Goal: Task Accomplishment & Management: Complete application form

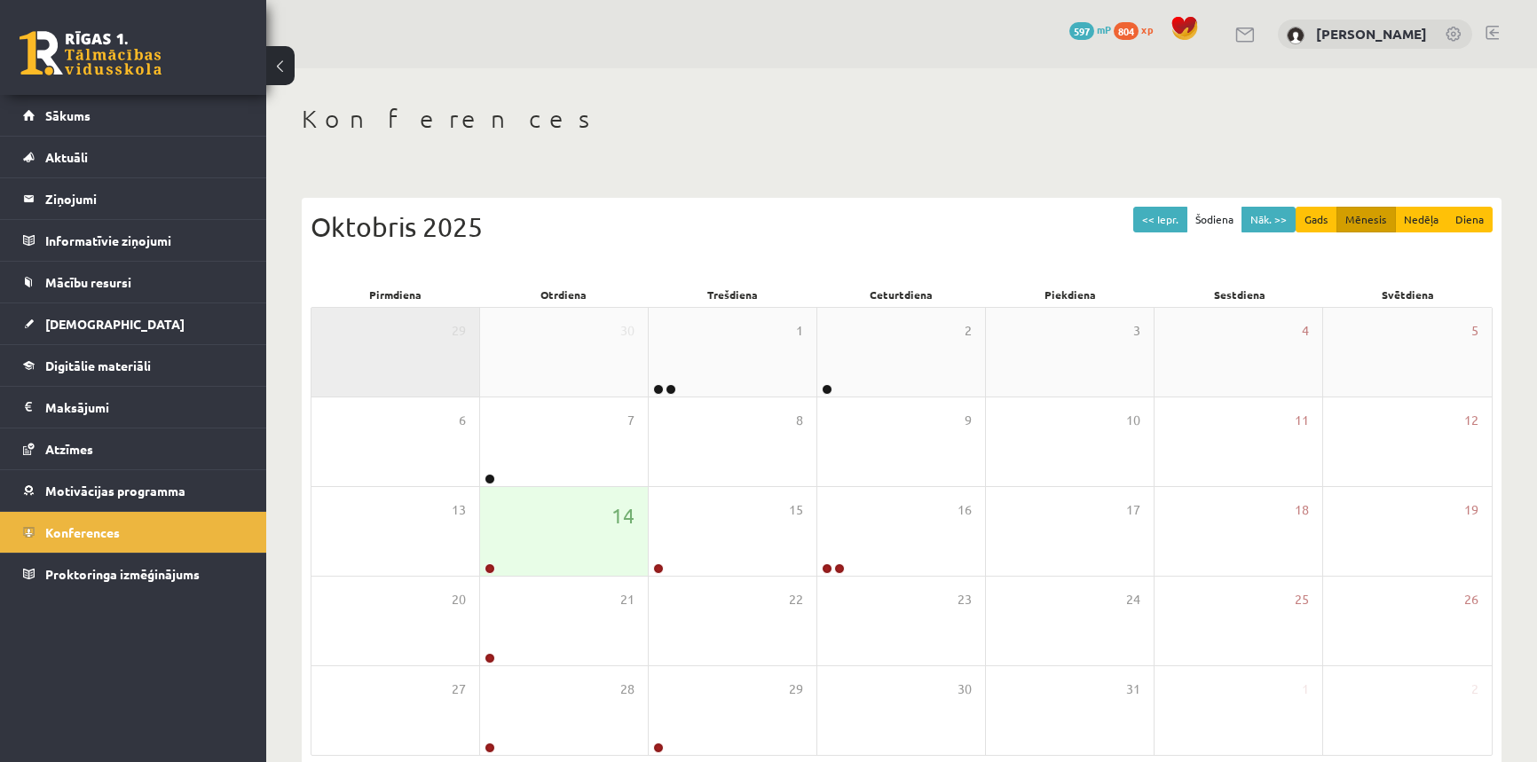
scroll to position [85, 0]
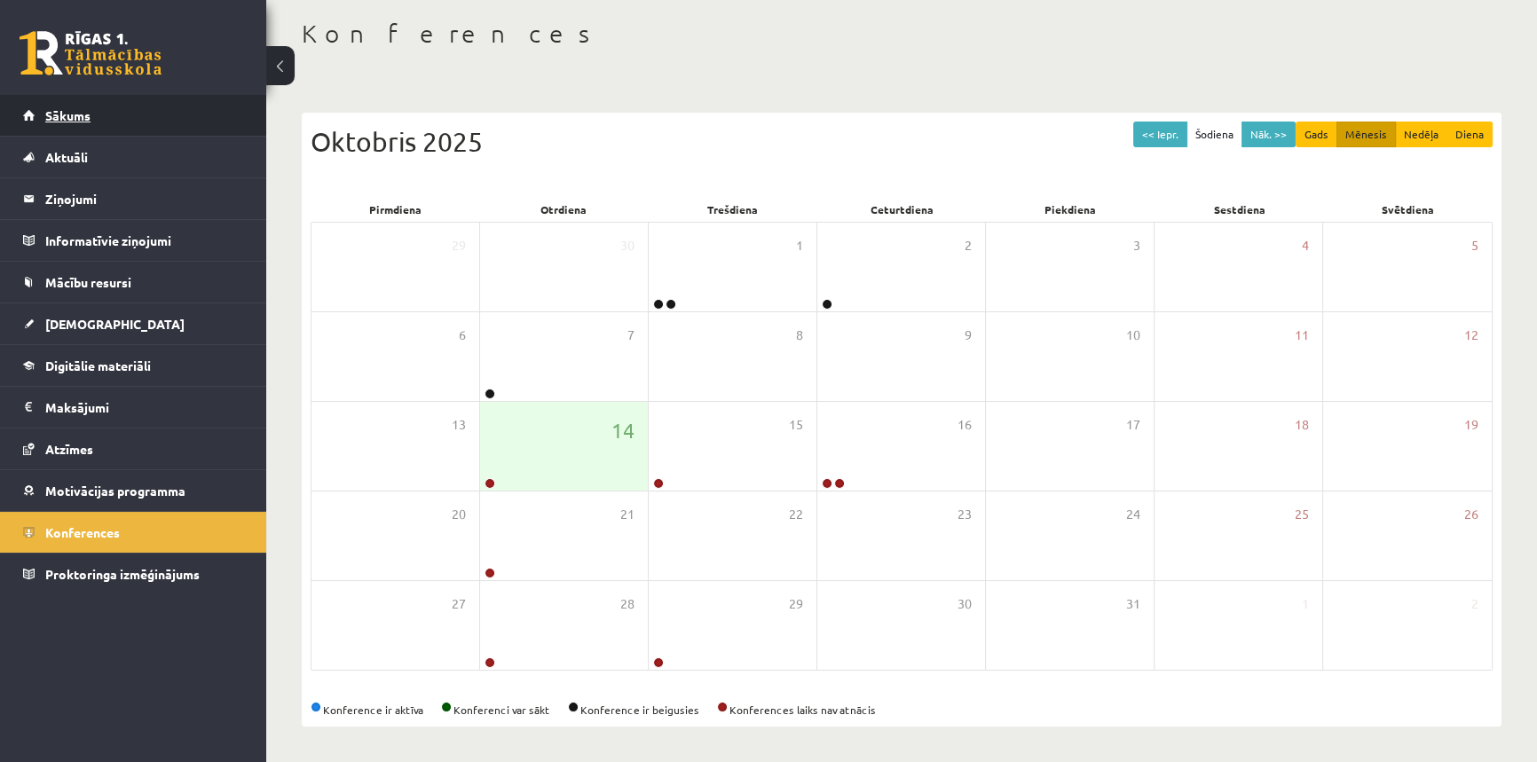
click at [108, 106] on link "Sākums" at bounding box center [133, 115] width 221 height 41
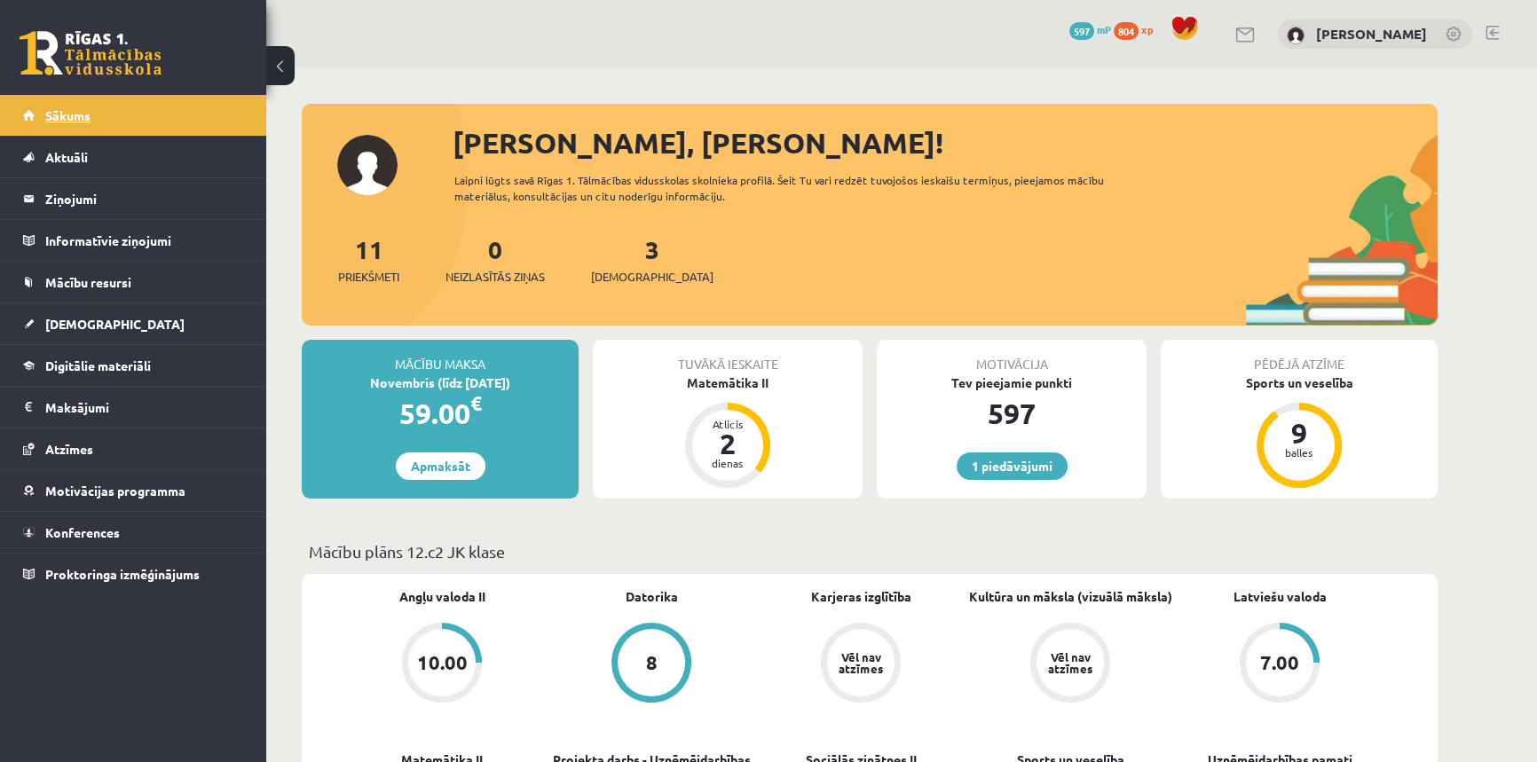
click at [148, 116] on link "Sākums" at bounding box center [133, 115] width 221 height 41
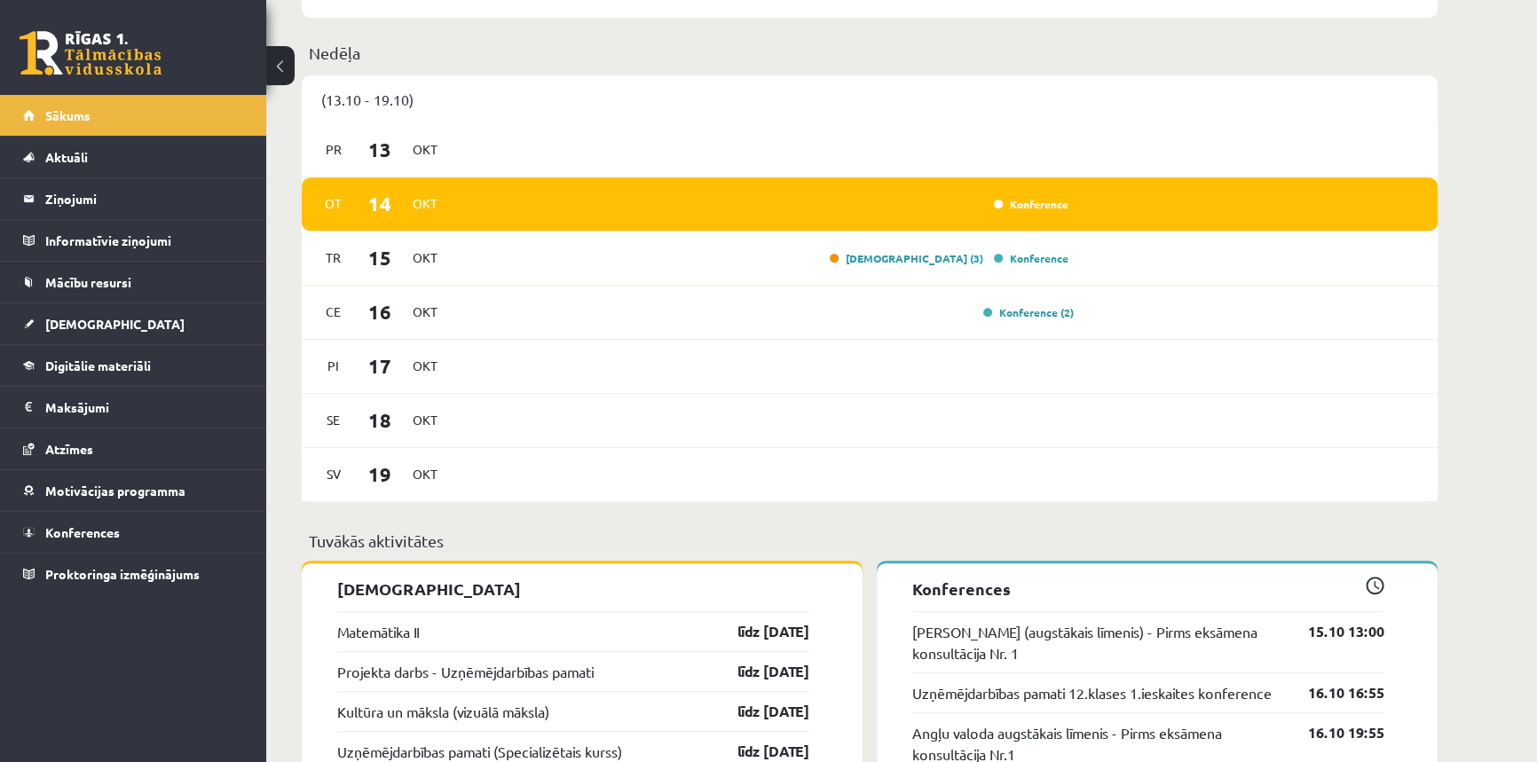
scroll to position [1613, 0]
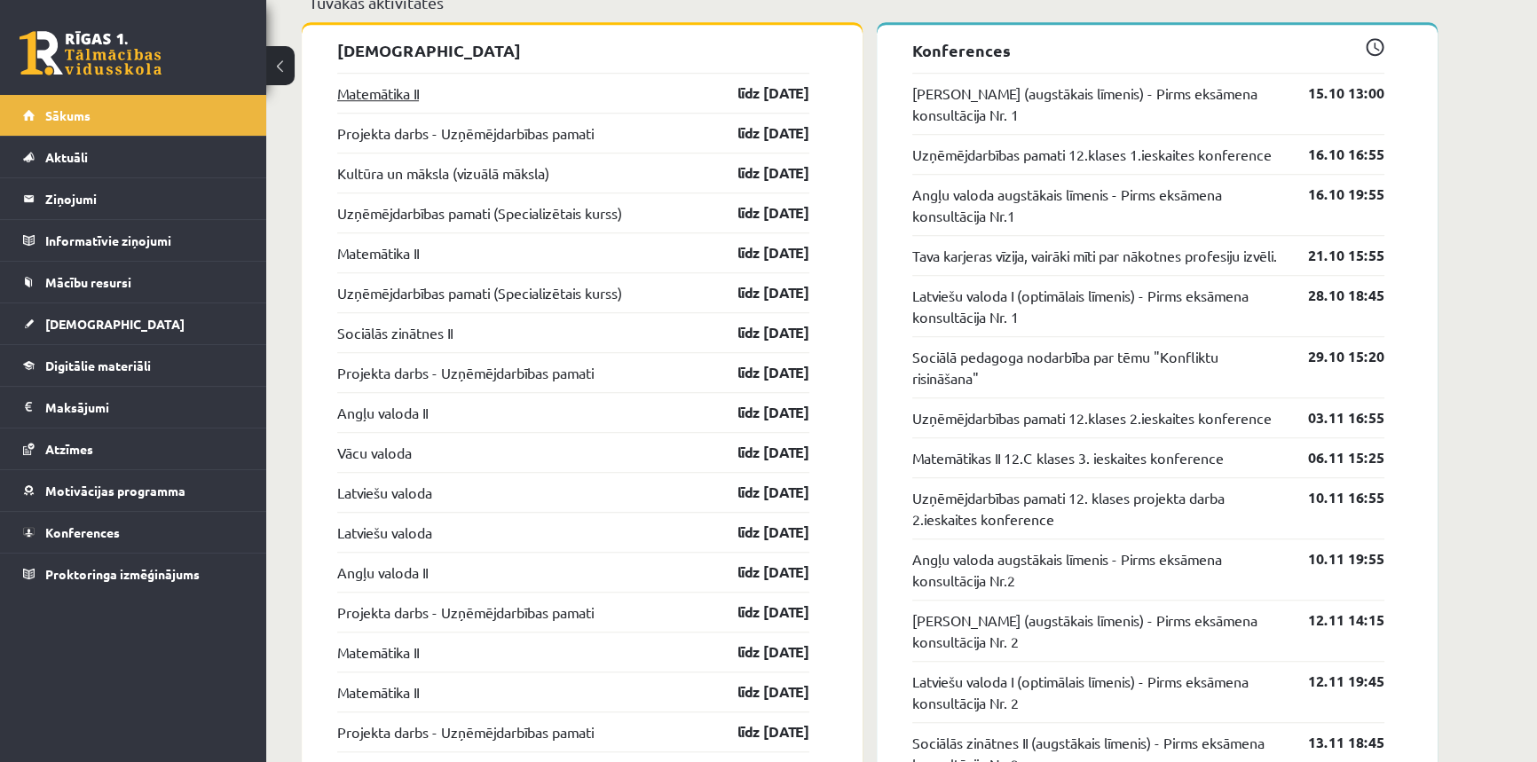
click at [356, 89] on link "Matemātika II" at bounding box center [378, 93] width 82 height 21
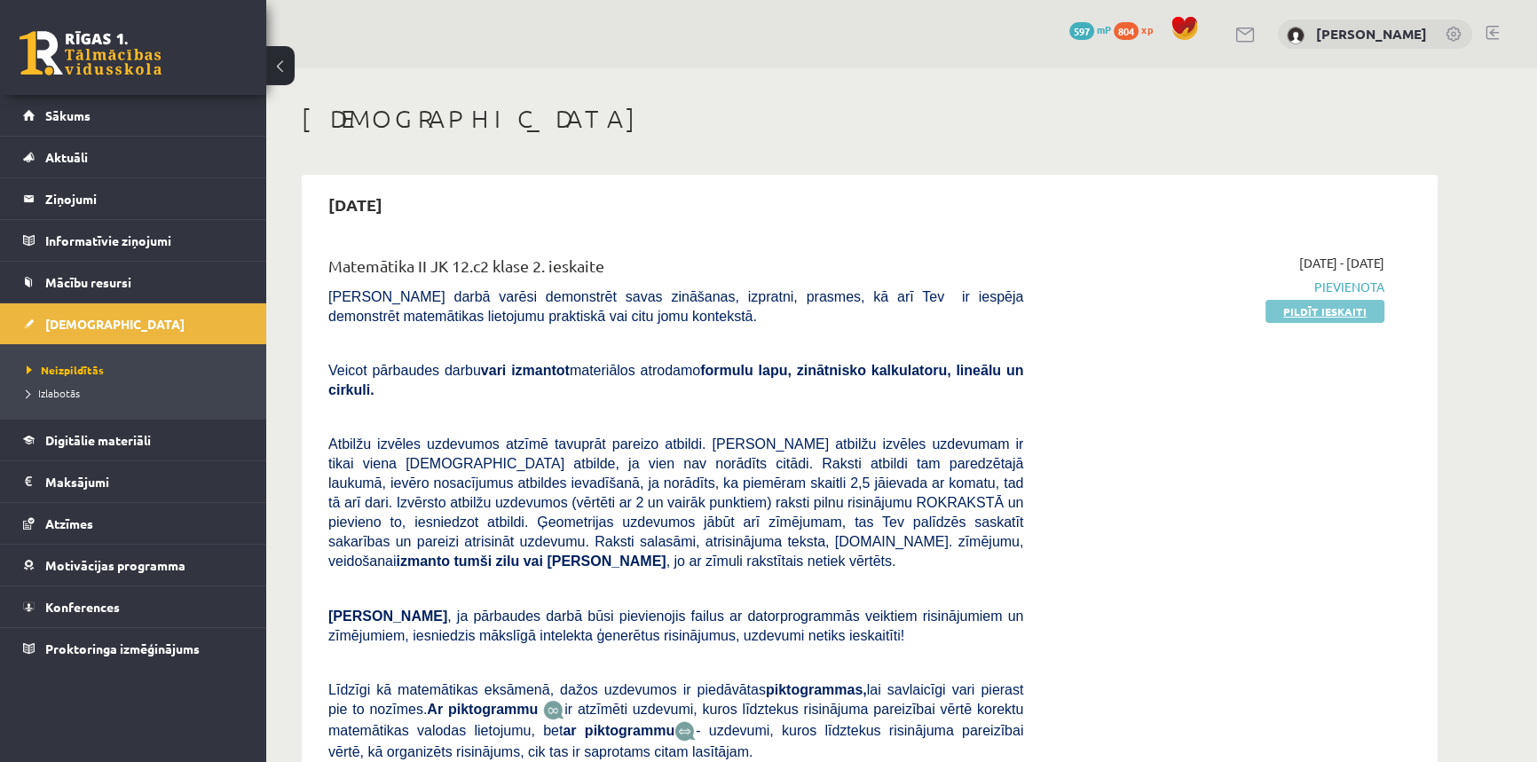
click at [1308, 305] on link "Pildīt ieskaiti" at bounding box center [1324, 311] width 119 height 23
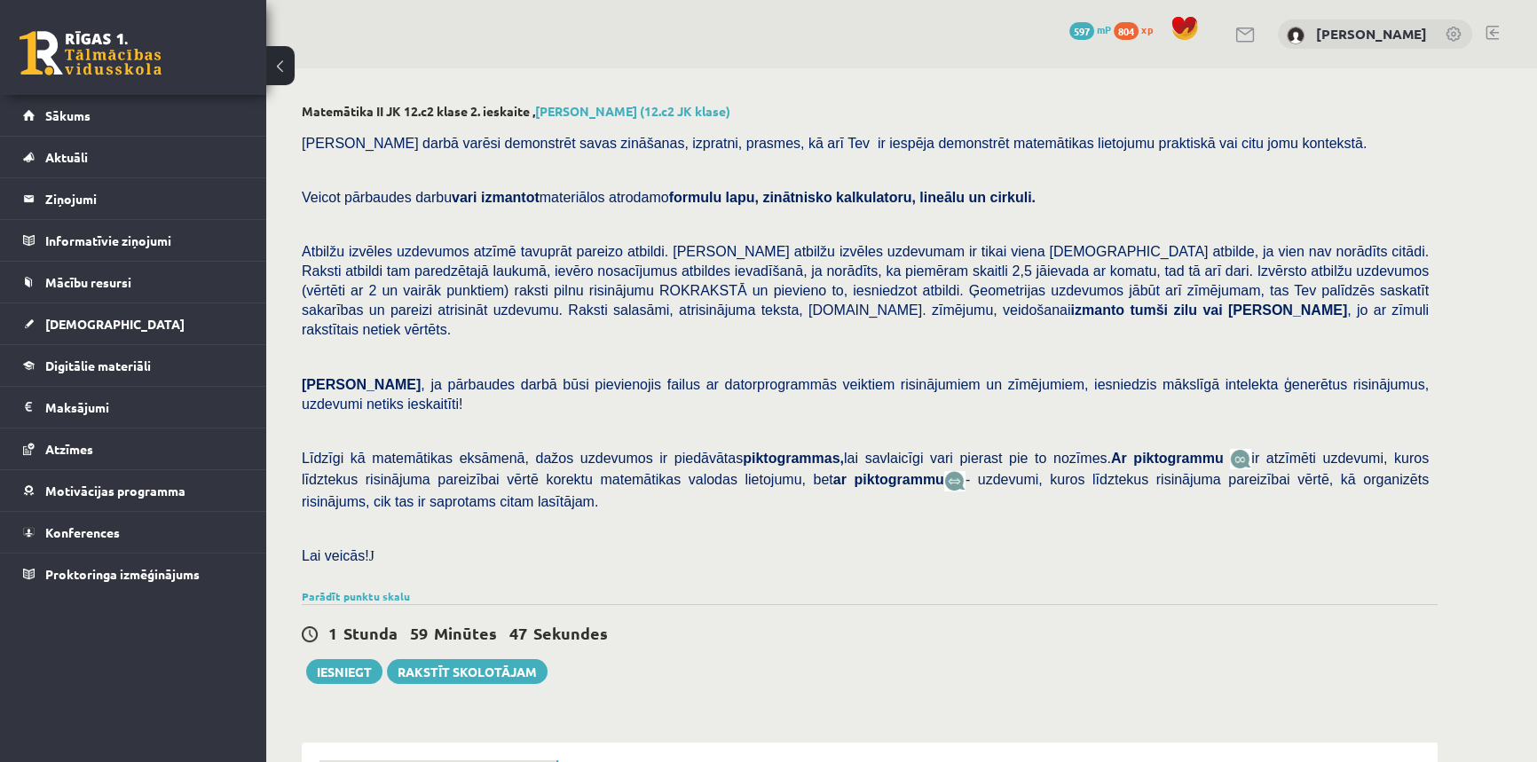
scroll to position [538, 0]
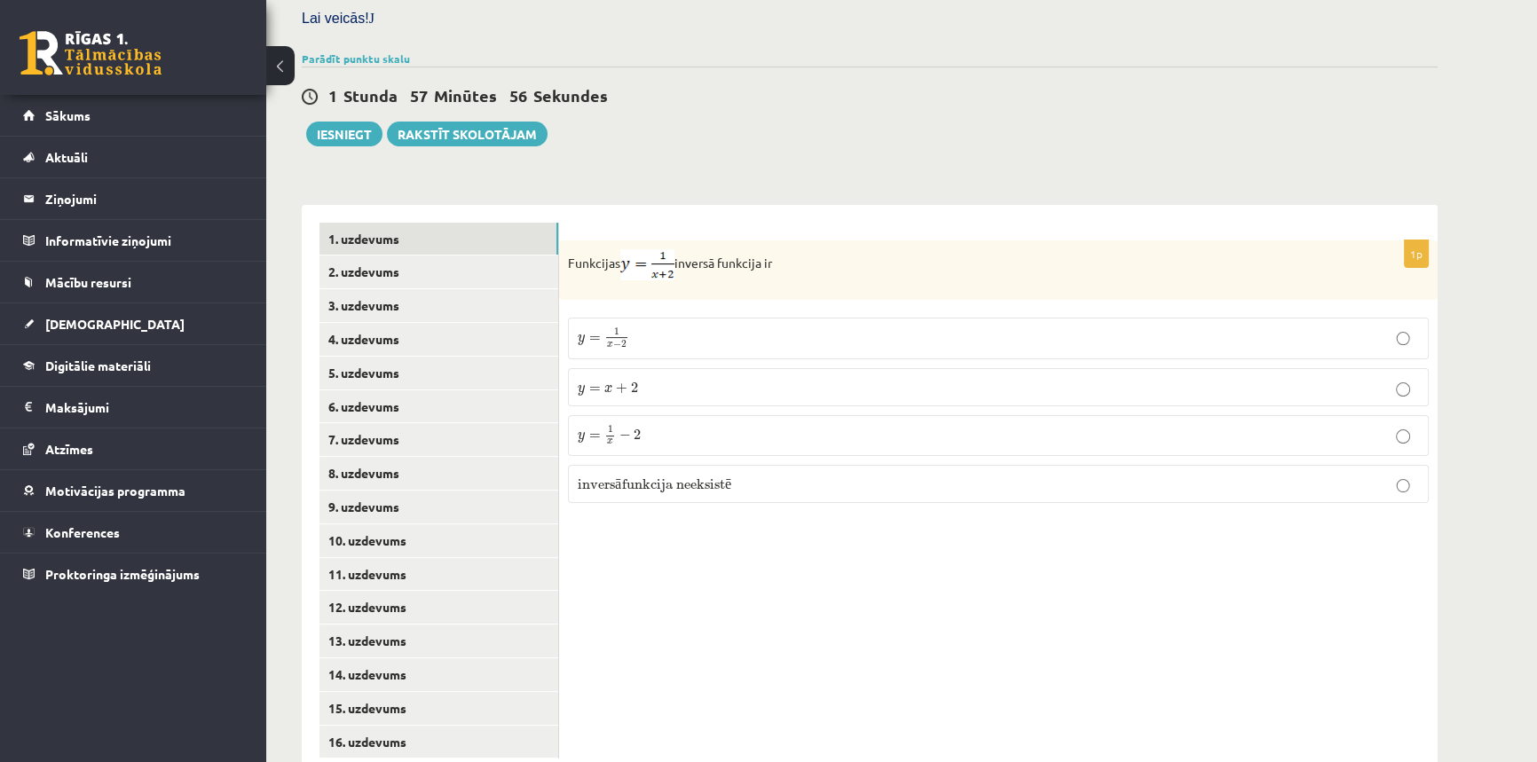
click at [661, 425] on p "y = 1 x − 2 y = 1 x − 2" at bounding box center [998, 435] width 841 height 20
click at [358, 256] on link "2. uzdevums" at bounding box center [438, 272] width 239 height 33
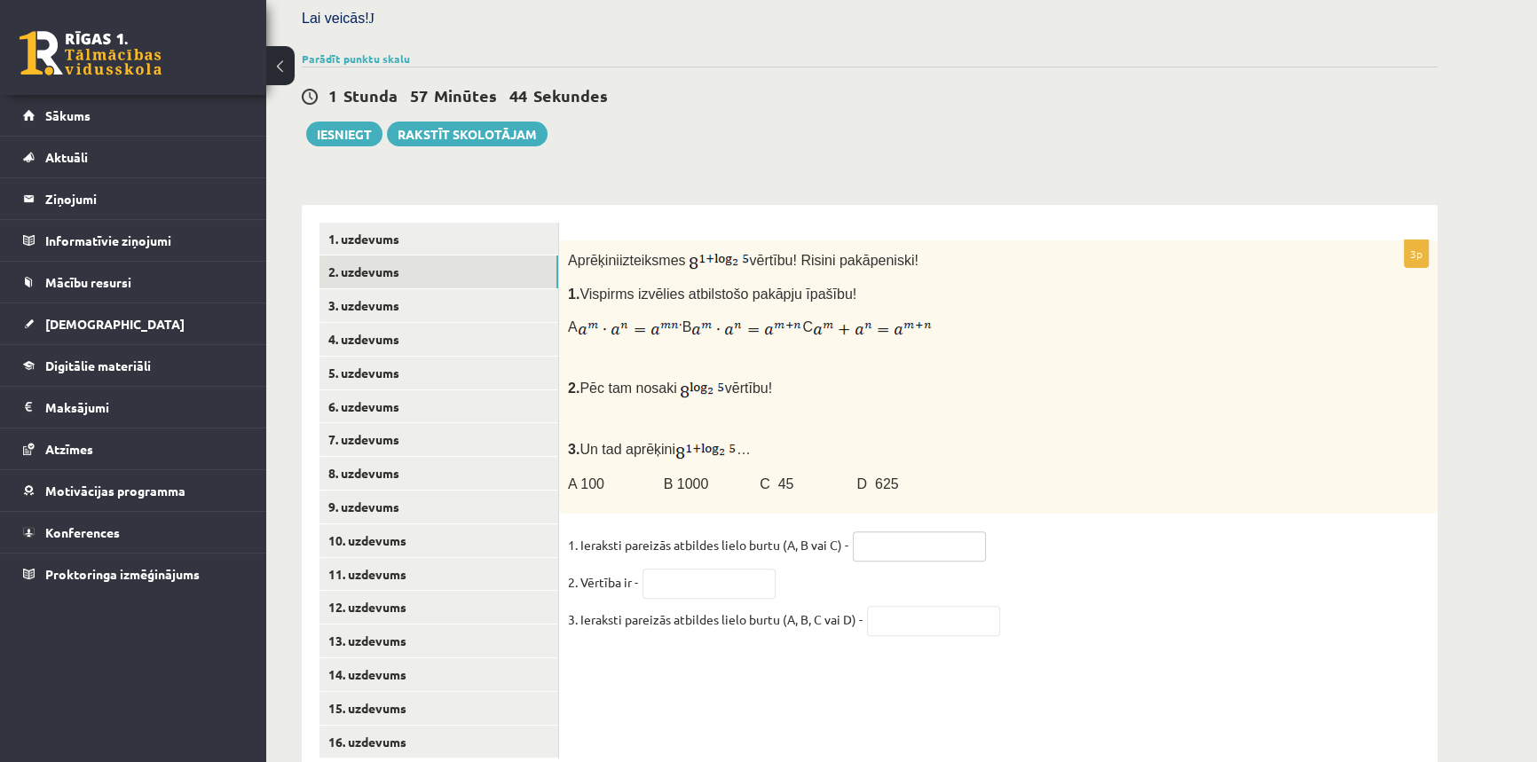
click at [932, 532] on input "text" at bounding box center [919, 547] width 133 height 30
click at [687, 569] on input "text" at bounding box center [708, 584] width 133 height 30
click at [904, 532] on input "text" at bounding box center [919, 547] width 133 height 30
click at [1131, 532] on fieldset "1. Ieraksti pareizās atbildes lielo burtu (A, B vai C) - 2. Vērtība ir - 3. Ier…" at bounding box center [998, 588] width 861 height 112
click at [961, 532] on input "text" at bounding box center [919, 547] width 133 height 30
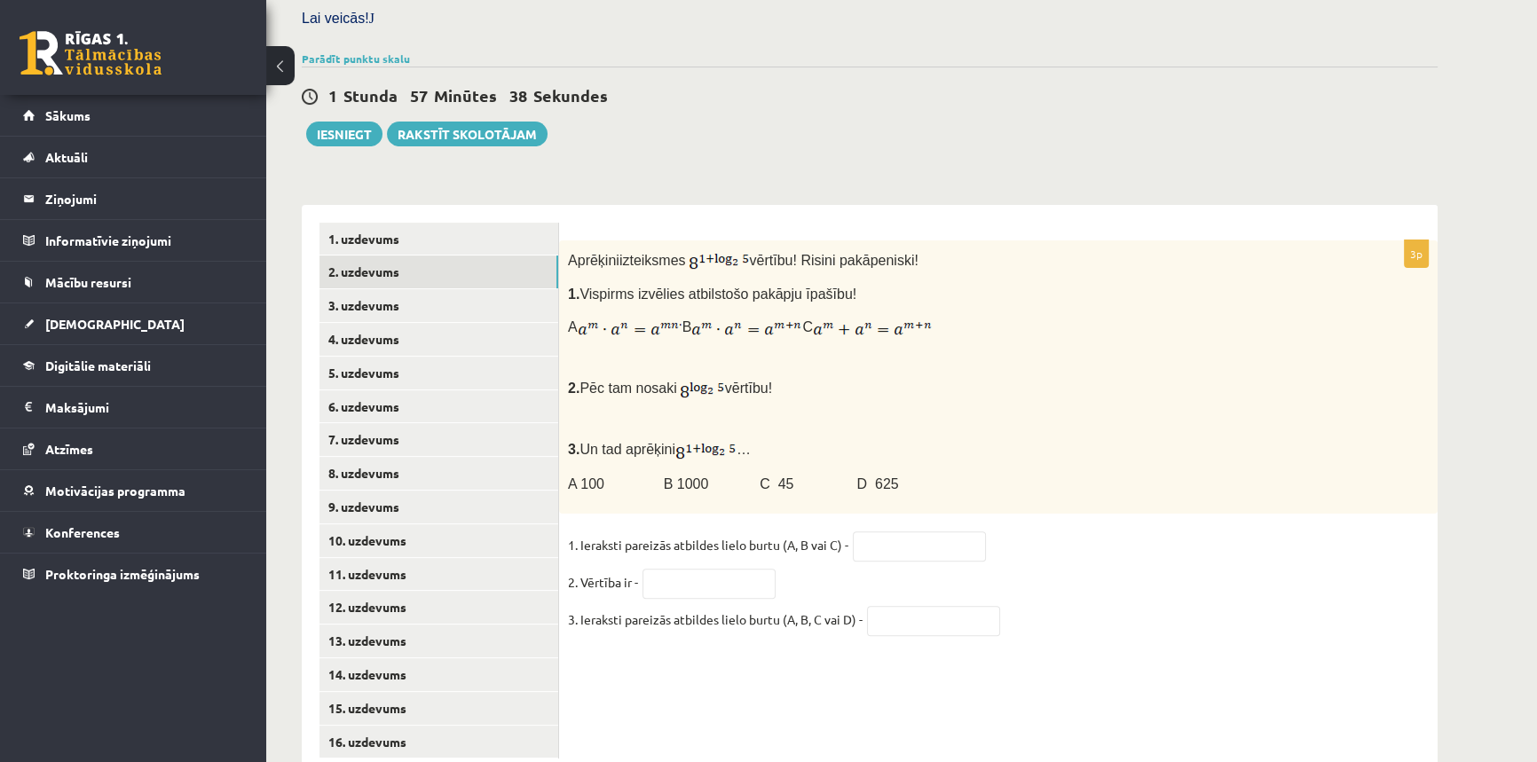
click at [1080, 532] on fieldset "1. Ieraksti pareizās atbildes lielo burtu (A, B vai C) - 2. Vērtība ir - 3. Ier…" at bounding box center [998, 588] width 861 height 112
click at [871, 532] on input "text" at bounding box center [919, 547] width 133 height 30
type input "*"
drag, startPoint x: 736, startPoint y: 547, endPoint x: 728, endPoint y: 543, distance: 9.9
click at [728, 569] on input "text" at bounding box center [708, 584] width 133 height 30
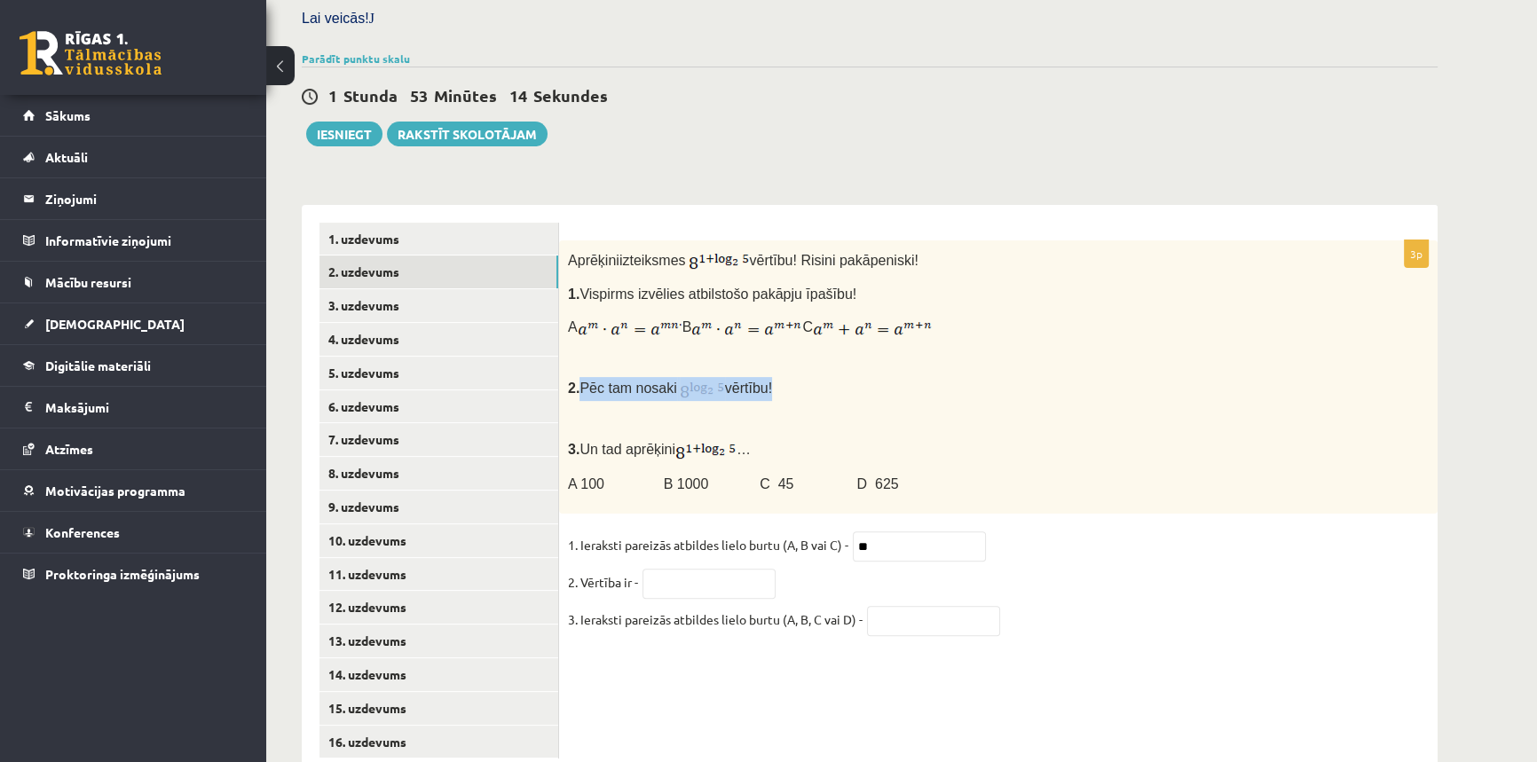
drag, startPoint x: 583, startPoint y: 340, endPoint x: 765, endPoint y: 339, distance: 181.9
click at [765, 377] on p "2. Pēc tam nosaki vērtību!" at bounding box center [954, 389] width 772 height 24
copy p "Pēc tam nosaki vērtību"
click at [840, 377] on p "2. Pēc tam nosaki vērtību!" at bounding box center [954, 389] width 772 height 24
click at [701, 569] on input "text" at bounding box center [708, 584] width 133 height 30
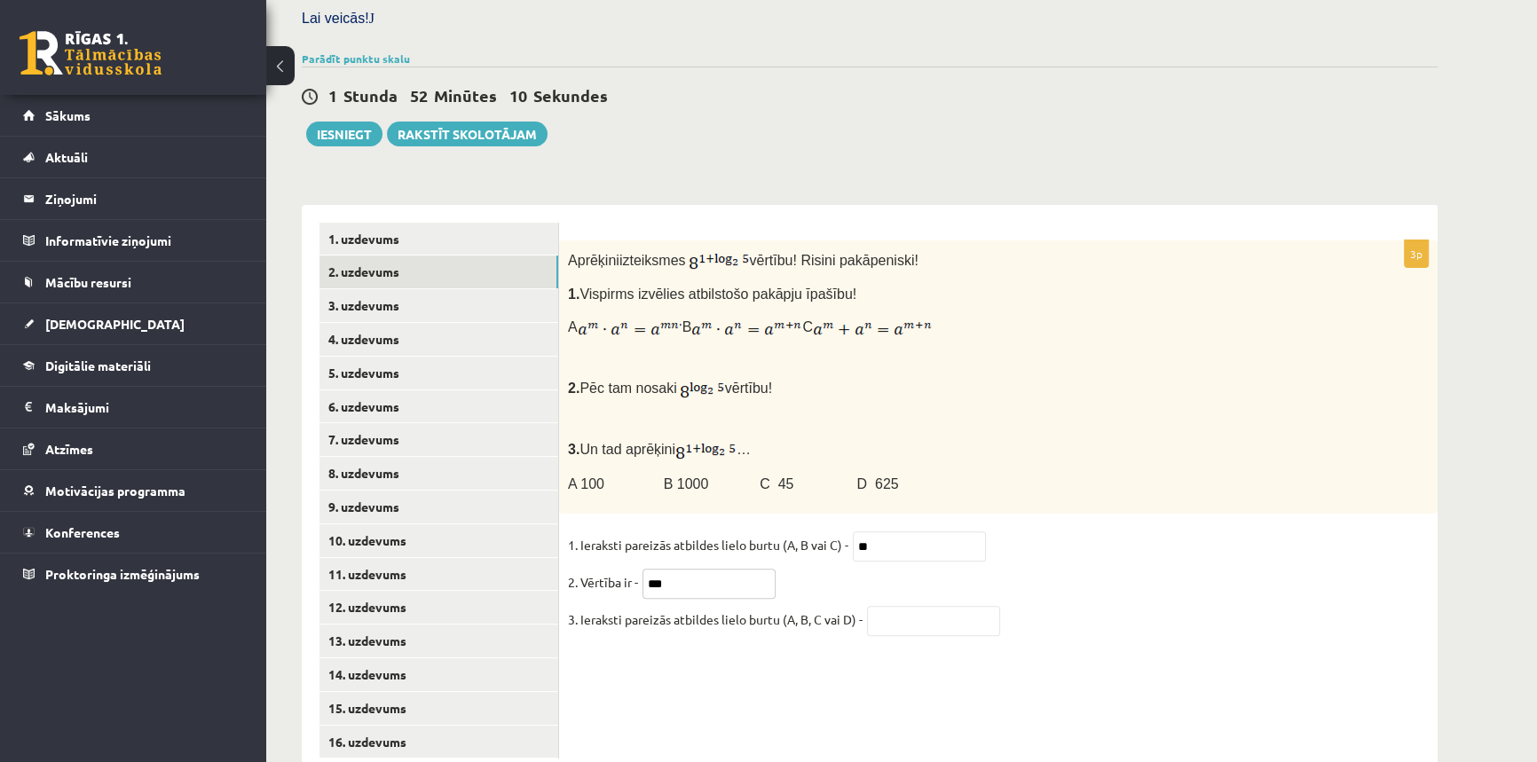
type input "***"
click at [1218, 561] on fieldset "1. Ieraksti pareizās atbildes lielo burtu (A, B vai C) - * 2. Vērtība ir - *** …" at bounding box center [998, 588] width 861 height 112
click at [892, 606] on input "text" at bounding box center [933, 621] width 133 height 30
type input "*"
click at [1167, 553] on fieldset "1. Ieraksti pareizās atbildes lielo burtu (A, B vai C) - * 2. Vērtība ir - *** …" at bounding box center [998, 588] width 861 height 112
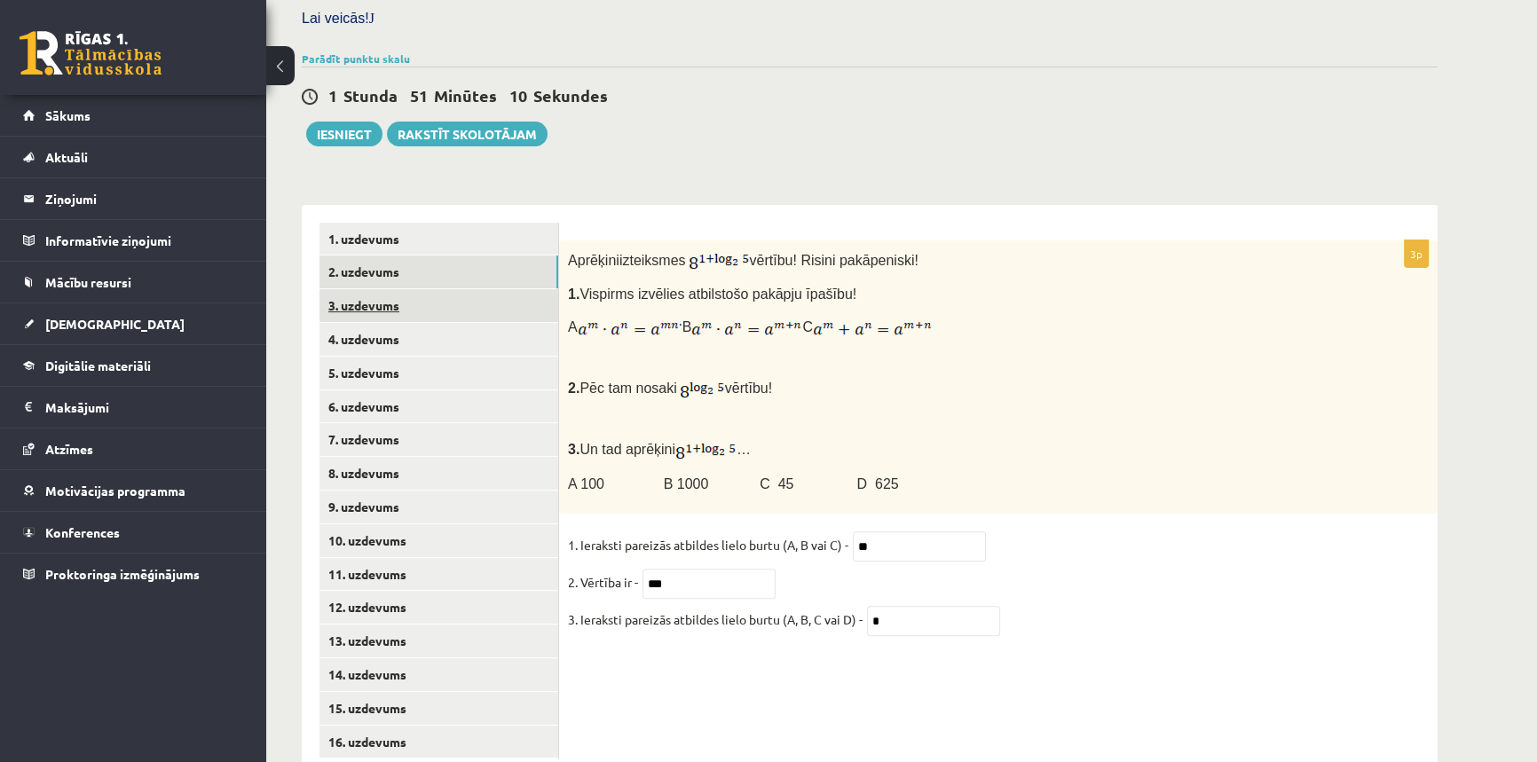
click at [381, 289] on link "3. uzdevums" at bounding box center [438, 305] width 239 height 33
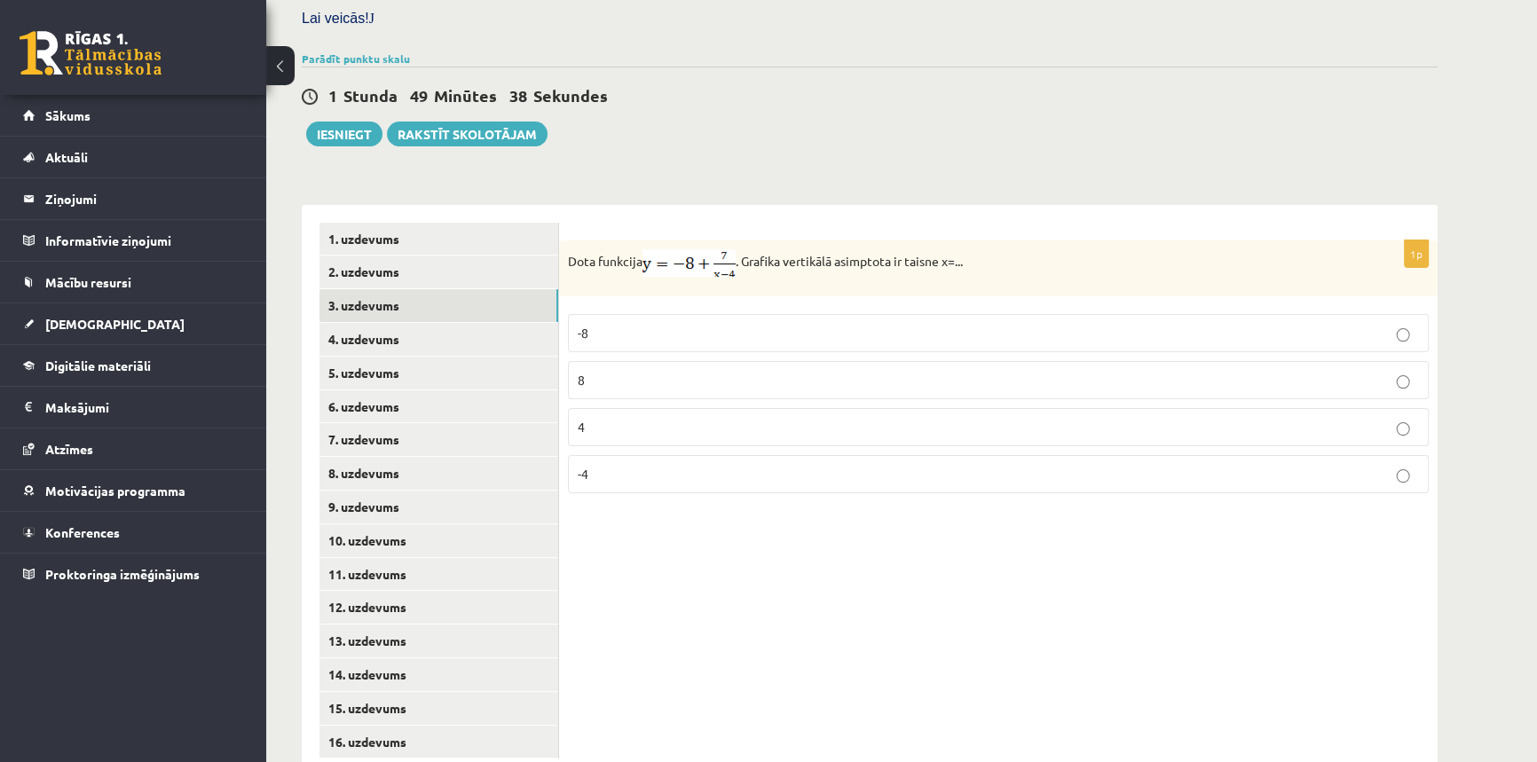
click at [627, 418] on p "4" at bounding box center [998, 427] width 841 height 19
click at [376, 323] on link "4. uzdevums" at bounding box center [438, 339] width 239 height 33
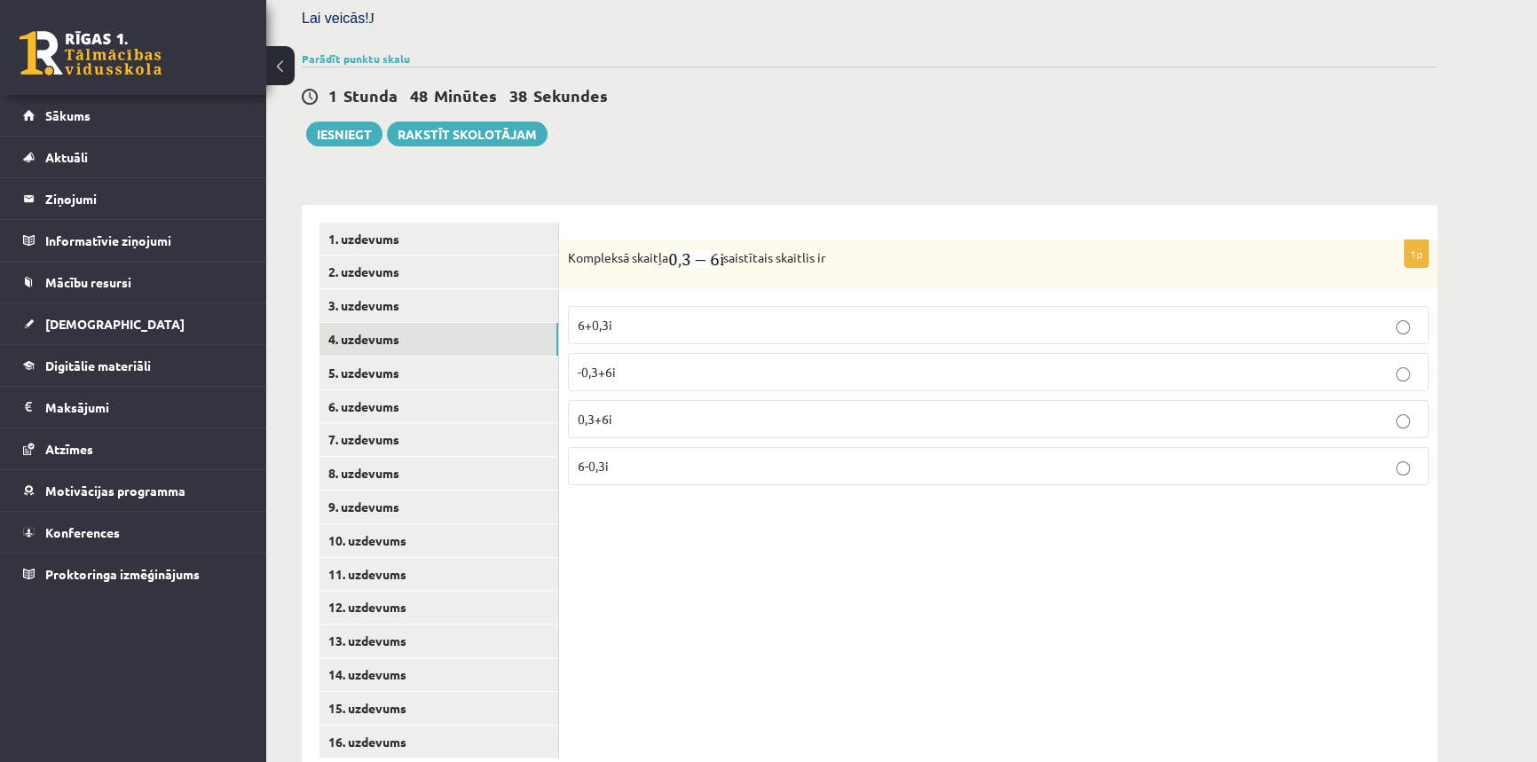
drag, startPoint x: 568, startPoint y: 215, endPoint x: 892, endPoint y: 204, distance: 324.1
click at [892, 240] on div "Kompleksā skaitļa saistītais skaitlis ir" at bounding box center [998, 264] width 878 height 48
copy p "Kompleksā skaitļa saistītais skaitlis ir"
click at [824, 487] on div "1p Kompleksā skaitļa saistītais skaitlis ir 6+0,3i -0,3+6i 0,3+6i 6-0,3i" at bounding box center [998, 491] width 878 height 572
click at [611, 410] on p "0,3+6i" at bounding box center [998, 419] width 841 height 19
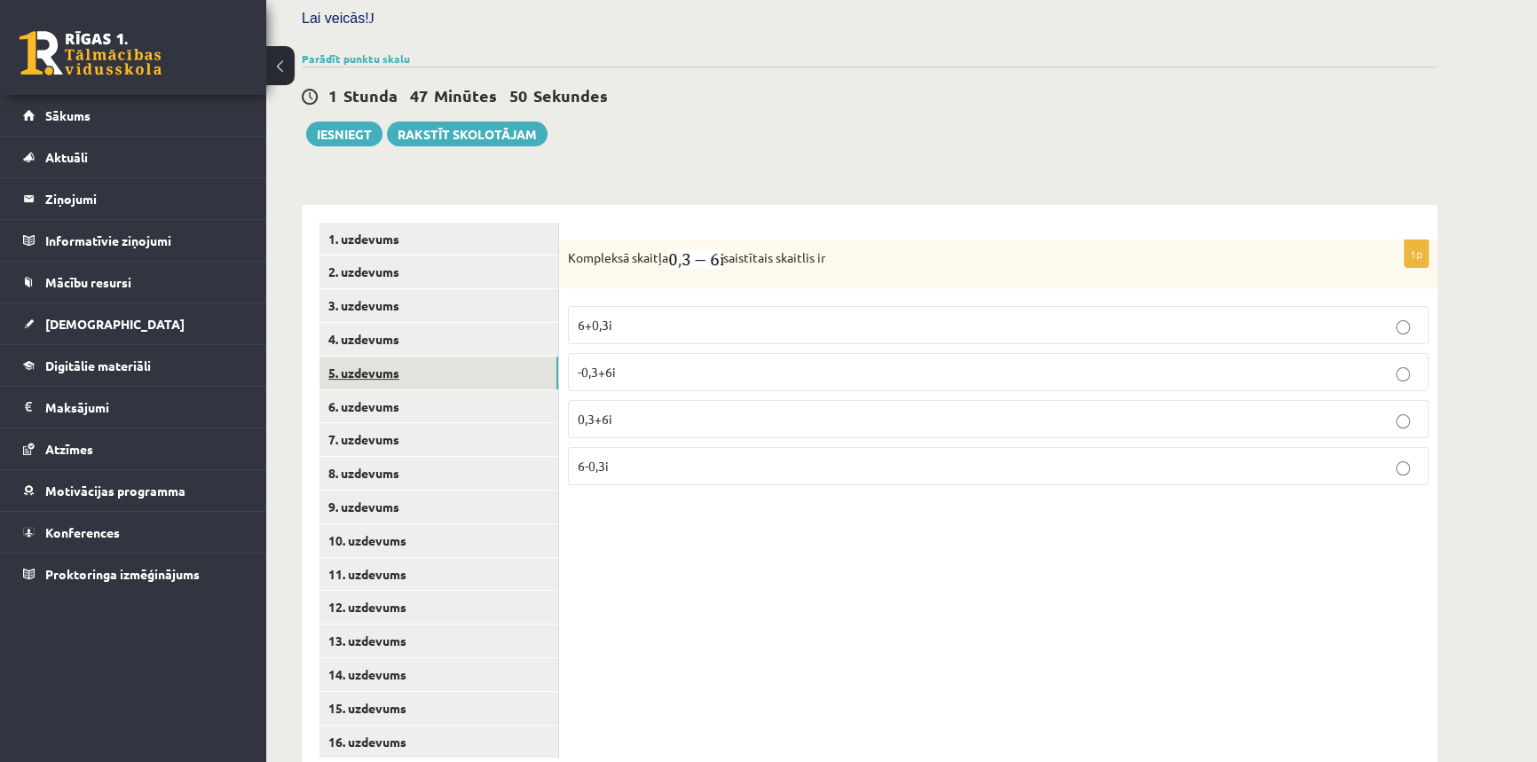
click at [400, 357] on link "5. uzdevums" at bounding box center [438, 373] width 239 height 33
click at [624, 316] on p "0,8-5i" at bounding box center [998, 325] width 841 height 19
click at [841, 555] on div "1p Kompleksā skaitļa pretējais skaitlis ir 0,8-5i -0,8+5i 5-0,8i -5+0,8i" at bounding box center [998, 491] width 878 height 572
drag, startPoint x: 868, startPoint y: 217, endPoint x: 577, endPoint y: 212, distance: 291.1
click at [577, 249] on p "Kompleksā skaitļa pretējais skaitlis ir" at bounding box center [954, 259] width 772 height 20
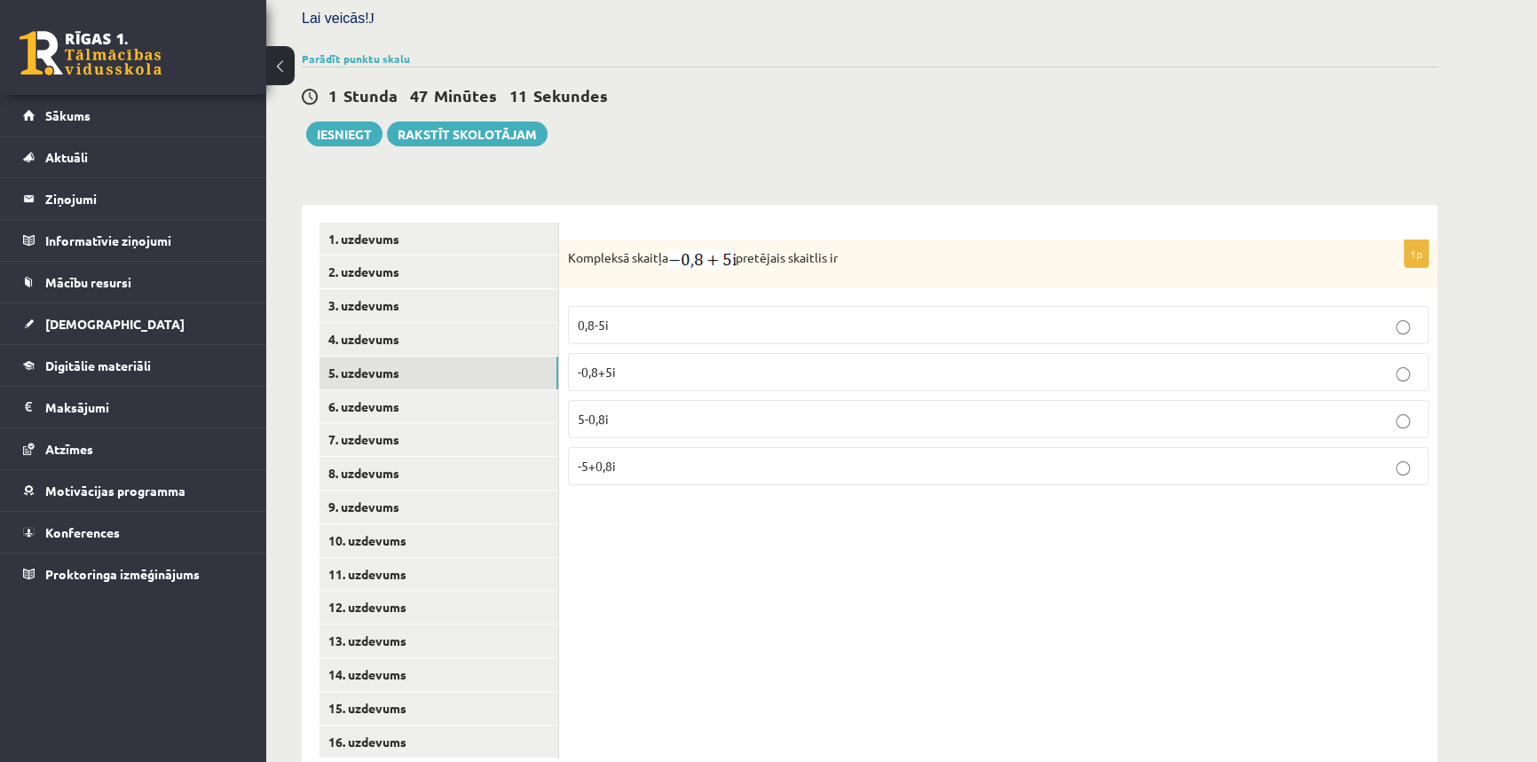
drag, startPoint x: 571, startPoint y: 213, endPoint x: 871, endPoint y: 199, distance: 301.1
click at [871, 223] on form "1p Kompleksā skaitļa pretējais skaitlis ir 0,8-5i -0,8+5i 5-0,8i -5+0,8i" at bounding box center [998, 361] width 843 height 277
copy p "Kompleksā skaitļa pretējais skaitlis ir"
click at [680, 240] on div "Kompleksā skaitļa pretējais skaitlis ir" at bounding box center [998, 264] width 878 height 48
click at [688, 316] on p "0,8-5i" at bounding box center [998, 325] width 841 height 19
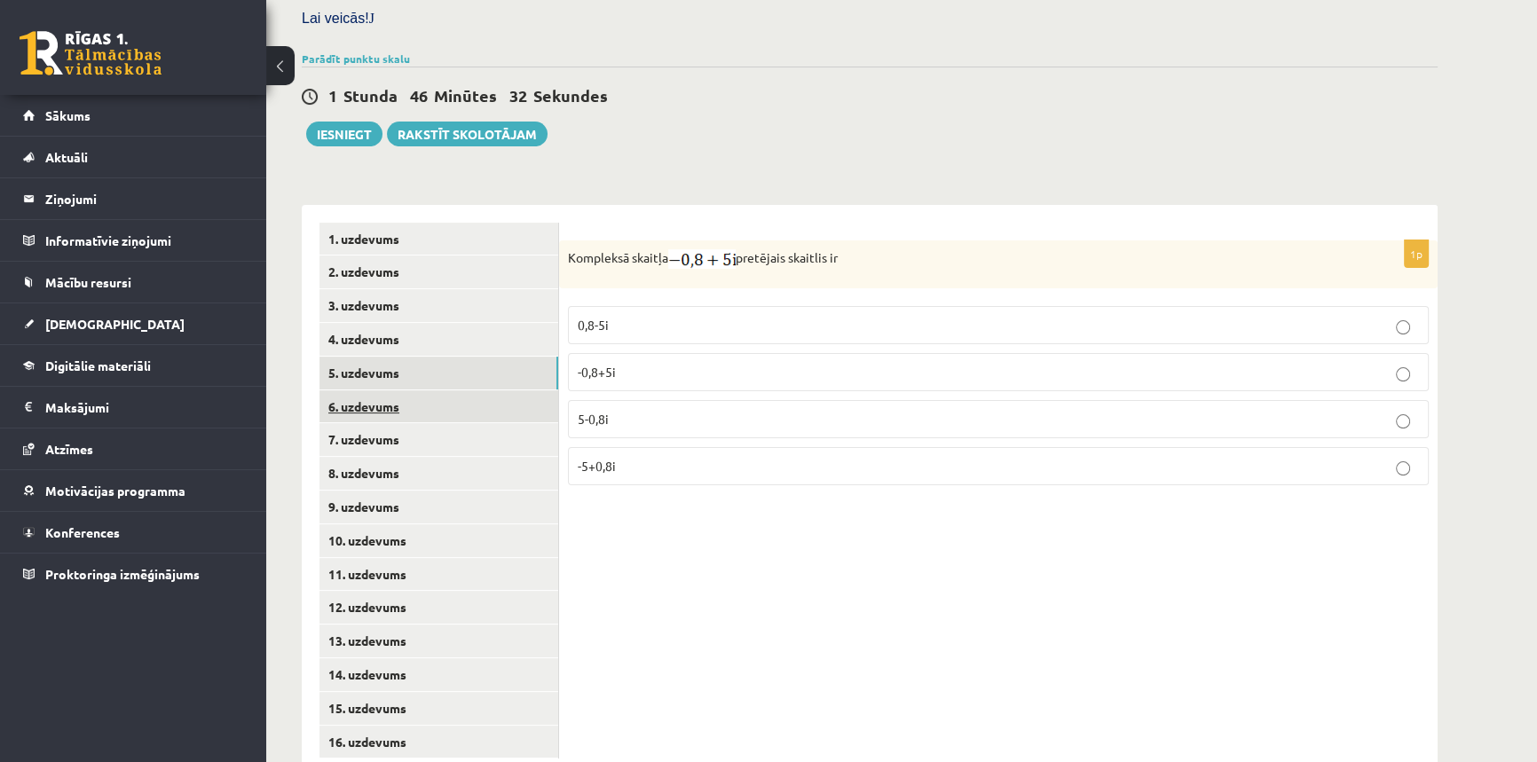
click at [365, 390] on link "6. uzdevums" at bounding box center [438, 406] width 239 height 33
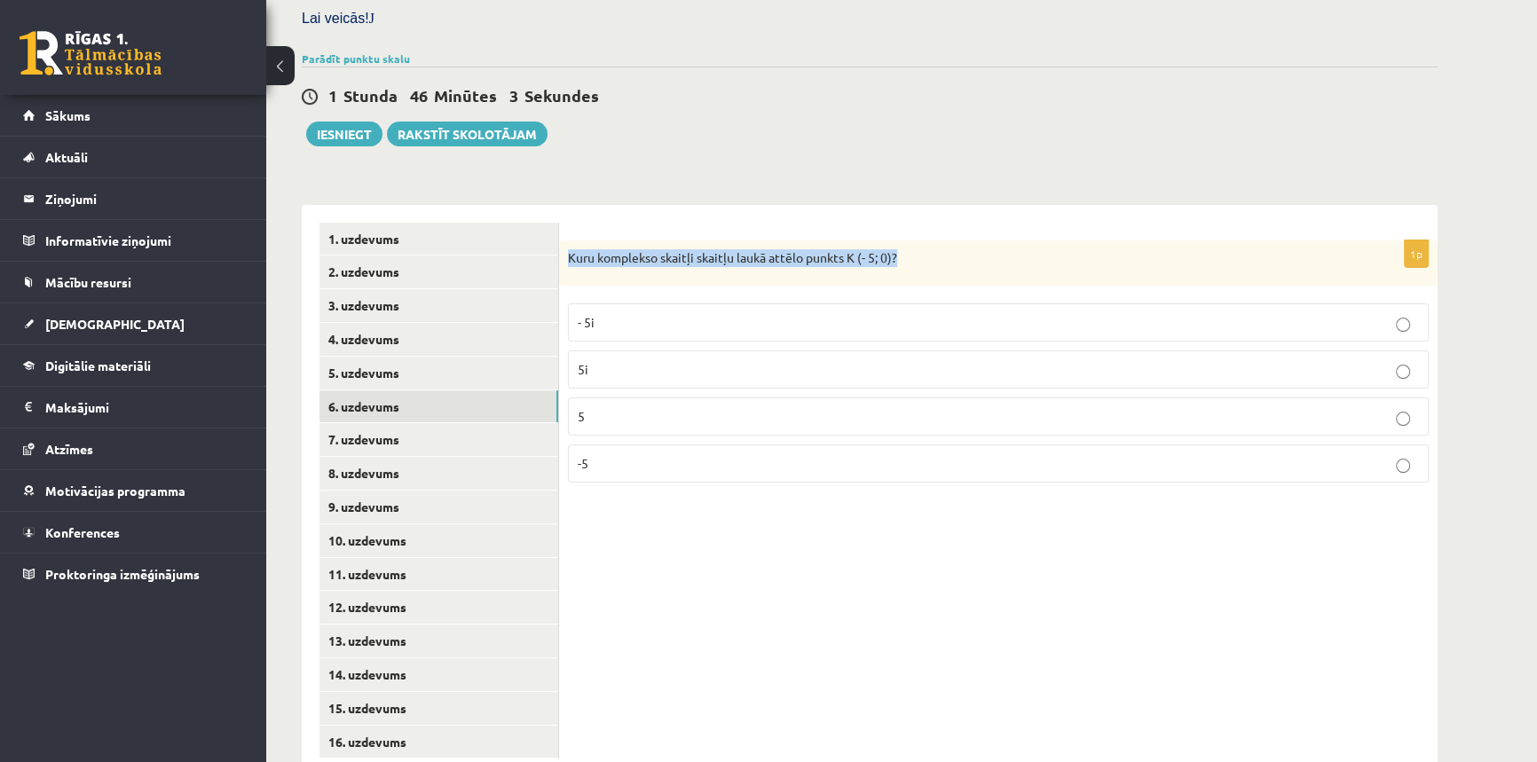
drag, startPoint x: 900, startPoint y: 215, endPoint x: 564, endPoint y: 237, distance: 336.1
click at [564, 240] on div "Kuru komplekso skaitļi skaitļu laukā attēlo punkts K (- 5; 0)?" at bounding box center [998, 263] width 878 height 46
copy p "Kuru komplekso skaitļi skaitļu laukā attēlo punkts K (- 5; 0)?"
click at [809, 563] on div "1p Kuru komplekso skaitļi skaitļu laukā attēlo punkts K (- 5; 0)? - 5i 5i 5 -5" at bounding box center [998, 491] width 878 height 572
click at [639, 445] on label "-5" at bounding box center [998, 464] width 861 height 38
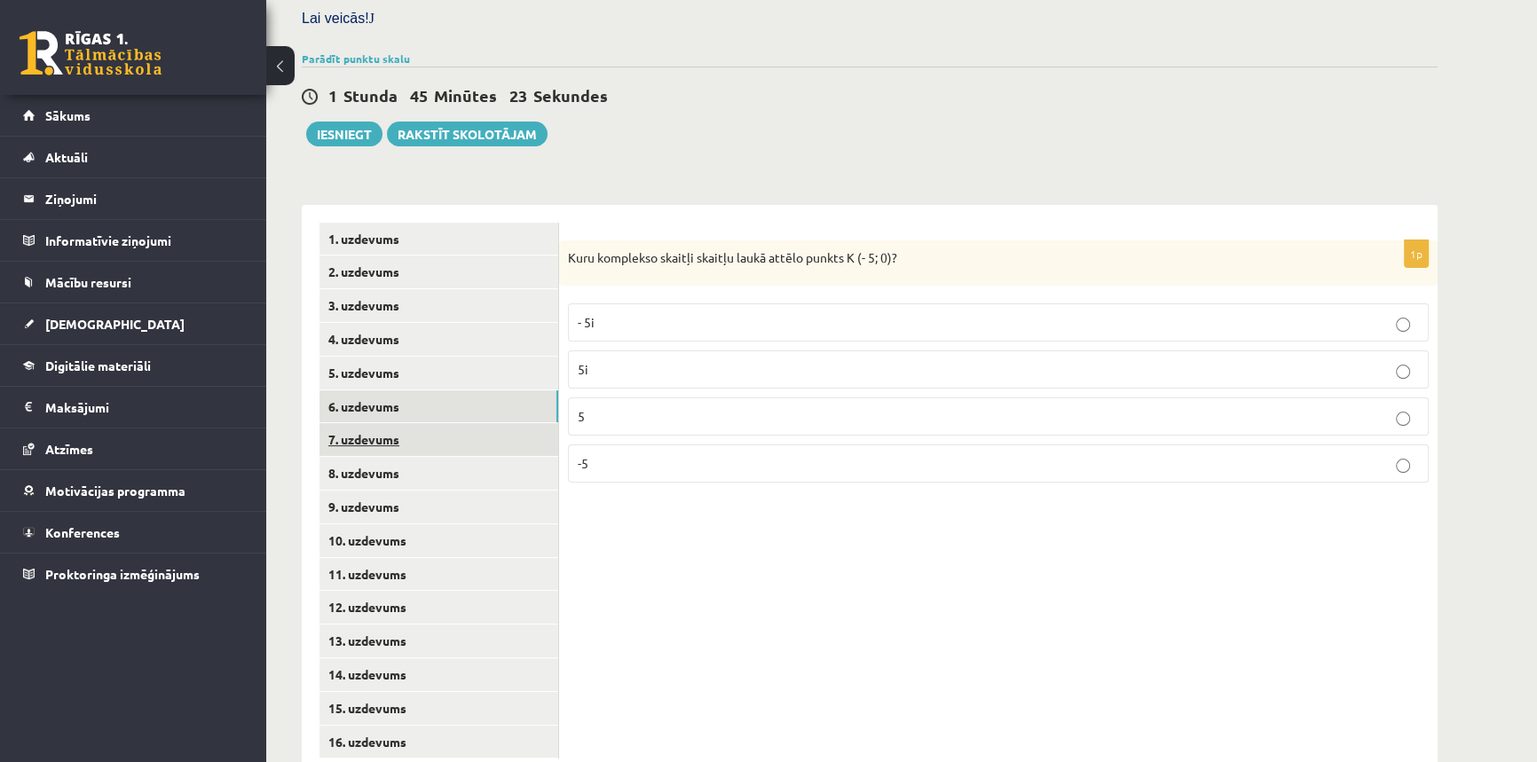
click at [463, 423] on link "7. uzdevums" at bounding box center [438, 439] width 239 height 33
drag, startPoint x: 565, startPoint y: 223, endPoint x: 580, endPoint y: 223, distance: 15.1
click at [580, 240] on div "Sareizinot kompleksos skaitļus iegūst" at bounding box center [998, 264] width 878 height 48
click at [597, 241] on div "Sareizinot kompleksos skaitļus iegūst" at bounding box center [998, 264] width 878 height 48
drag, startPoint x: 568, startPoint y: 218, endPoint x: 884, endPoint y: 213, distance: 315.9
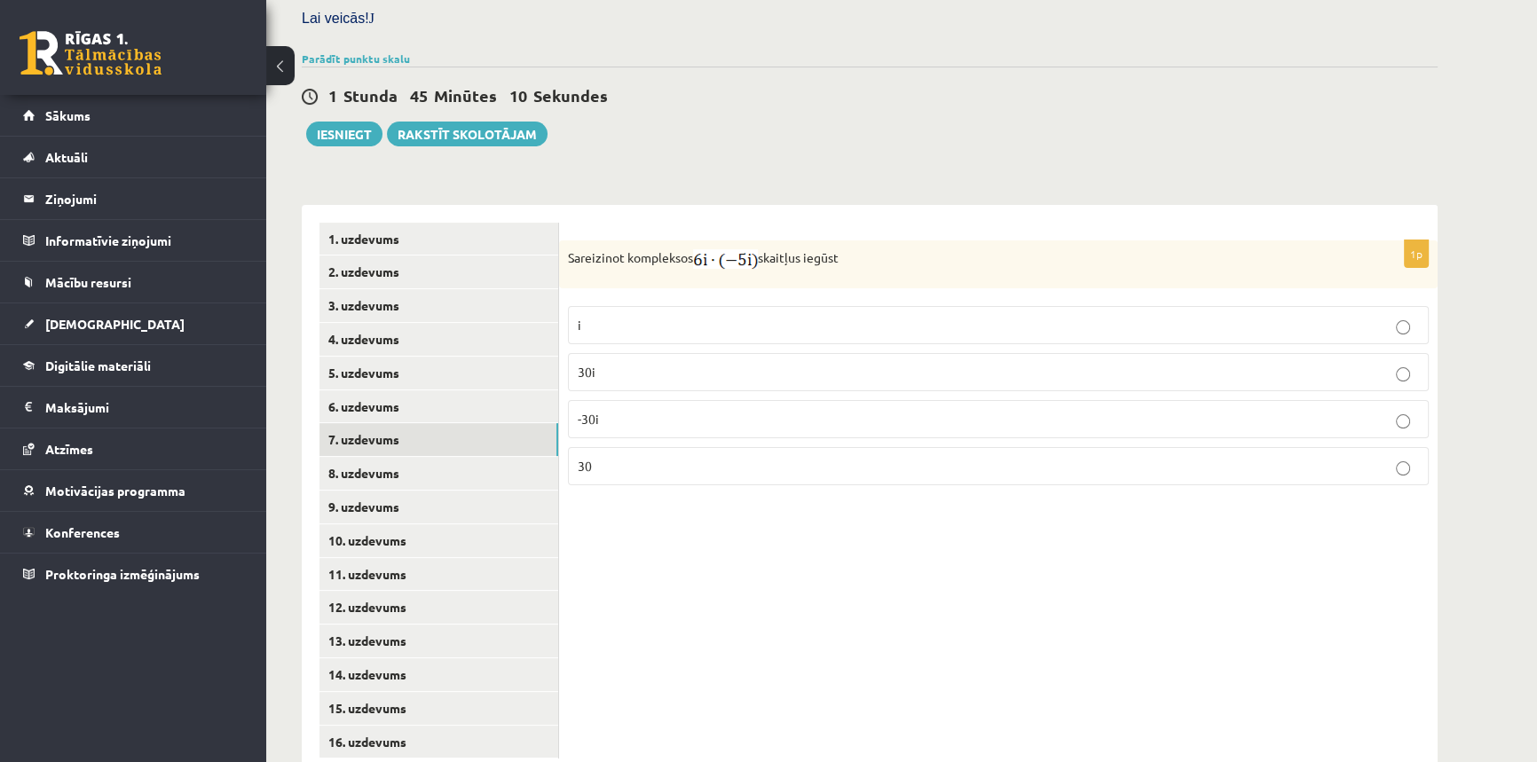
click at [884, 249] on p "Sareizinot kompleksos skaitļus iegūst" at bounding box center [954, 259] width 772 height 20
copy p "Sareizinot kompleksos skaitļus iegūst"
click at [932, 249] on p "Sareizinot kompleksos skaitļus iegūst" at bounding box center [954, 259] width 772 height 20
click at [784, 297] on fieldset "i 30i -30i 30" at bounding box center [998, 393] width 861 height 193
click at [629, 457] on p "30" at bounding box center [998, 466] width 841 height 19
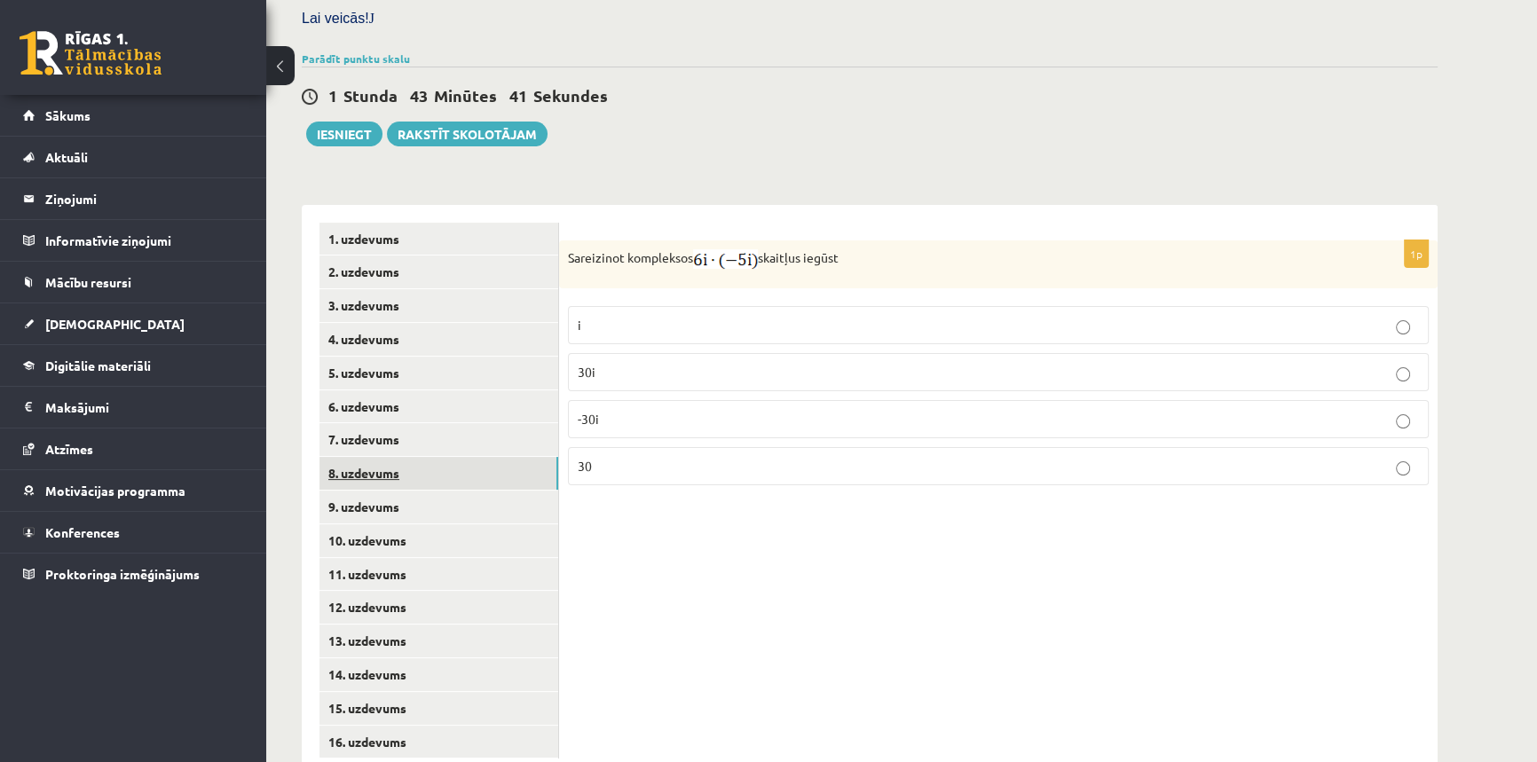
click at [388, 457] on link "8. uzdevums" at bounding box center [438, 473] width 239 height 33
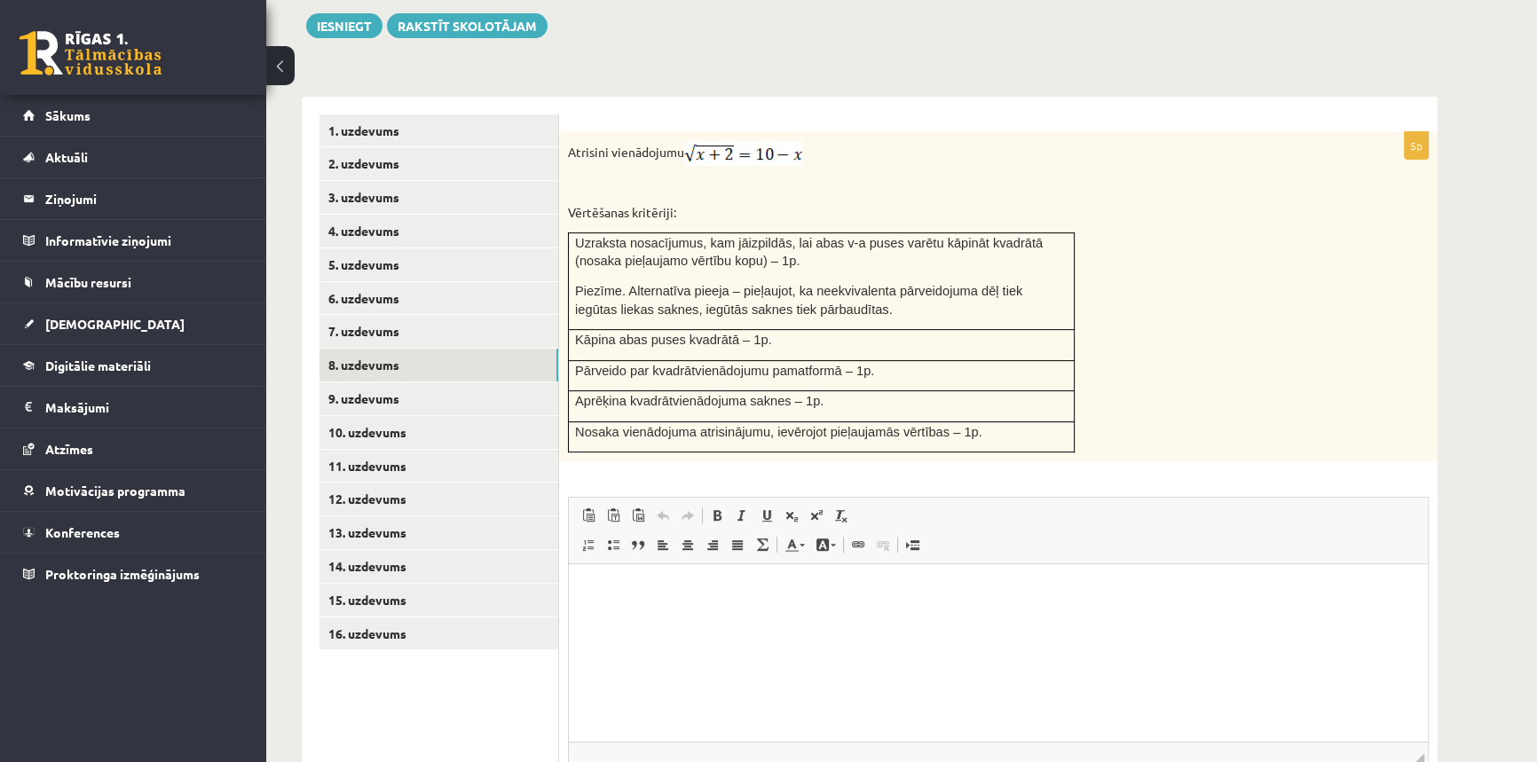
scroll to position [763, 0]
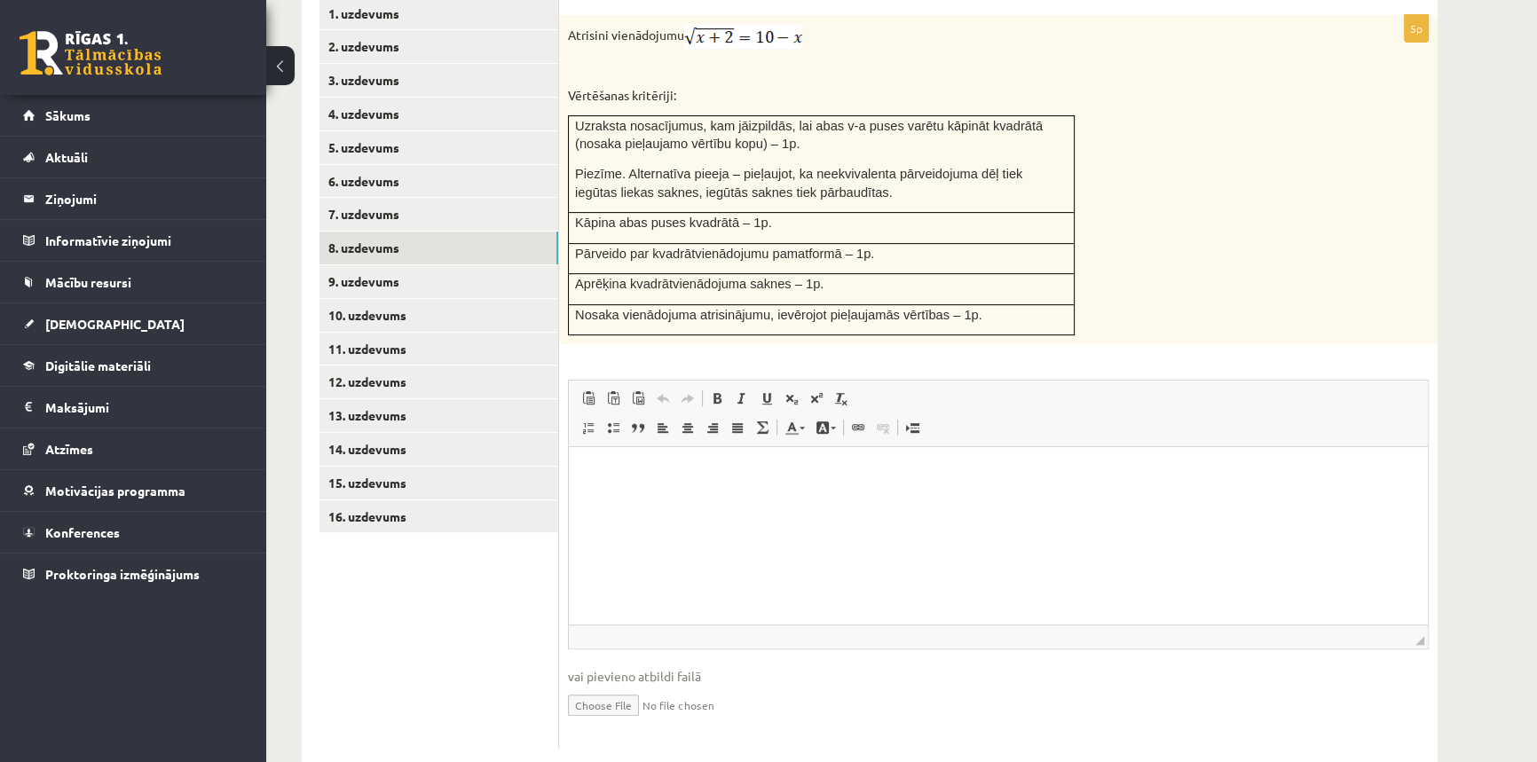
click at [606, 686] on input "file" at bounding box center [998, 704] width 861 height 36
type input "**********"
click at [639, 722] on link "Iesniegtā atbilde" at bounding box center [615, 731] width 95 height 19
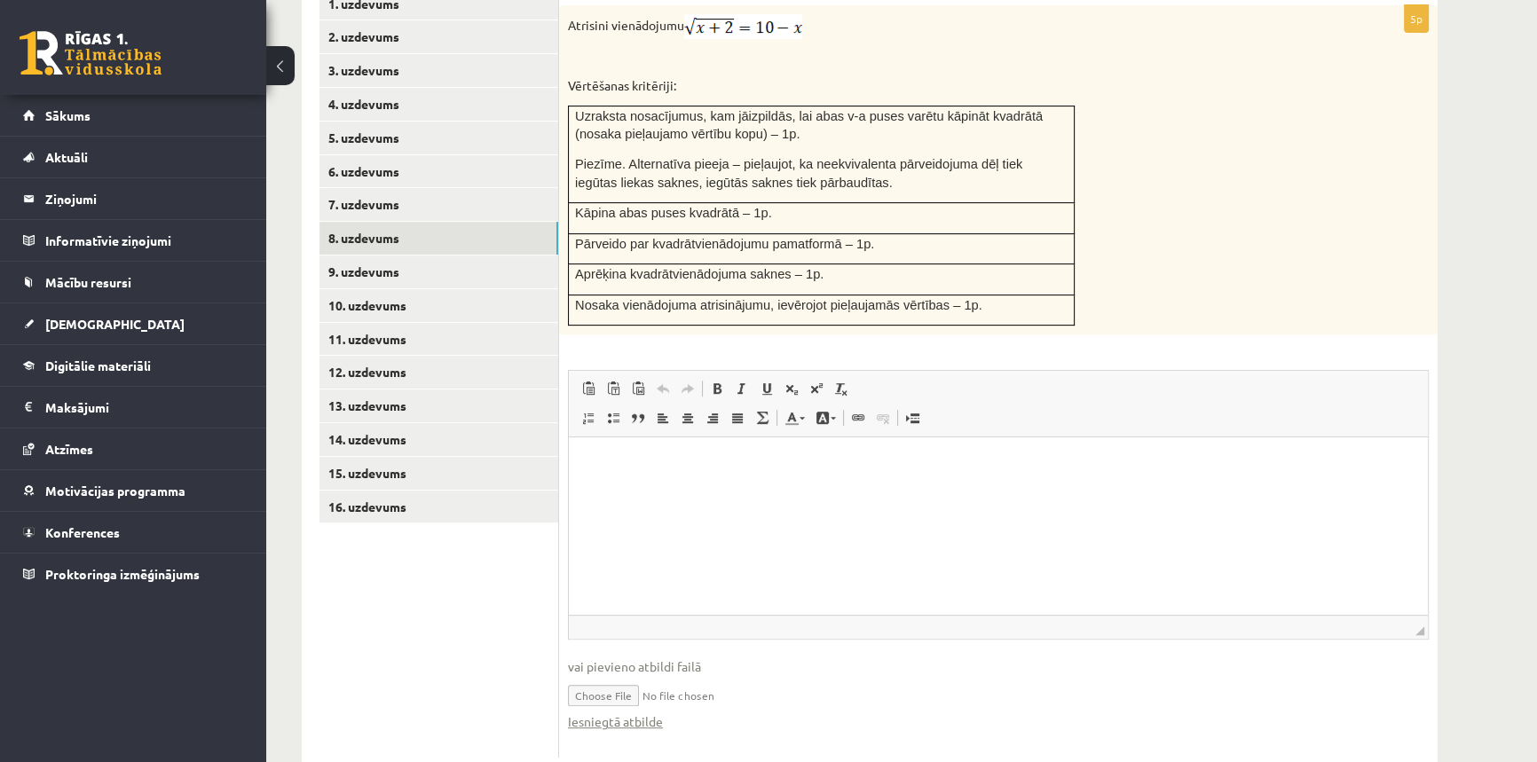
scroll to position [782, 0]
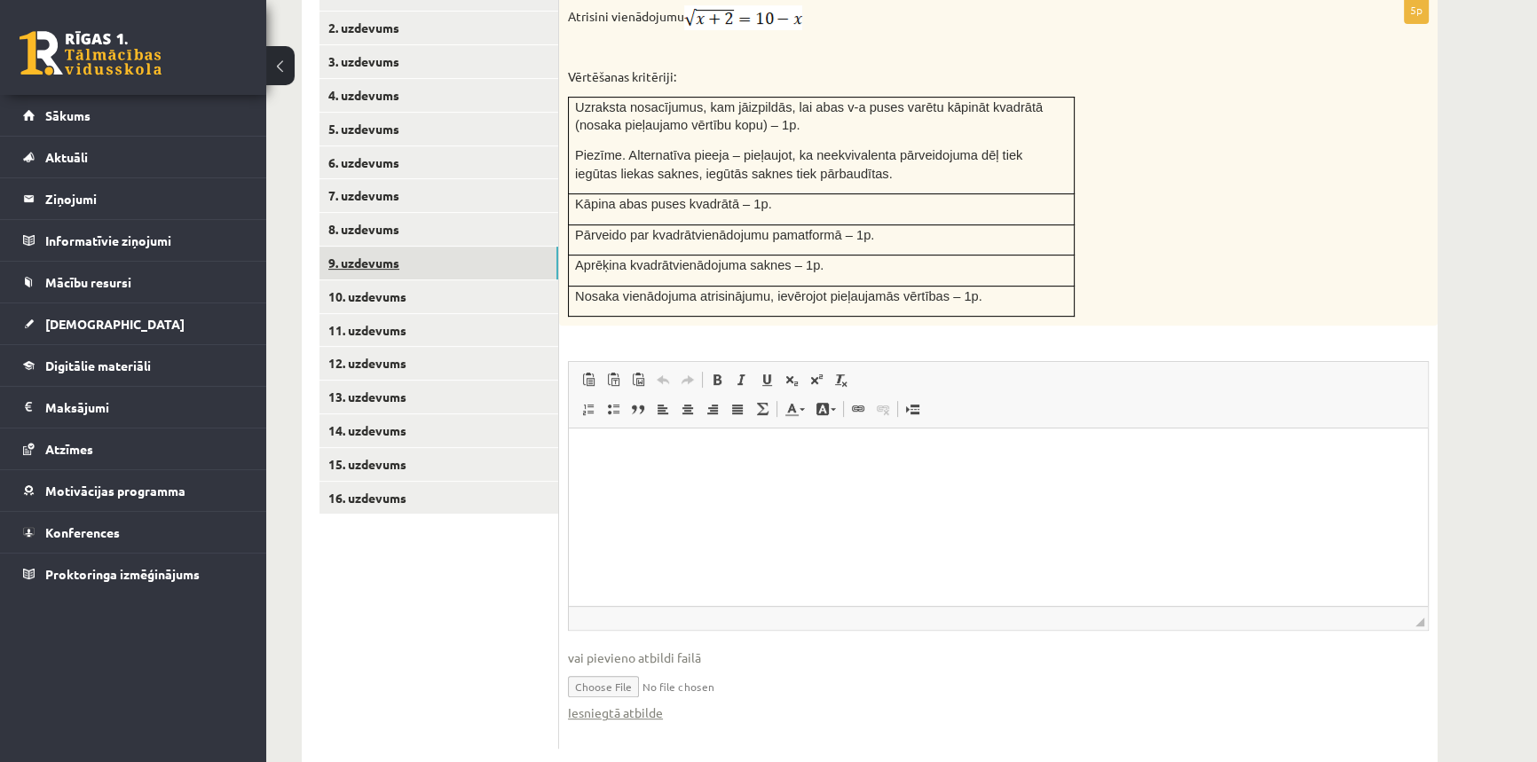
click at [373, 247] on link "9. uzdevums" at bounding box center [438, 263] width 239 height 33
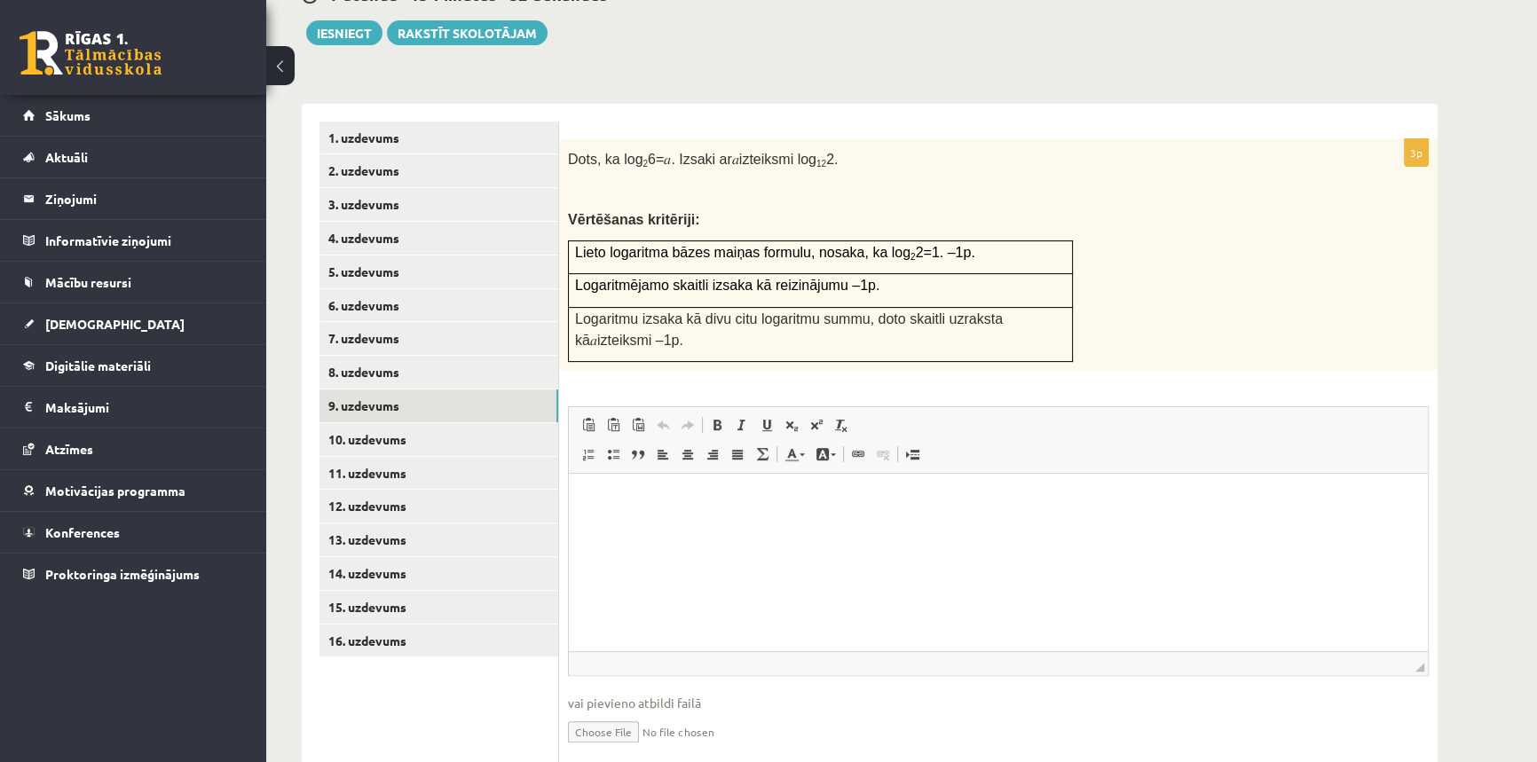
scroll to position [657, 0]
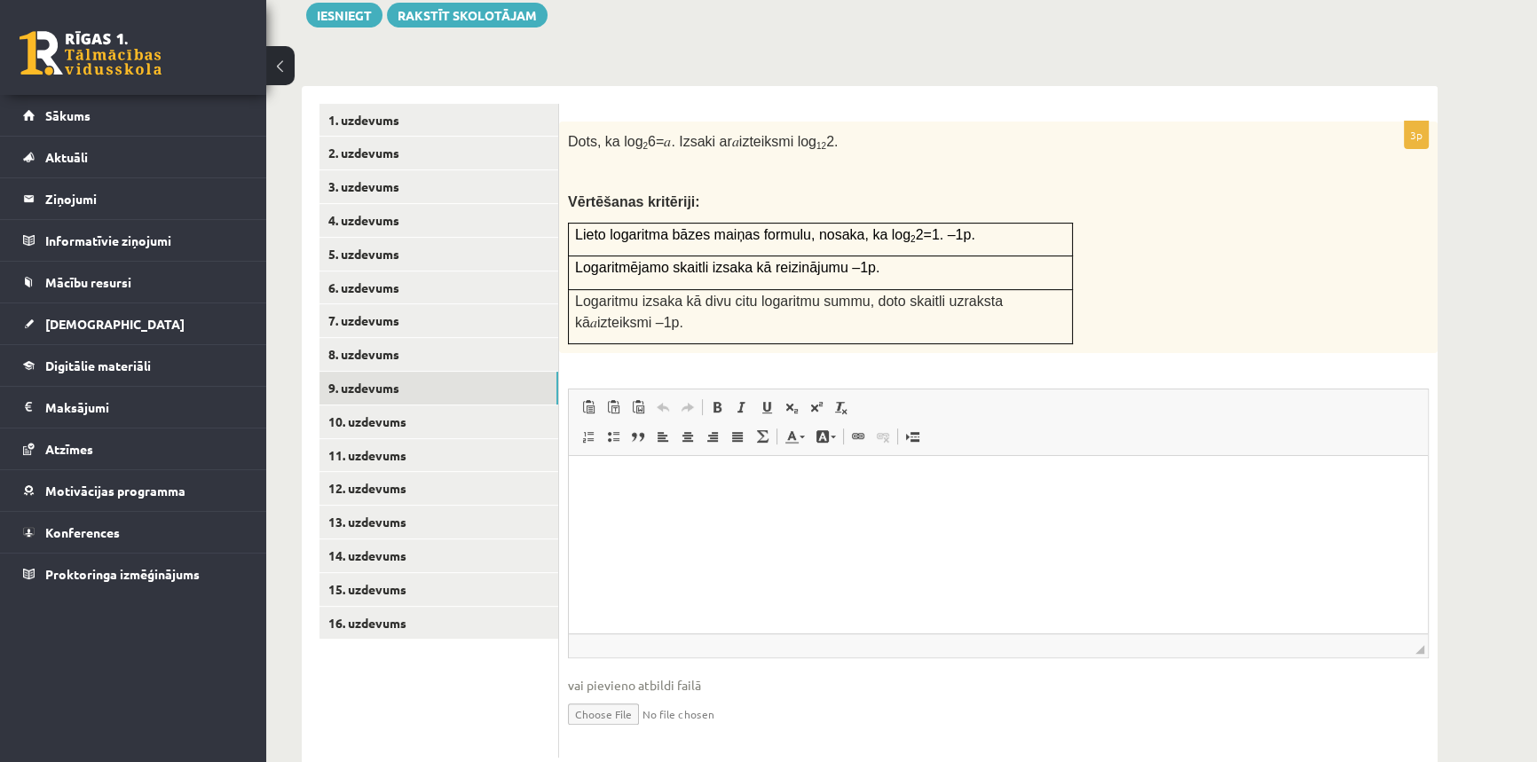
click at [616, 695] on input "file" at bounding box center [998, 713] width 861 height 36
type input "**********"
click at [617, 731] on link "Iesniegtā atbilde" at bounding box center [615, 740] width 95 height 19
click at [386, 406] on link "10. uzdevums" at bounding box center [438, 422] width 239 height 33
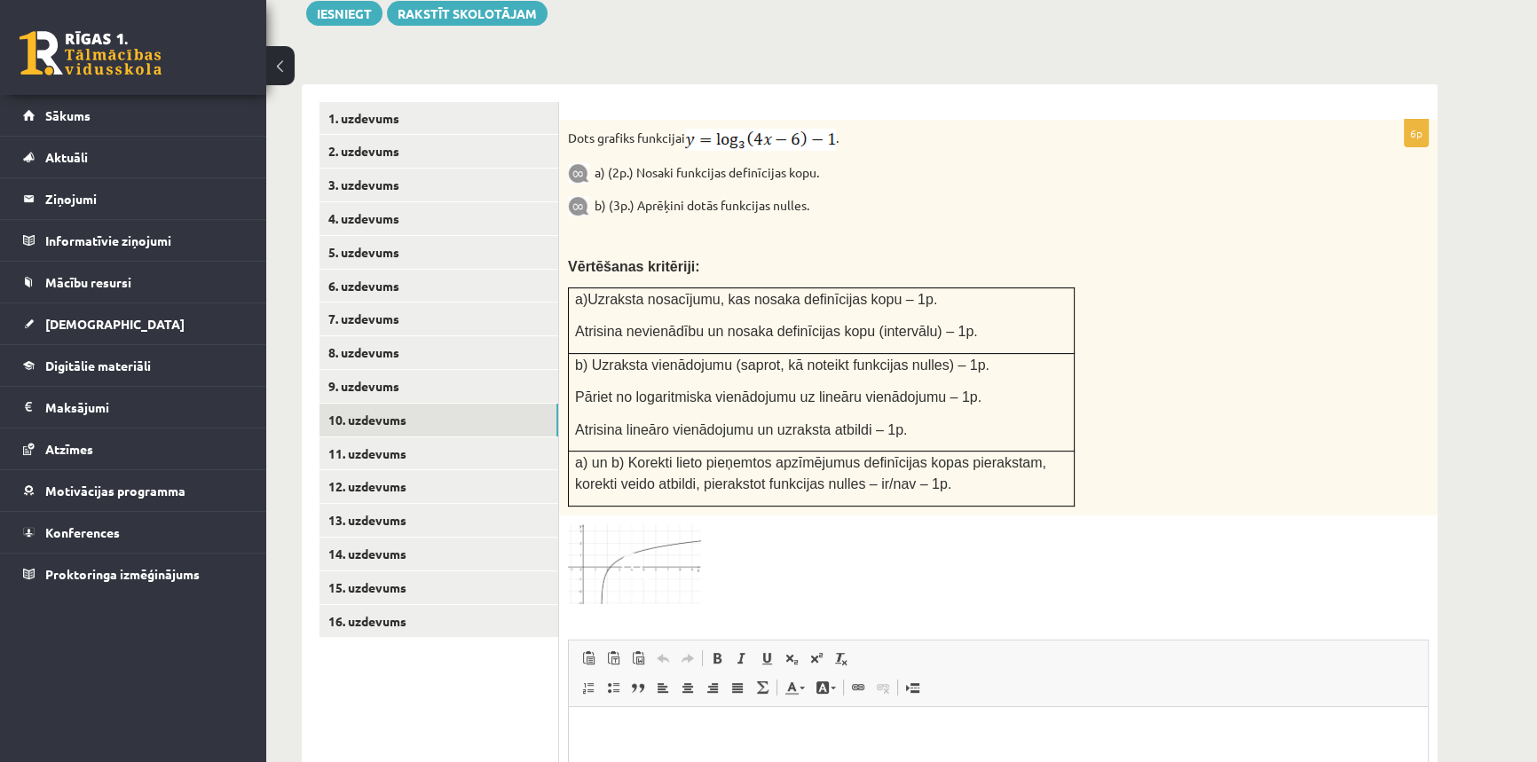
scroll to position [642, 0]
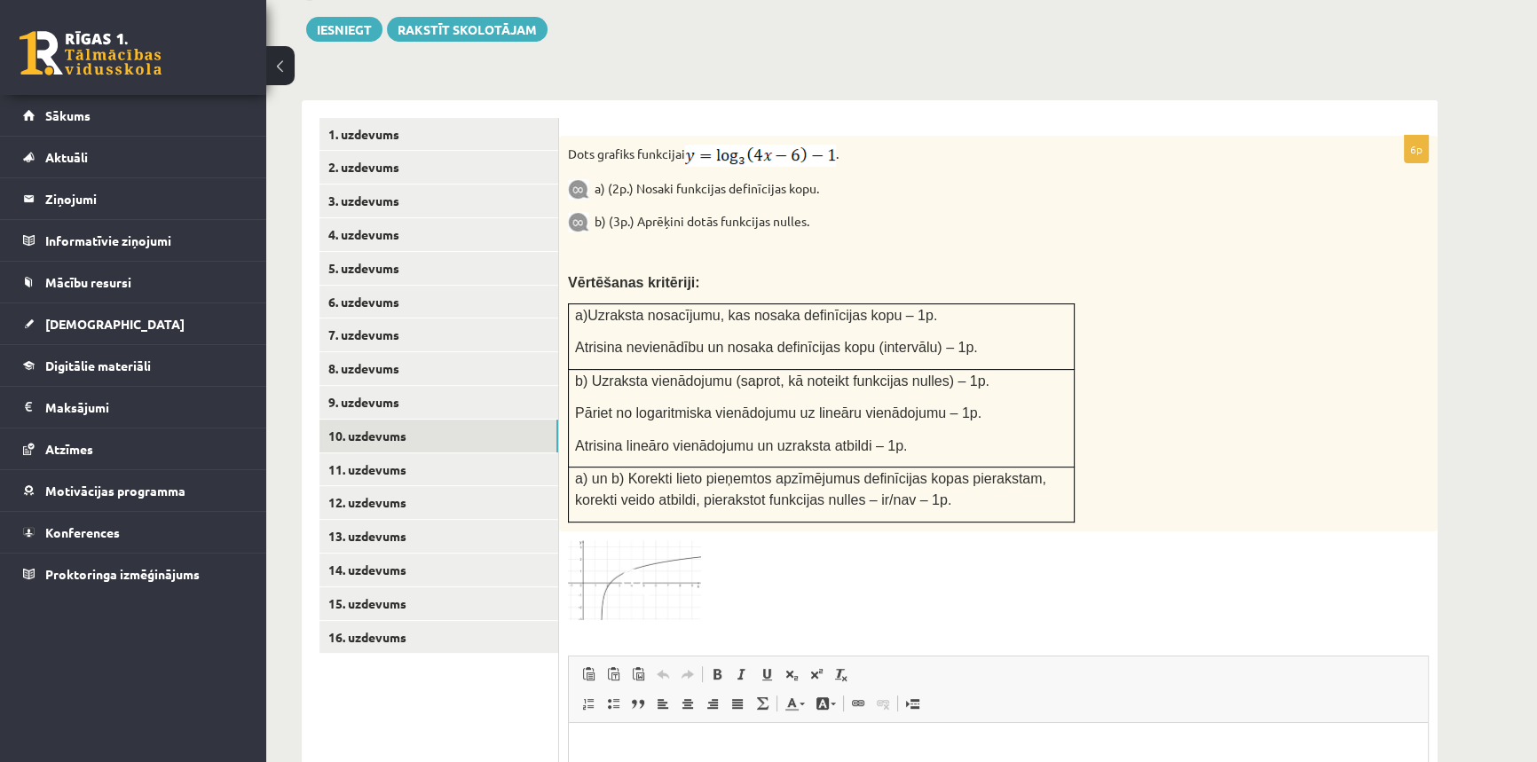
click at [656, 540] on img at bounding box center [634, 580] width 133 height 81
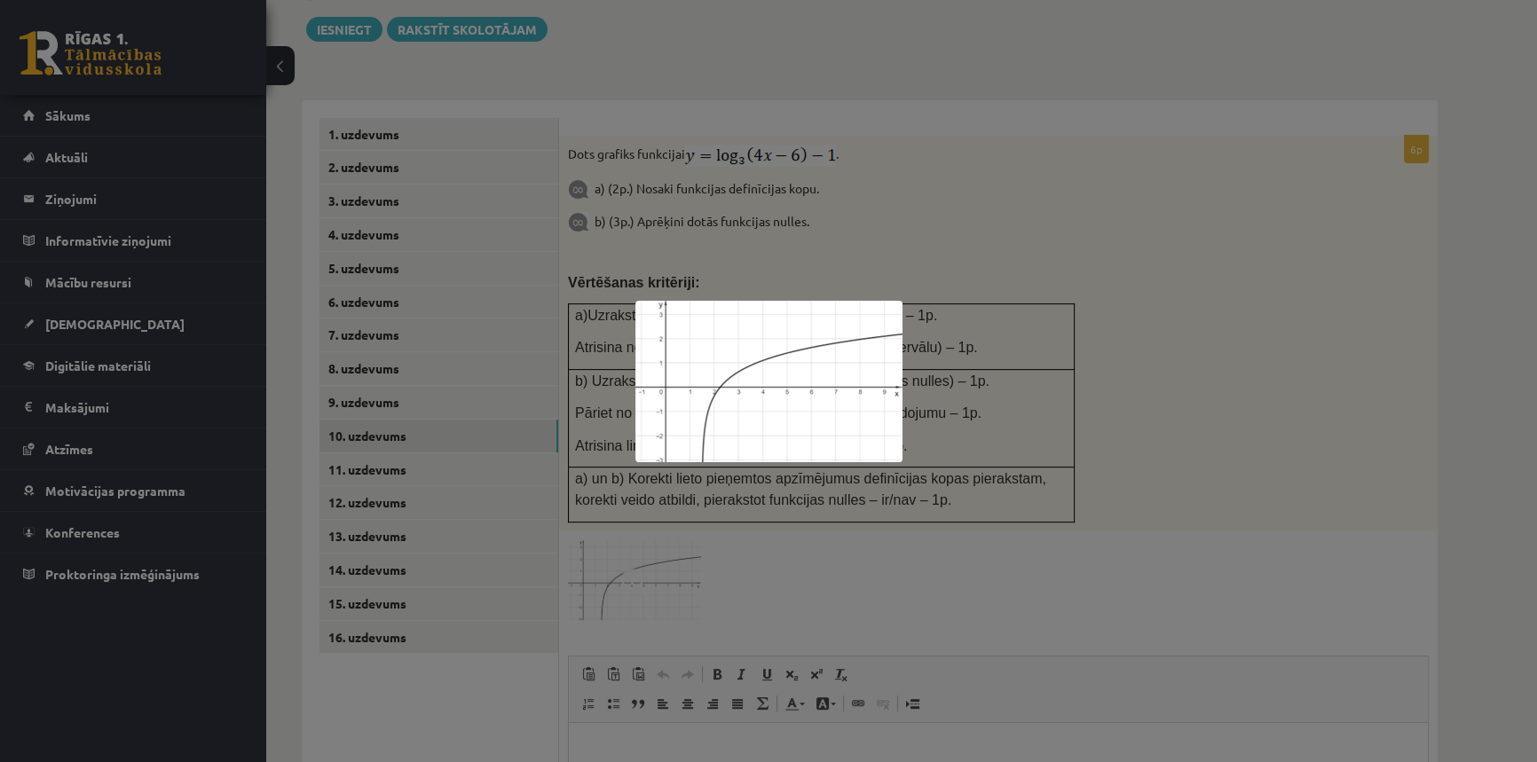
click at [1263, 304] on div at bounding box center [768, 381] width 1537 height 762
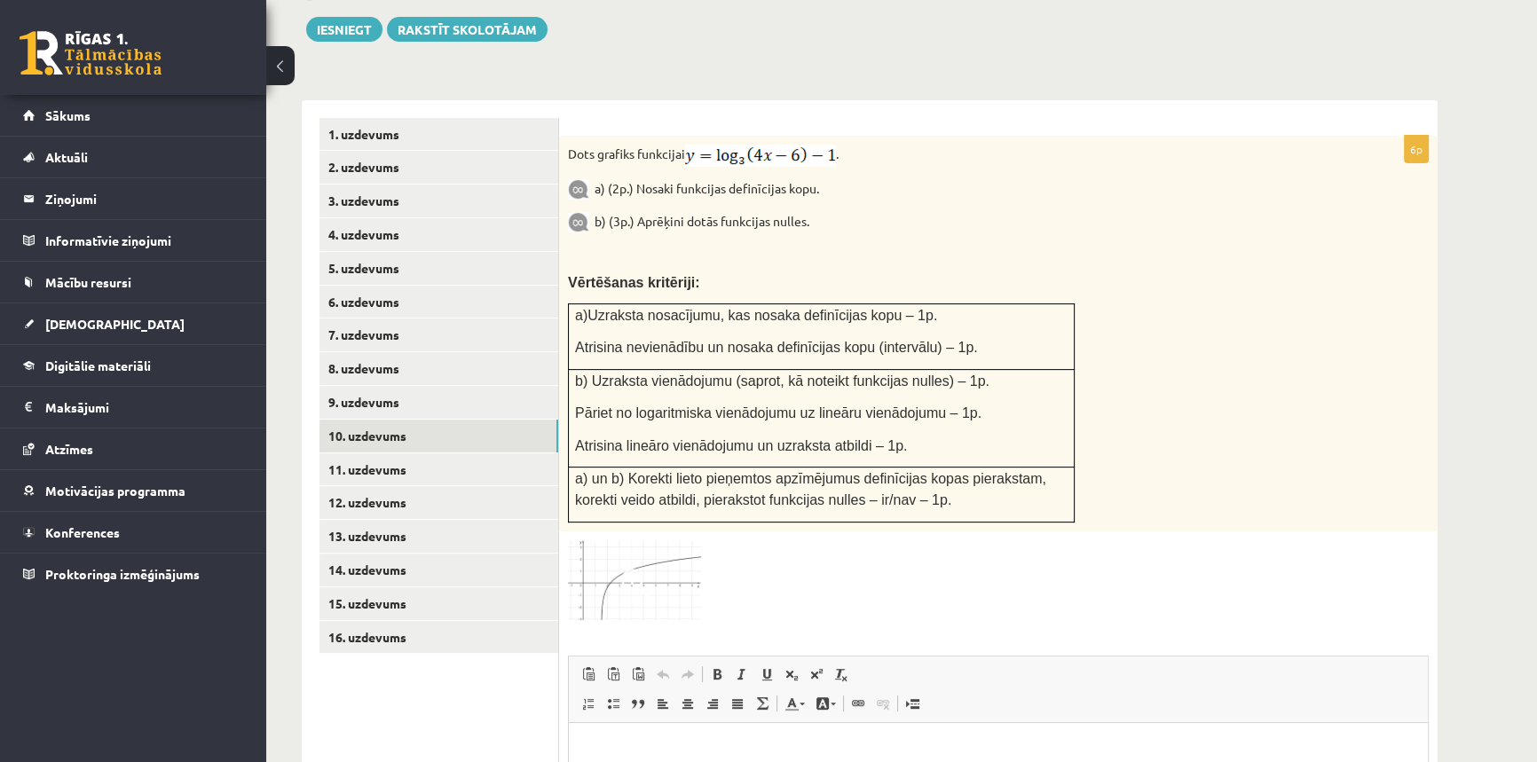
click at [630, 557] on img at bounding box center [634, 580] width 133 height 81
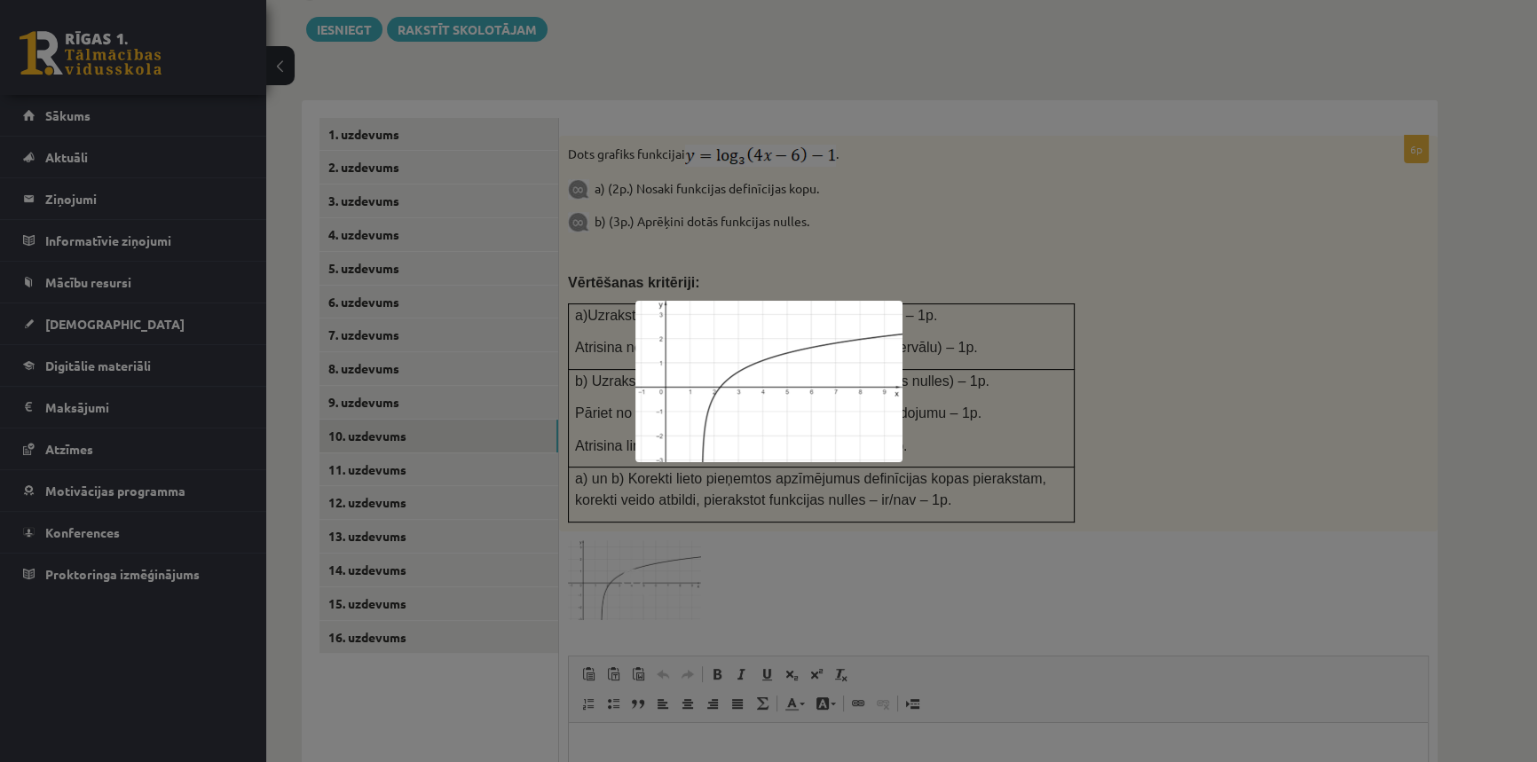
click at [968, 501] on div at bounding box center [768, 381] width 1537 height 762
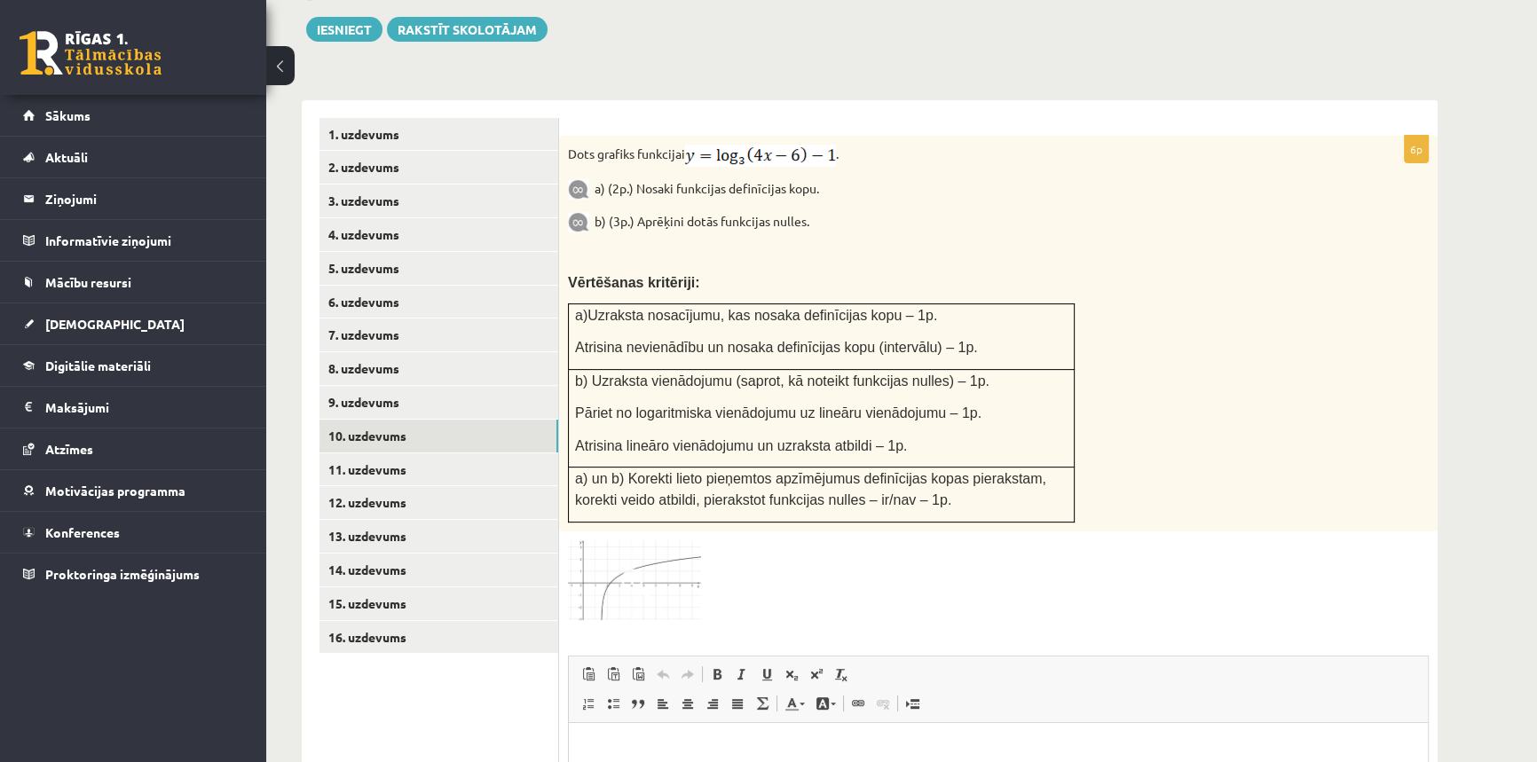
scroll to position [903, 0]
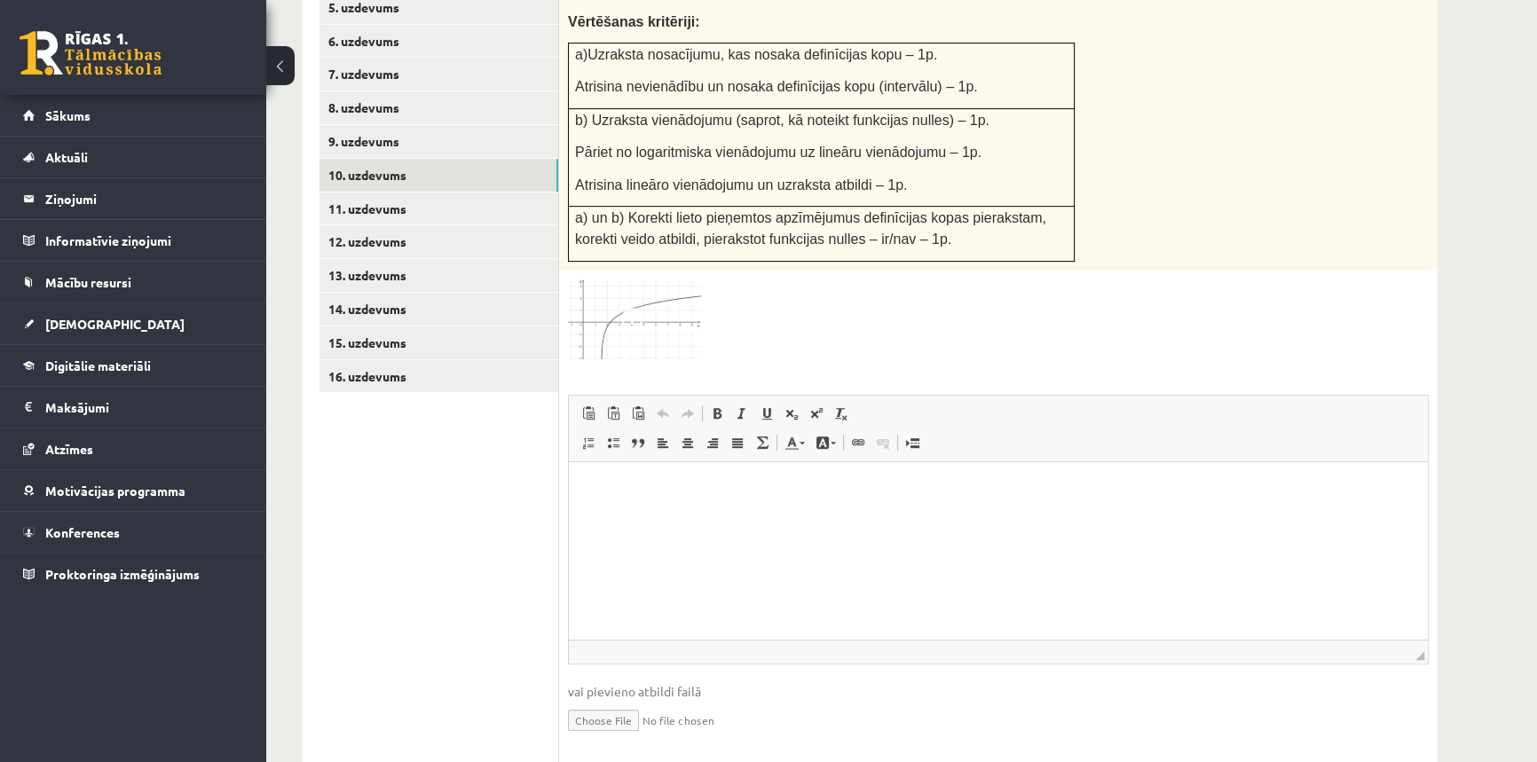
click at [615, 701] on input "file" at bounding box center [998, 719] width 861 height 36
type input "**********"
click at [613, 737] on link "Iesniegtā atbilde" at bounding box center [615, 746] width 95 height 19
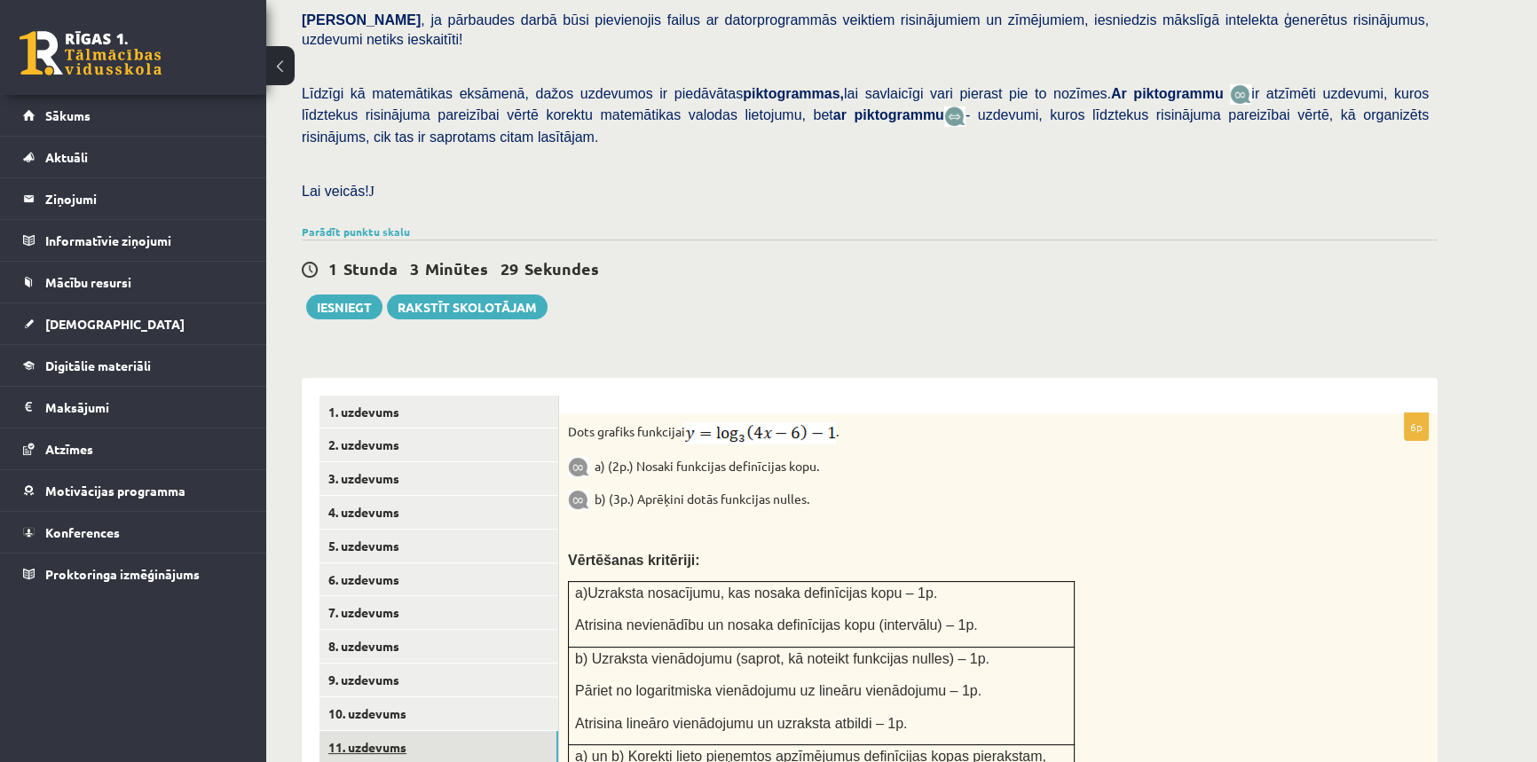
click at [372, 731] on link "11. uzdevums" at bounding box center [438, 747] width 239 height 33
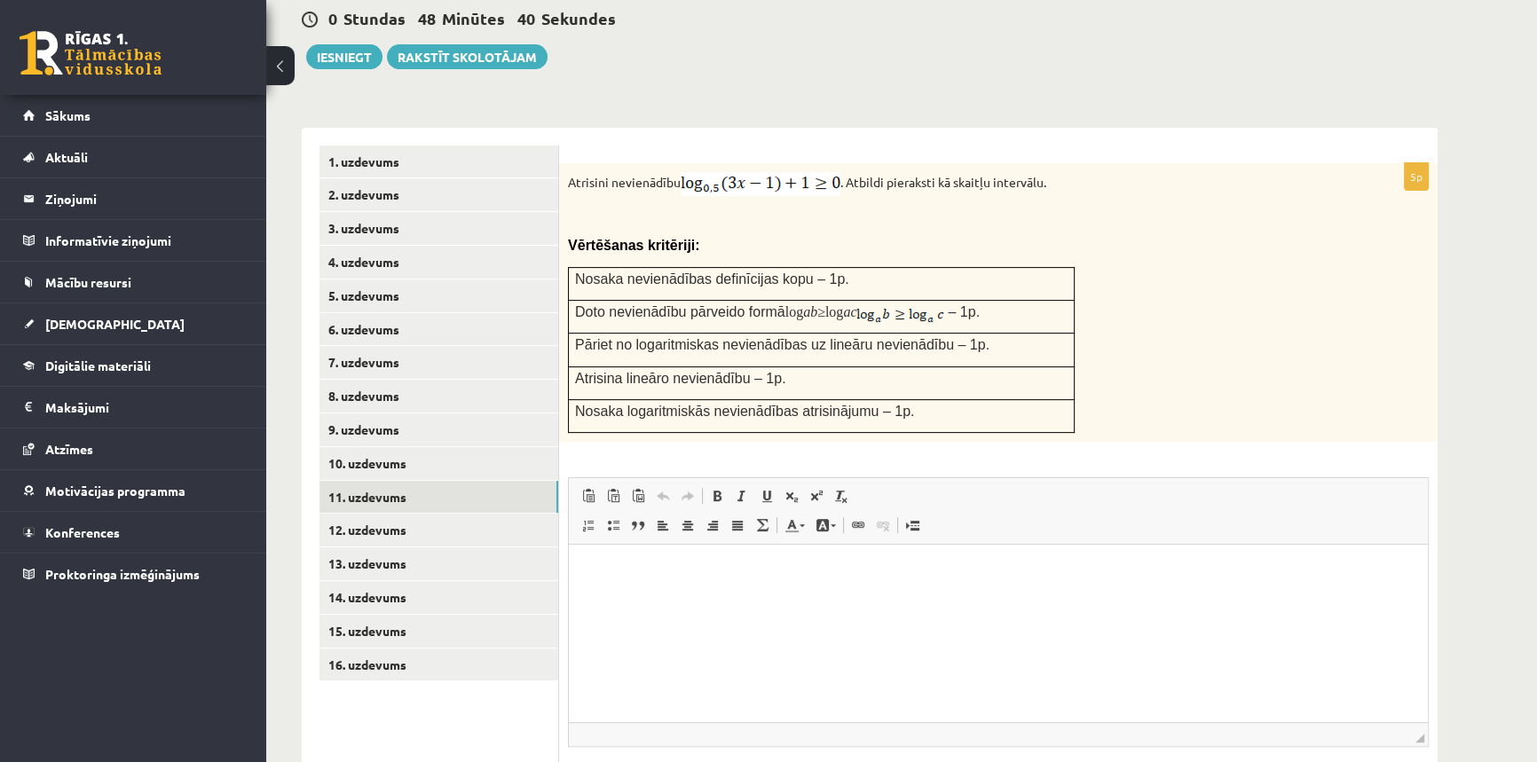
scroll to position [703, 0]
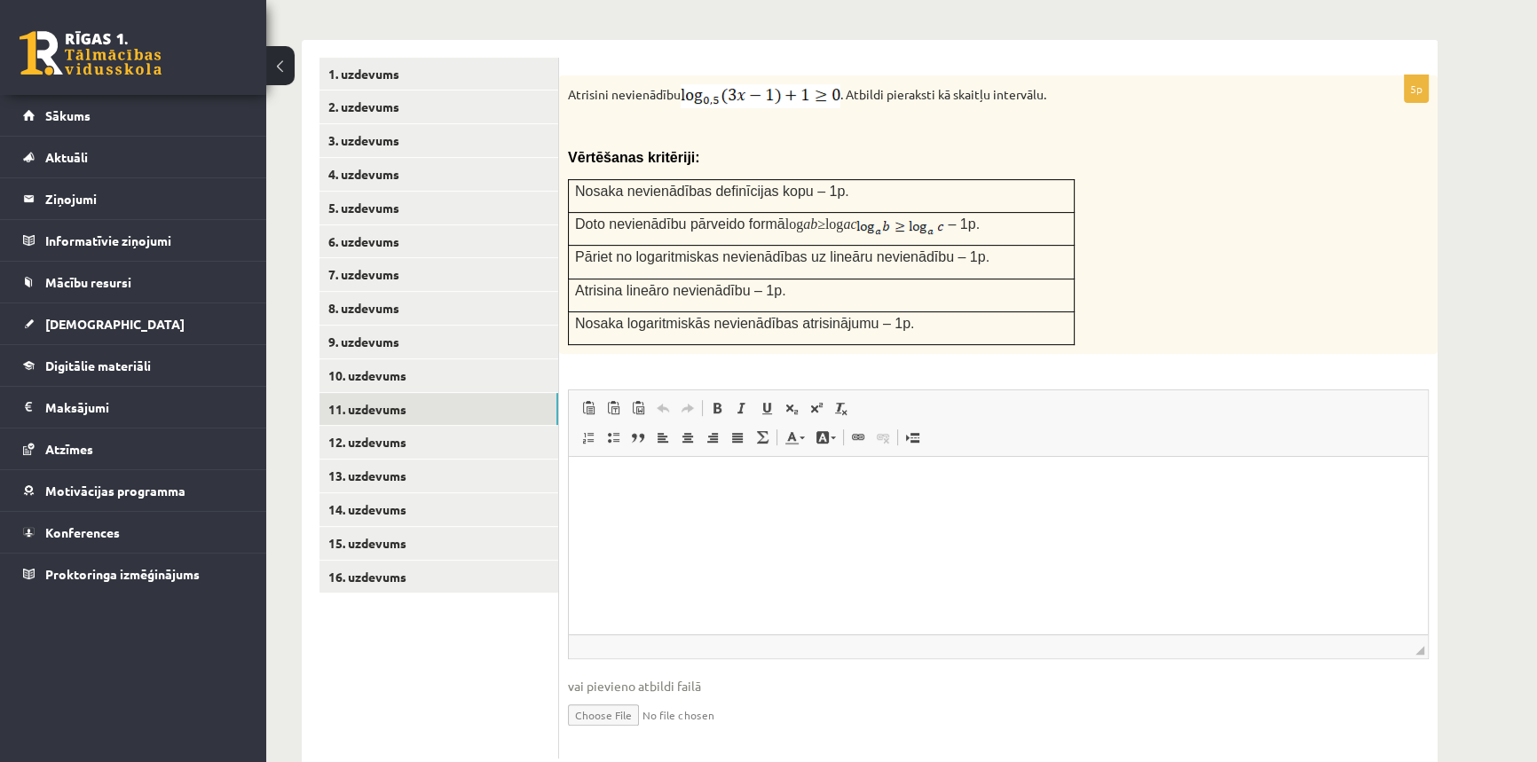
click at [601, 696] on input "file" at bounding box center [998, 714] width 861 height 36
type input "**********"
click at [738, 511] on html at bounding box center [998, 484] width 859 height 54
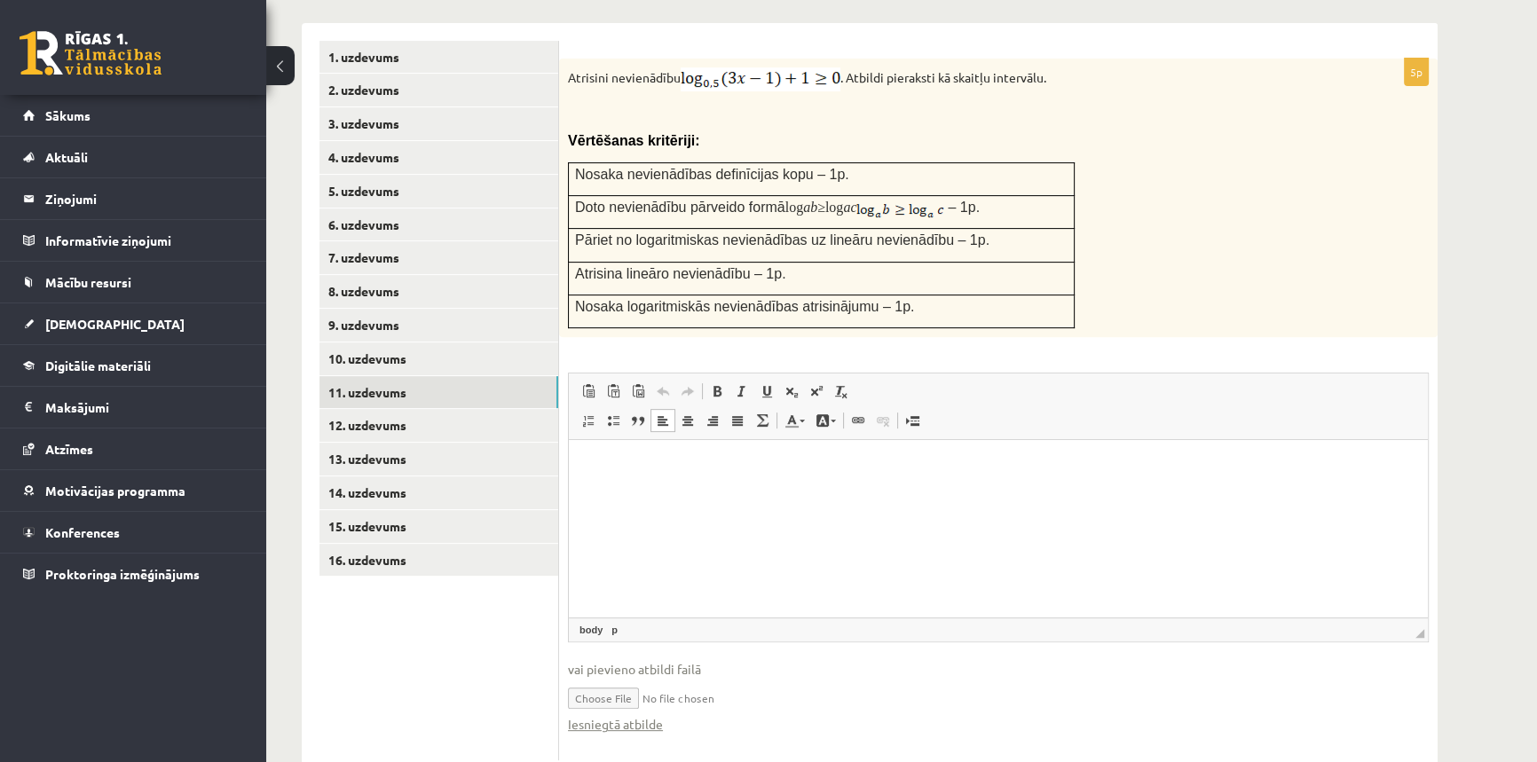
scroll to position [721, 0]
click at [645, 713] on link "Iesniegtā atbilde" at bounding box center [615, 722] width 95 height 19
click at [380, 407] on link "12. uzdevums" at bounding box center [438, 423] width 239 height 33
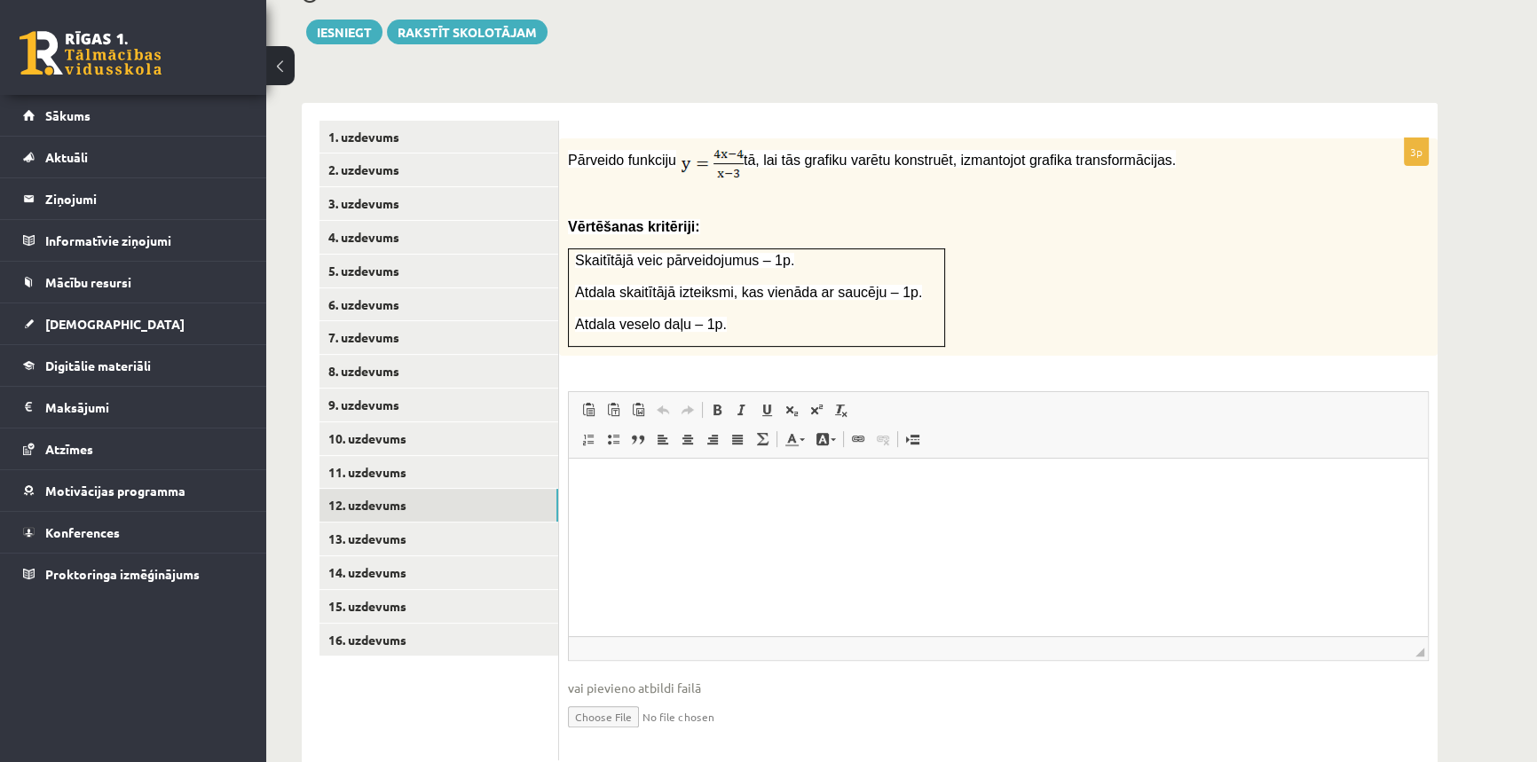
scroll to position [644, 0]
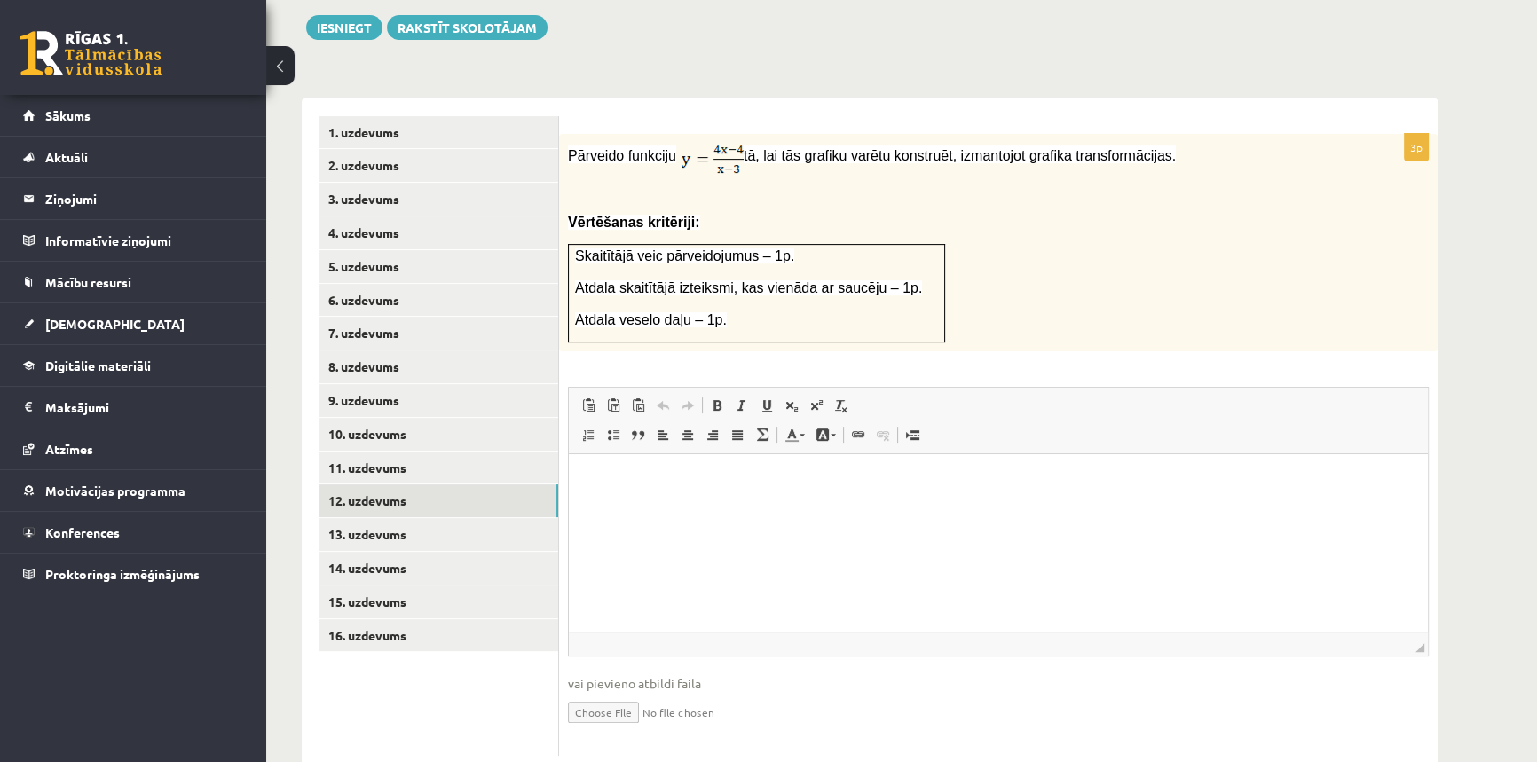
click at [614, 693] on input "file" at bounding box center [998, 711] width 861 height 36
type input "**********"
click at [654, 729] on link "Iesniegtā atbilde" at bounding box center [615, 738] width 95 height 19
click at [390, 518] on link "13. uzdevums" at bounding box center [438, 534] width 239 height 33
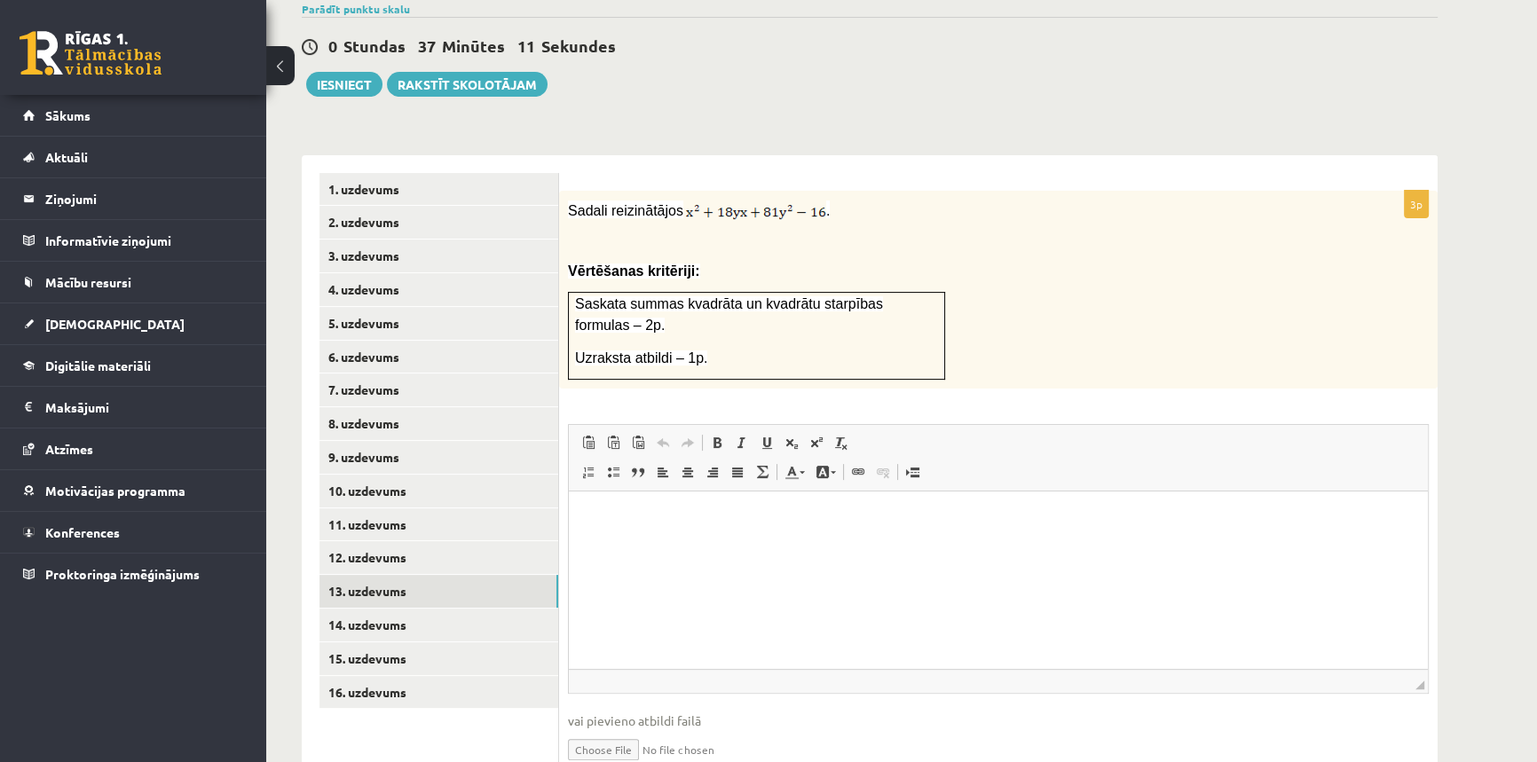
scroll to position [594, 0]
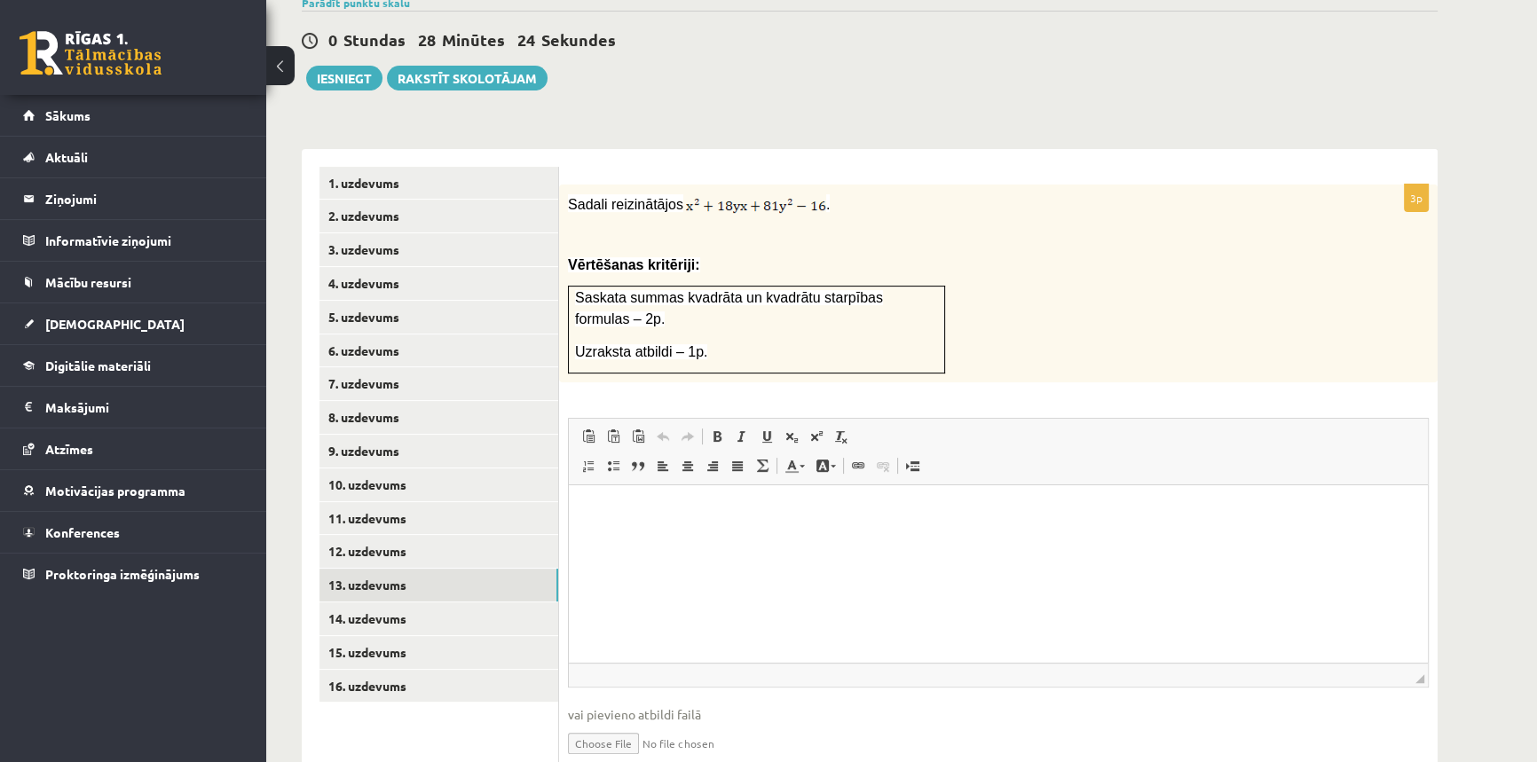
click at [616, 724] on input "file" at bounding box center [998, 742] width 861 height 36
type input "**********"
click at [630, 760] on link "Iesniegtā atbilde" at bounding box center [615, 769] width 95 height 19
click at [374, 602] on link "14. uzdevums" at bounding box center [438, 618] width 239 height 33
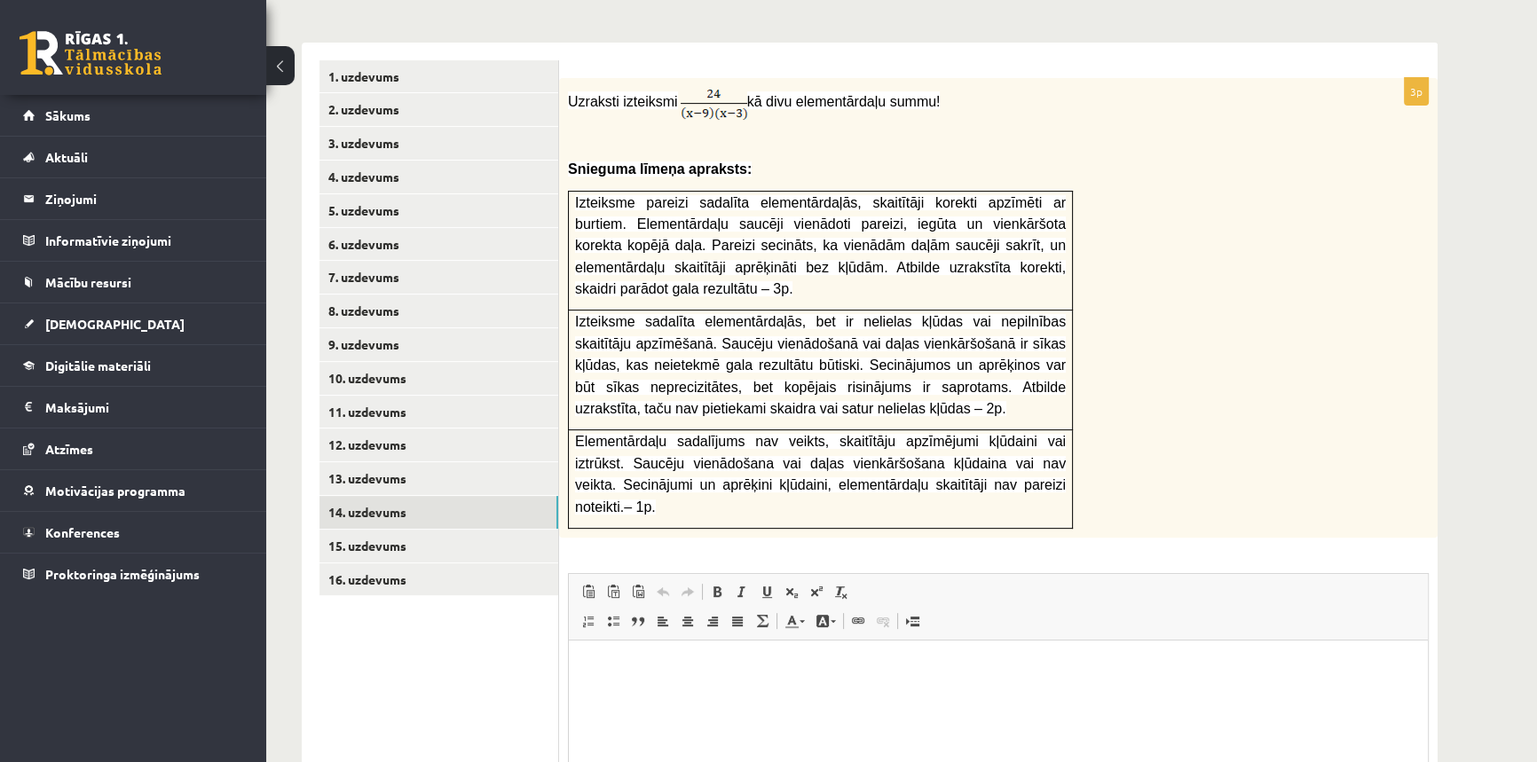
scroll to position [672, 0]
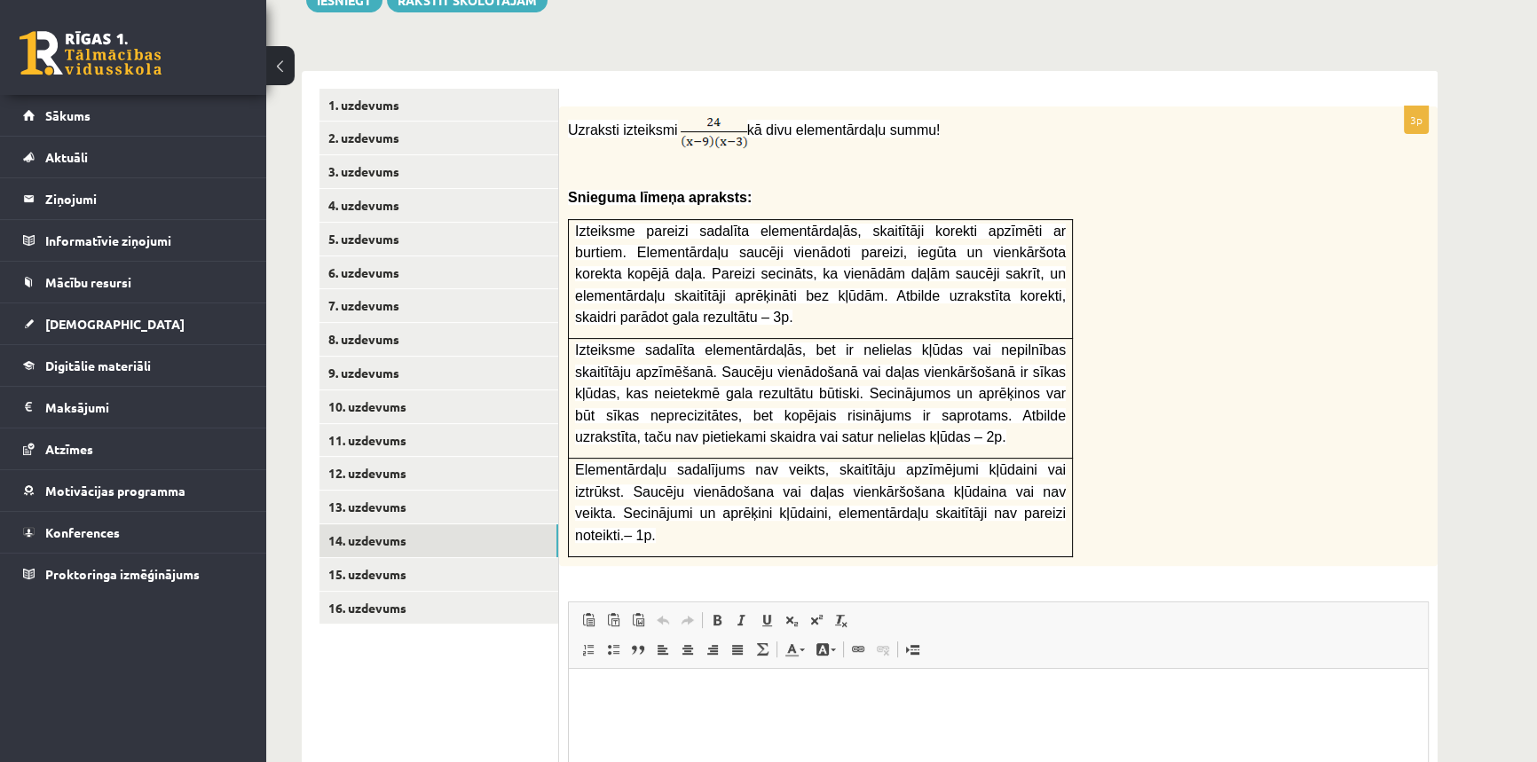
click at [959, 224] on span "Izteiksme pareizi sadalīta elementārdaļās, skaitītāji korekti apzīmēti ar burti…" at bounding box center [820, 275] width 491 height 102
click at [860, 224] on span "Izteiksme pareizi sadalīta elementārdaļās, skaitītāji korekti apzīmēti ar burti…" at bounding box center [820, 275] width 491 height 102
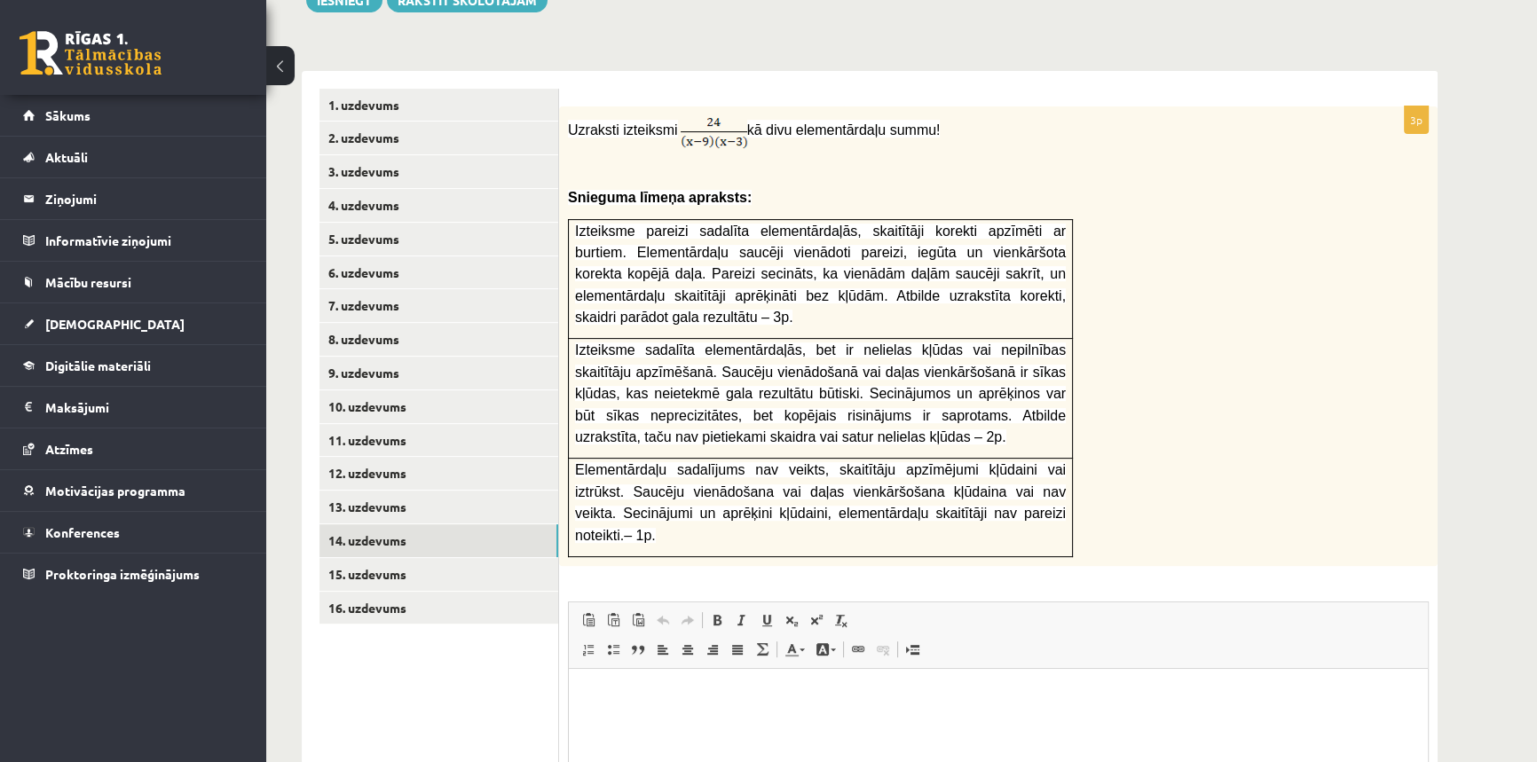
click at [916, 224] on span "Izteiksme pareizi sadalīta elementārdaļās, skaitītāji korekti apzīmēti ar burti…" at bounding box center [820, 275] width 491 height 102
click at [911, 224] on span "Izteiksme pareizi sadalīta elementārdaļās, skaitītāji korekti apzīmēti ar burti…" at bounding box center [820, 275] width 491 height 102
click at [949, 224] on span "Izteiksme pareizi sadalīta elementārdaļās, skaitītāji korekti apzīmēti ar burti…" at bounding box center [820, 275] width 491 height 102
click at [948, 224] on span "Izteiksme pareizi sadalīta elementārdaļās, skaitītāji korekti apzīmēti ar burti…" at bounding box center [820, 275] width 491 height 102
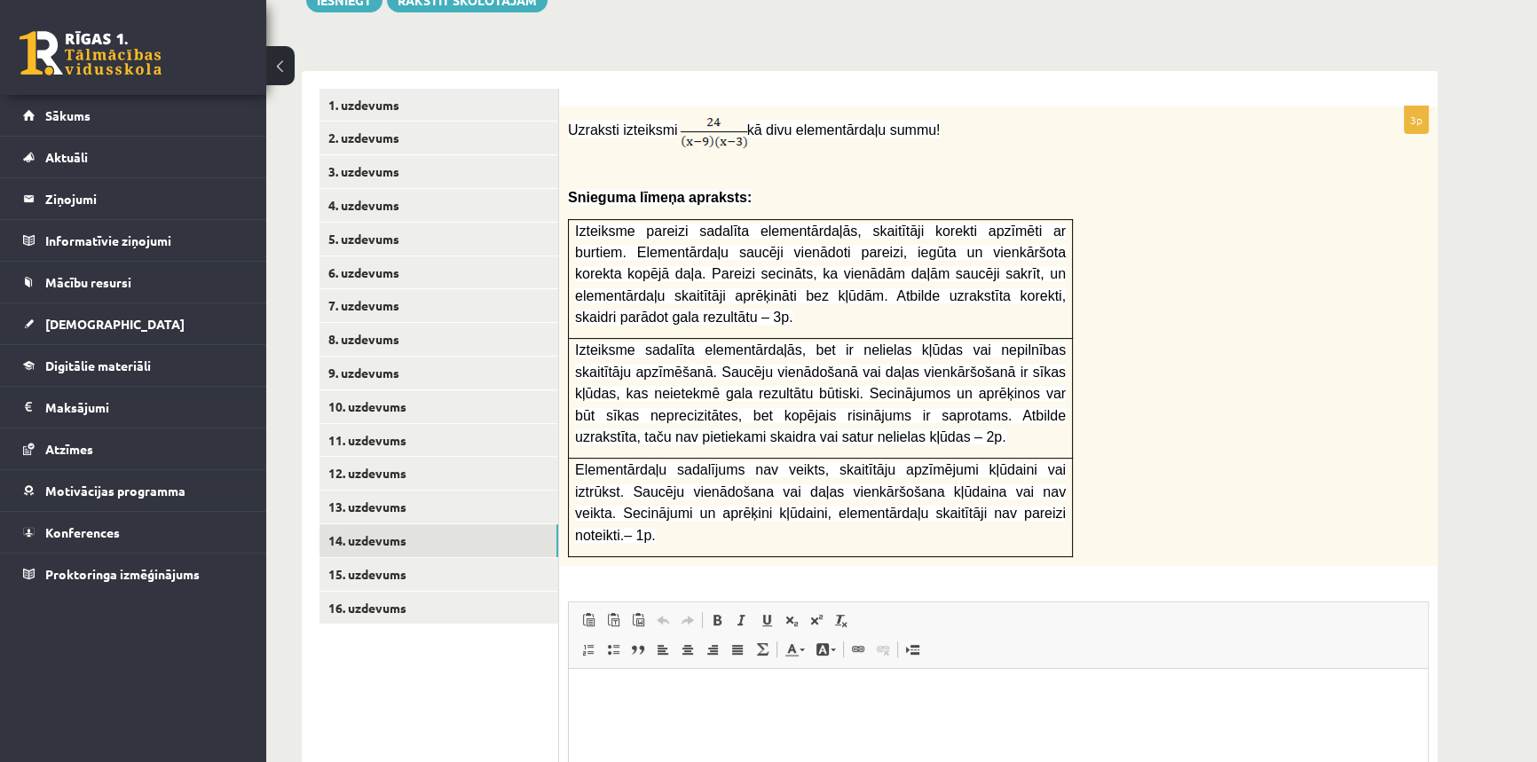
click at [637, 224] on span "Izteiksme pareizi sadalīta elementārdaļās, skaitītāji korekti apzīmēti ar burti…" at bounding box center [820, 275] width 491 height 102
click at [750, 246] on span "Izteiksme pareizi sadalīta elementārdaļās, skaitītāji korekti apzīmēti ar burti…" at bounding box center [820, 275] width 491 height 102
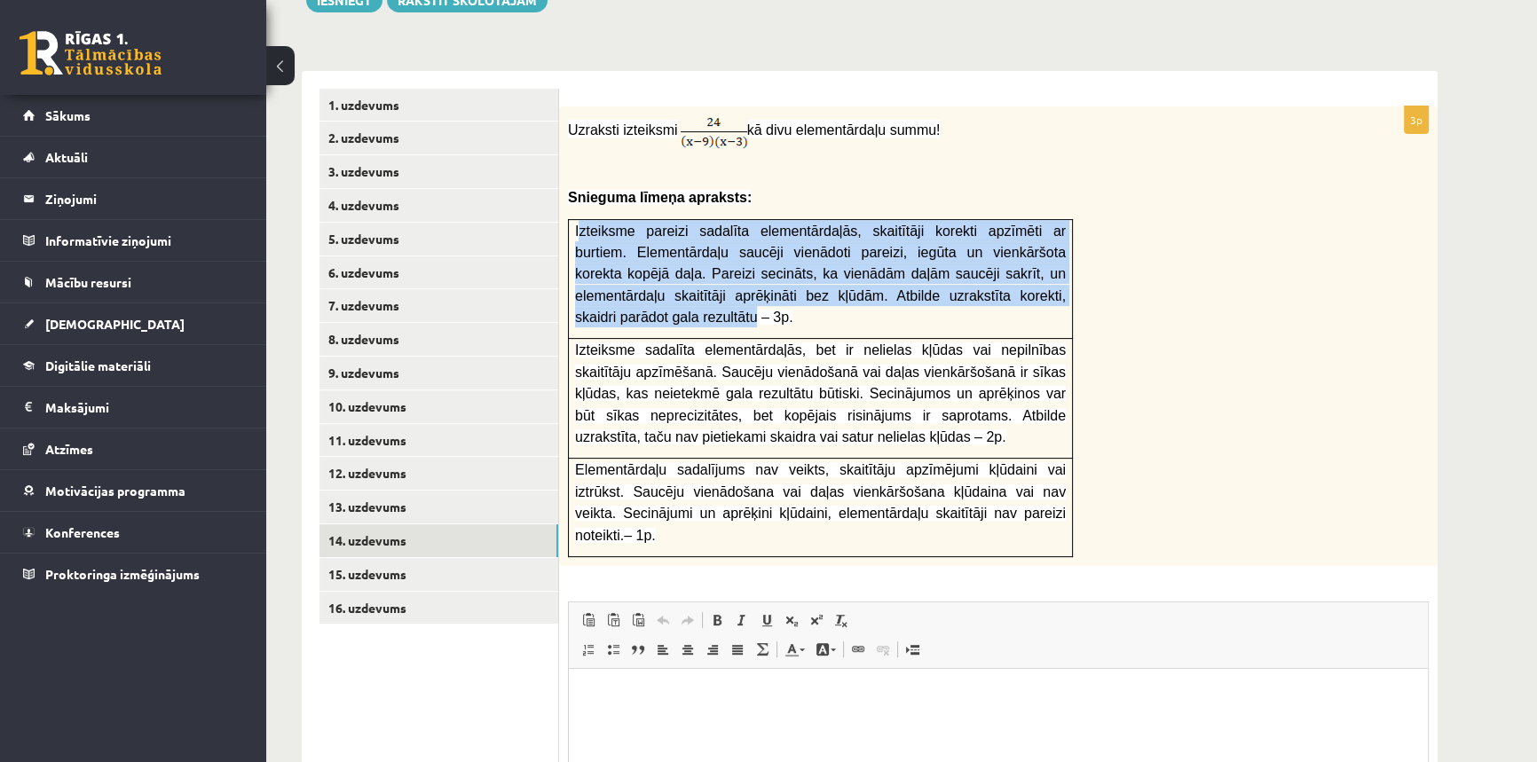
drag, startPoint x: 1024, startPoint y: 246, endPoint x: 579, endPoint y: 189, distance: 449.0
click at [579, 224] on span "Izteiksme pareizi sadalīta elementārdaļās, skaitītāji korekti apzīmēti ar burti…" at bounding box center [820, 275] width 491 height 102
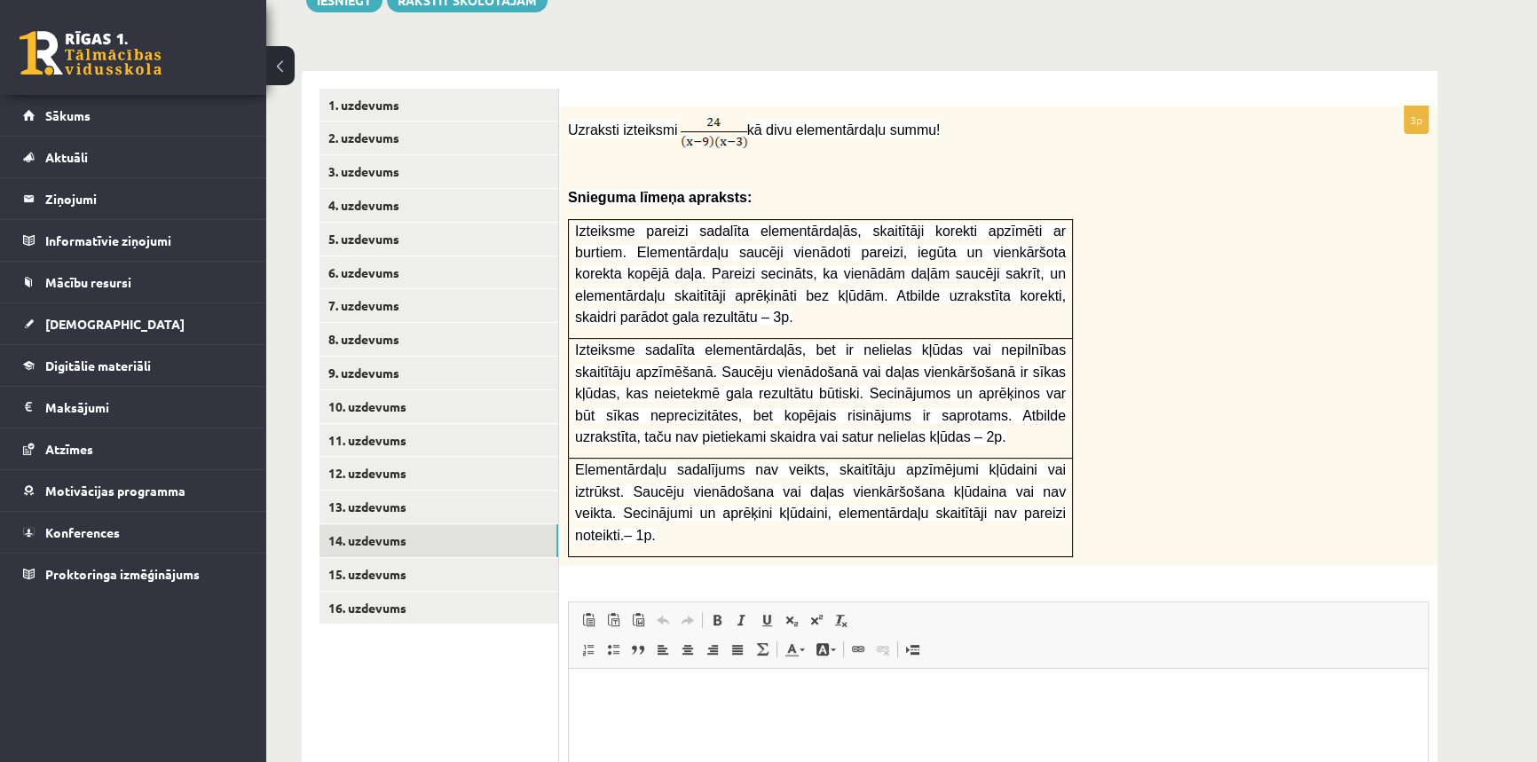
click at [1167, 200] on div "Uzraksti izteiksmi kā divu elementārdaļu summu! Snieguma līmeņa apraksts: Iztei…" at bounding box center [998, 336] width 878 height 460
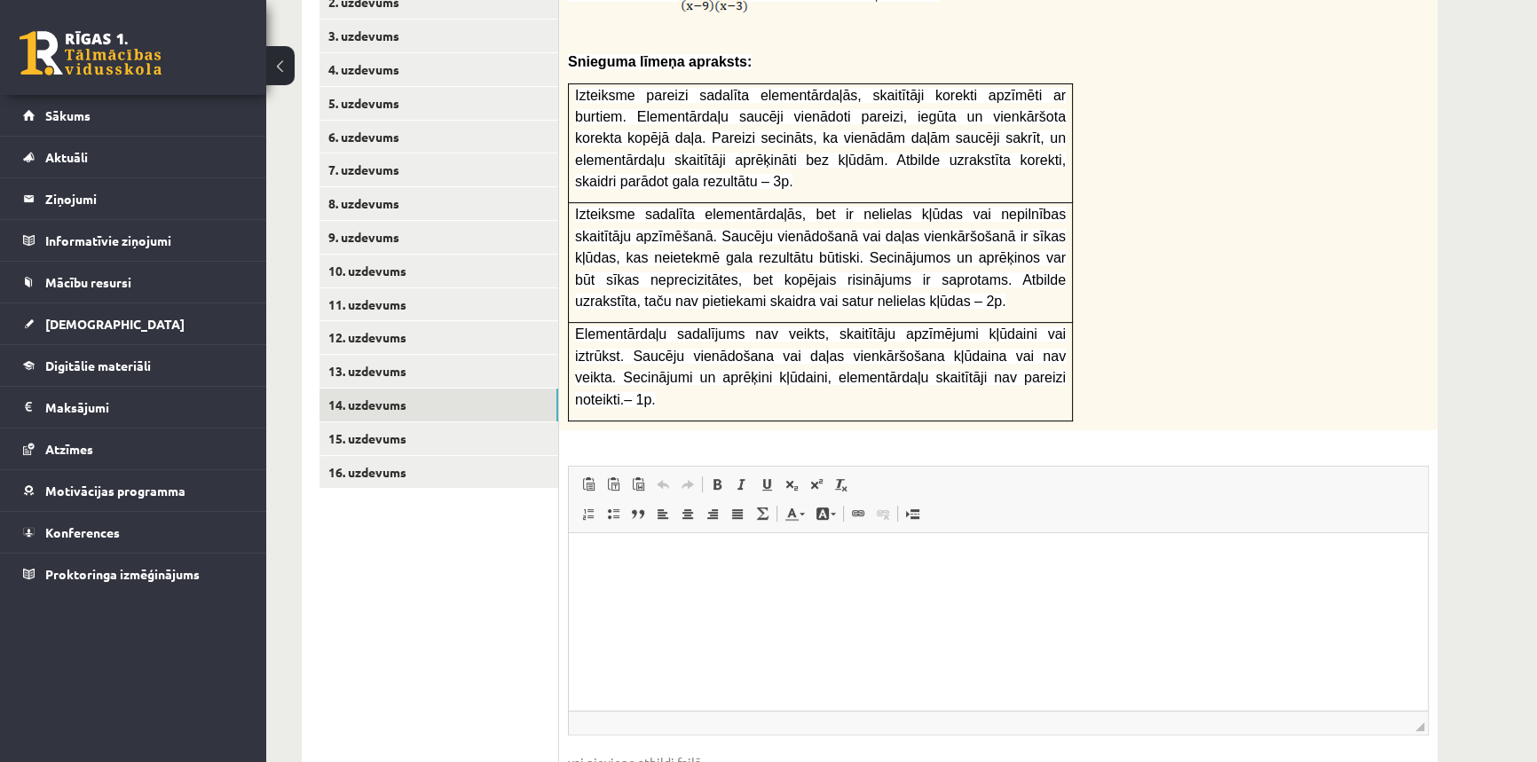
scroll to position [827, 0]
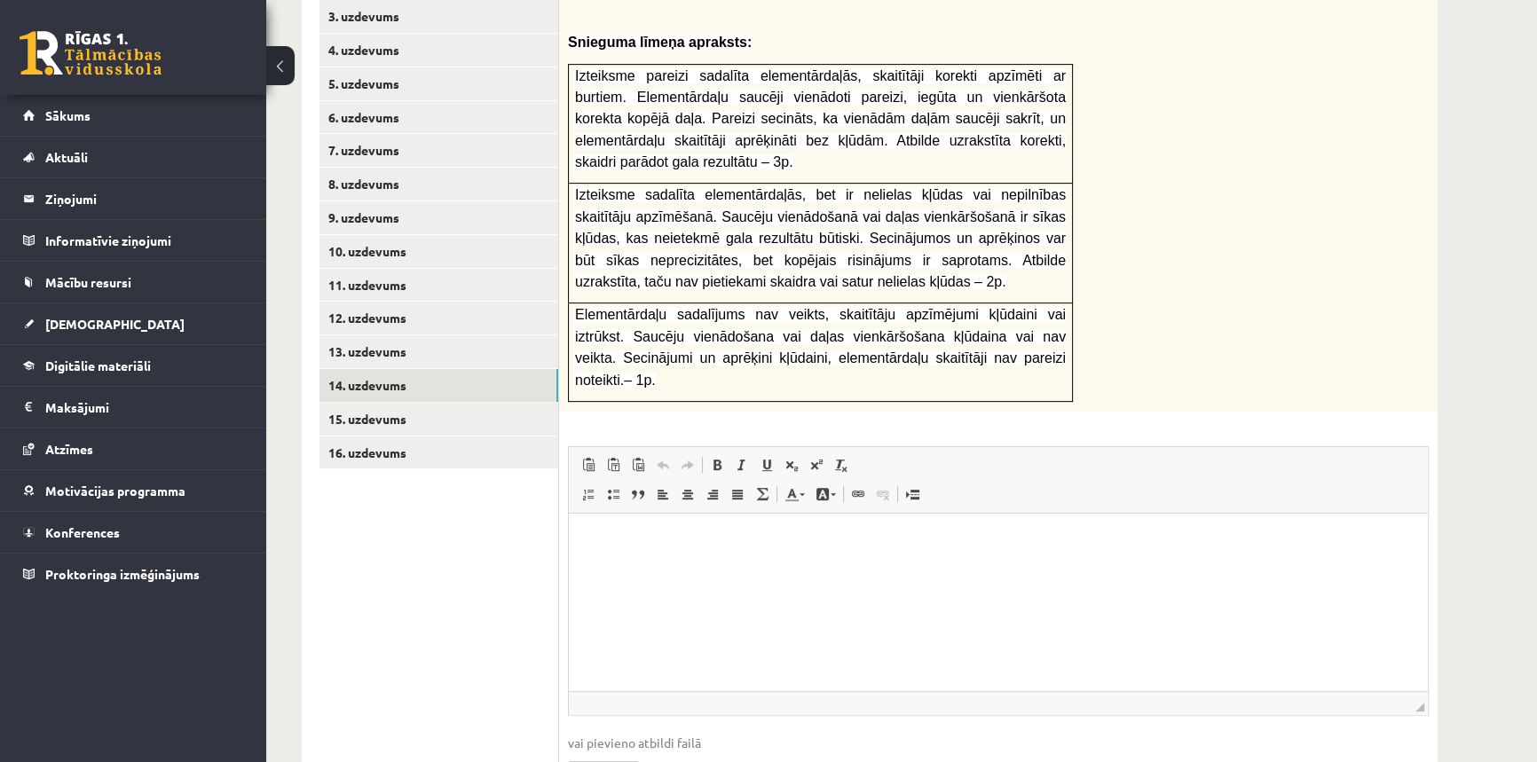
click at [603, 752] on input "file" at bounding box center [998, 770] width 861 height 36
type input "**********"
click at [364, 403] on link "15. uzdevums" at bounding box center [438, 419] width 239 height 33
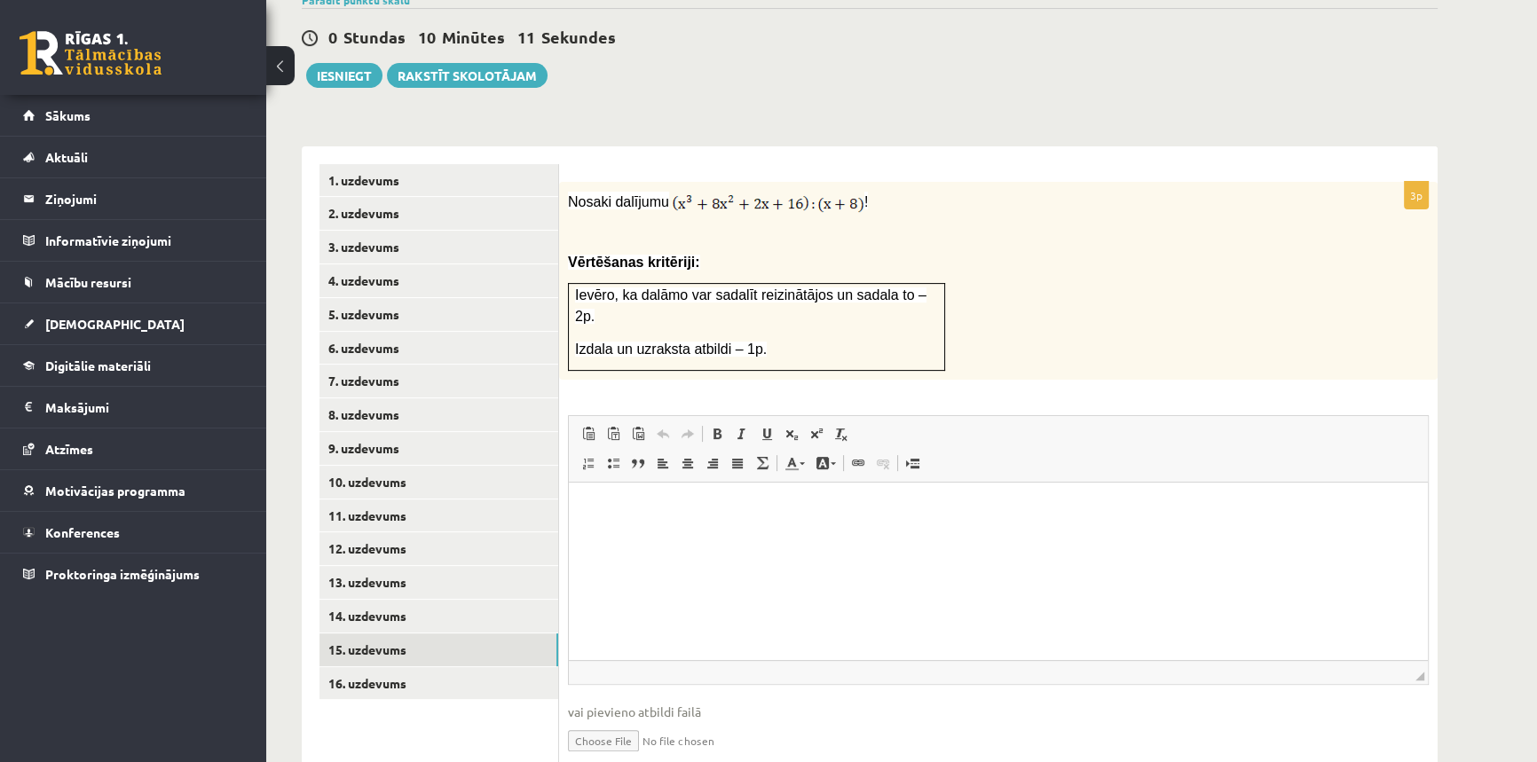
scroll to position [603, 0]
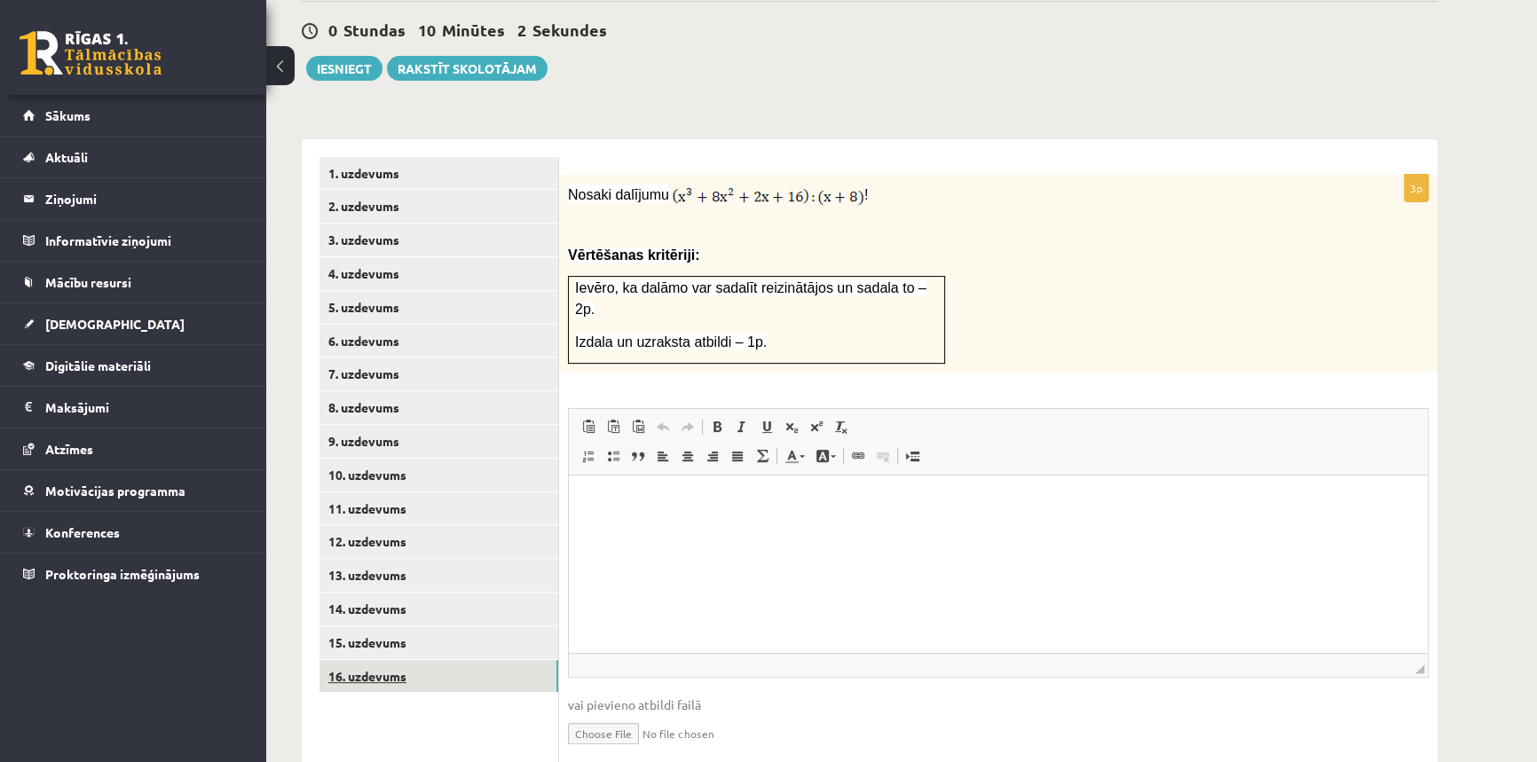
click at [391, 660] on link "16. uzdevums" at bounding box center [438, 676] width 239 height 33
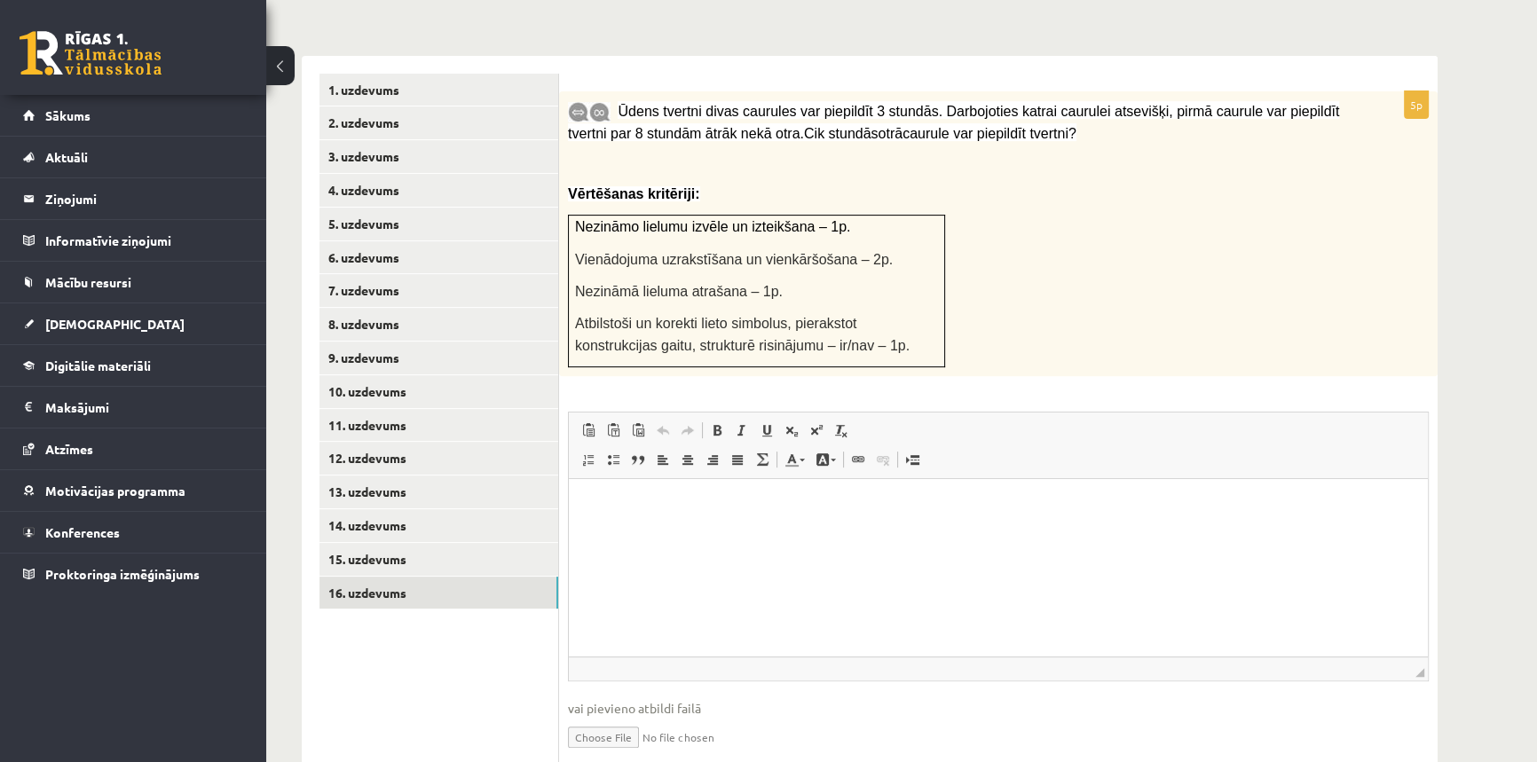
scroll to position [706, 0]
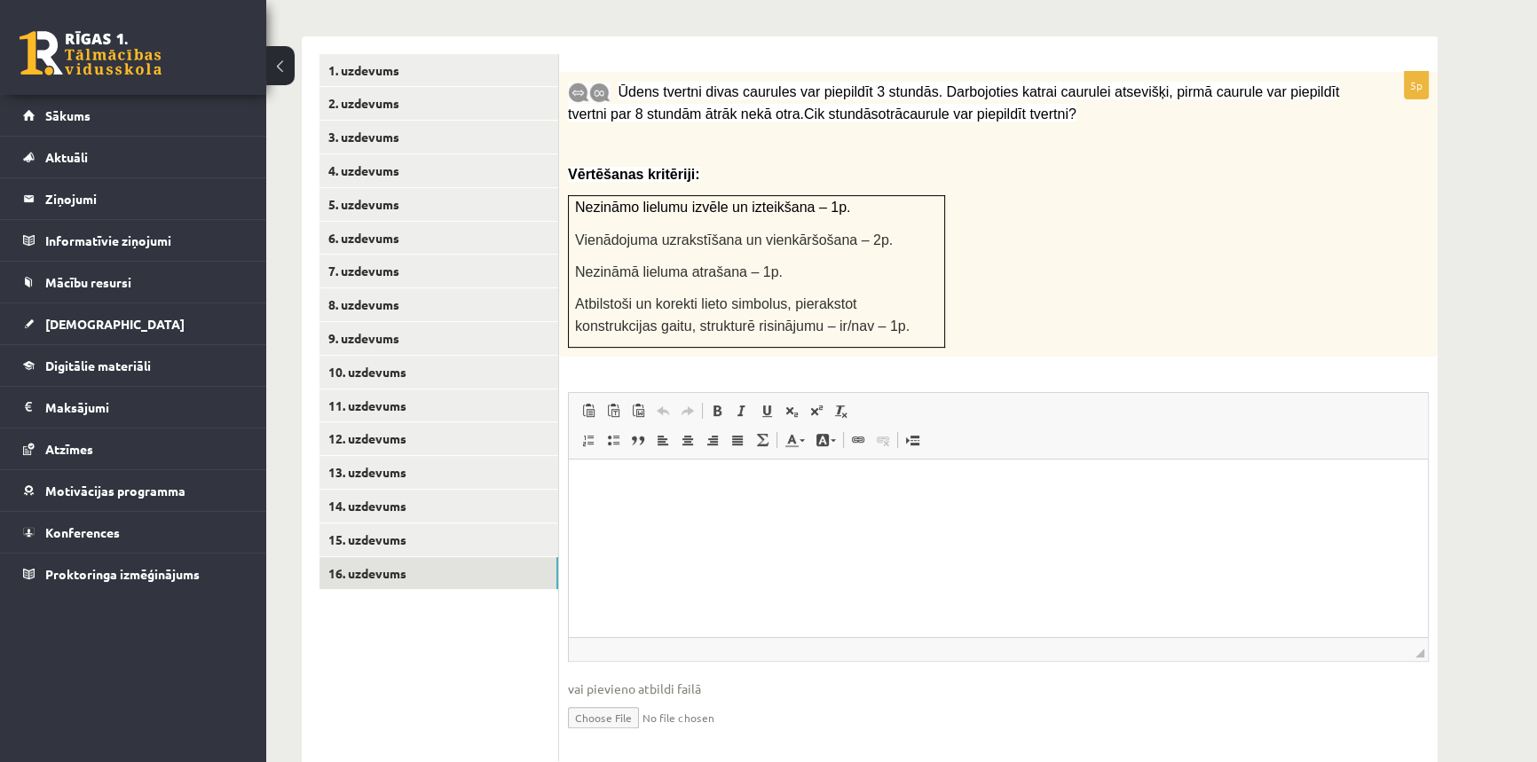
click at [625, 698] on input "file" at bounding box center [998, 716] width 861 height 36
type input "**********"
click at [645, 735] on link "Iesniegtā atbilde" at bounding box center [615, 744] width 95 height 19
click at [652, 514] on html at bounding box center [998, 487] width 859 height 54
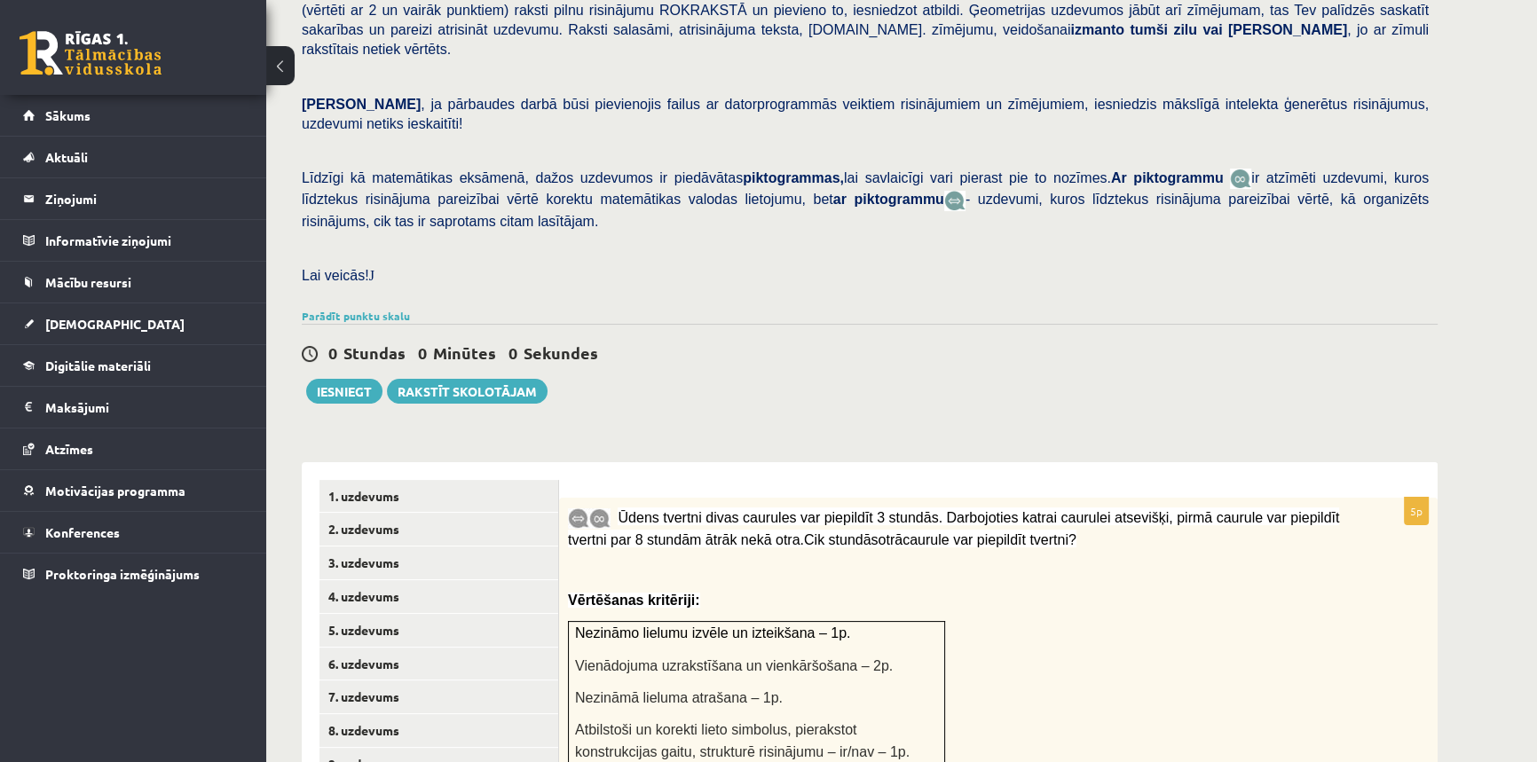
scroll to position [169, 0]
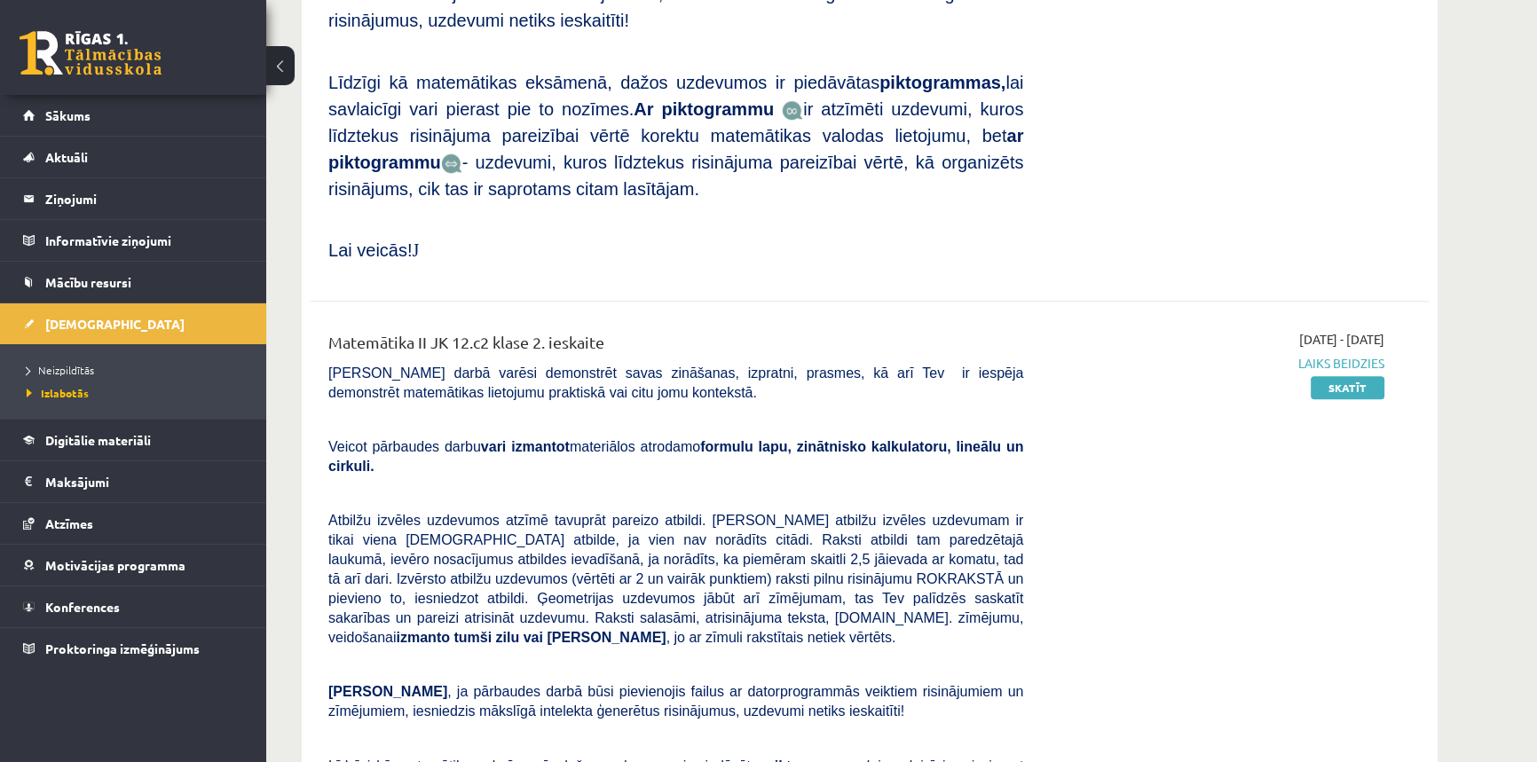
scroll to position [1926, 0]
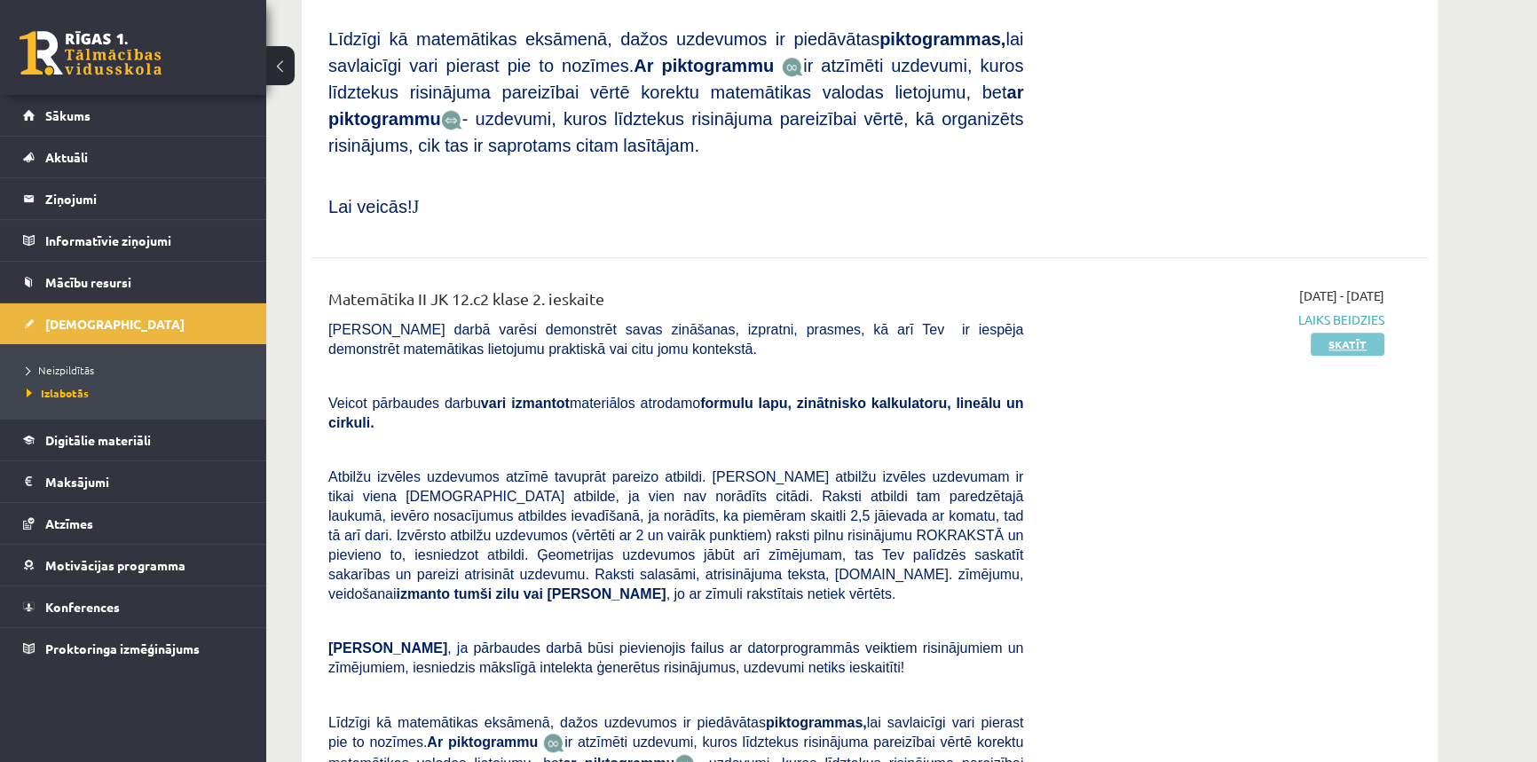
click at [1346, 333] on link "Skatīt" at bounding box center [1348, 344] width 74 height 23
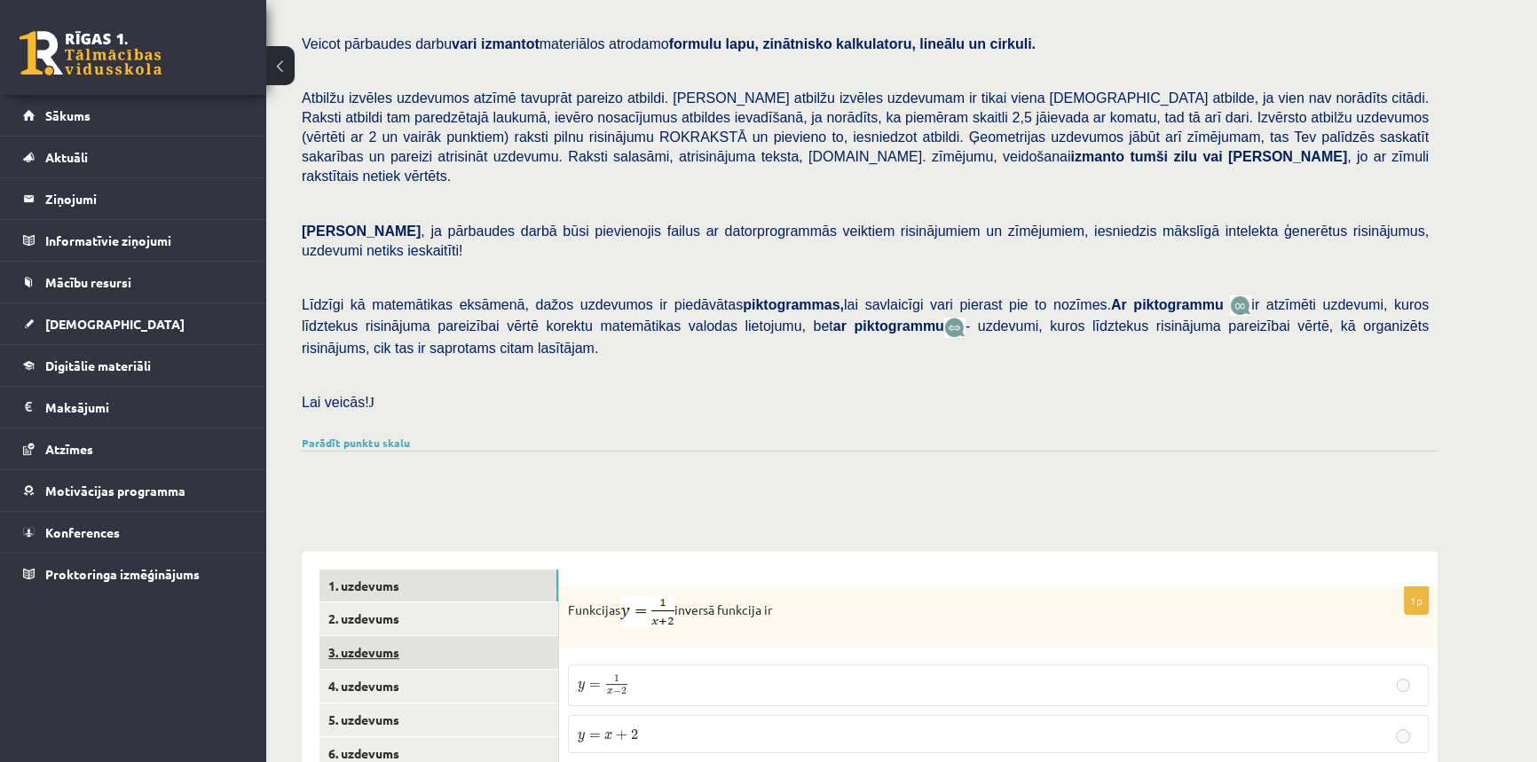
scroll to position [510, 0]
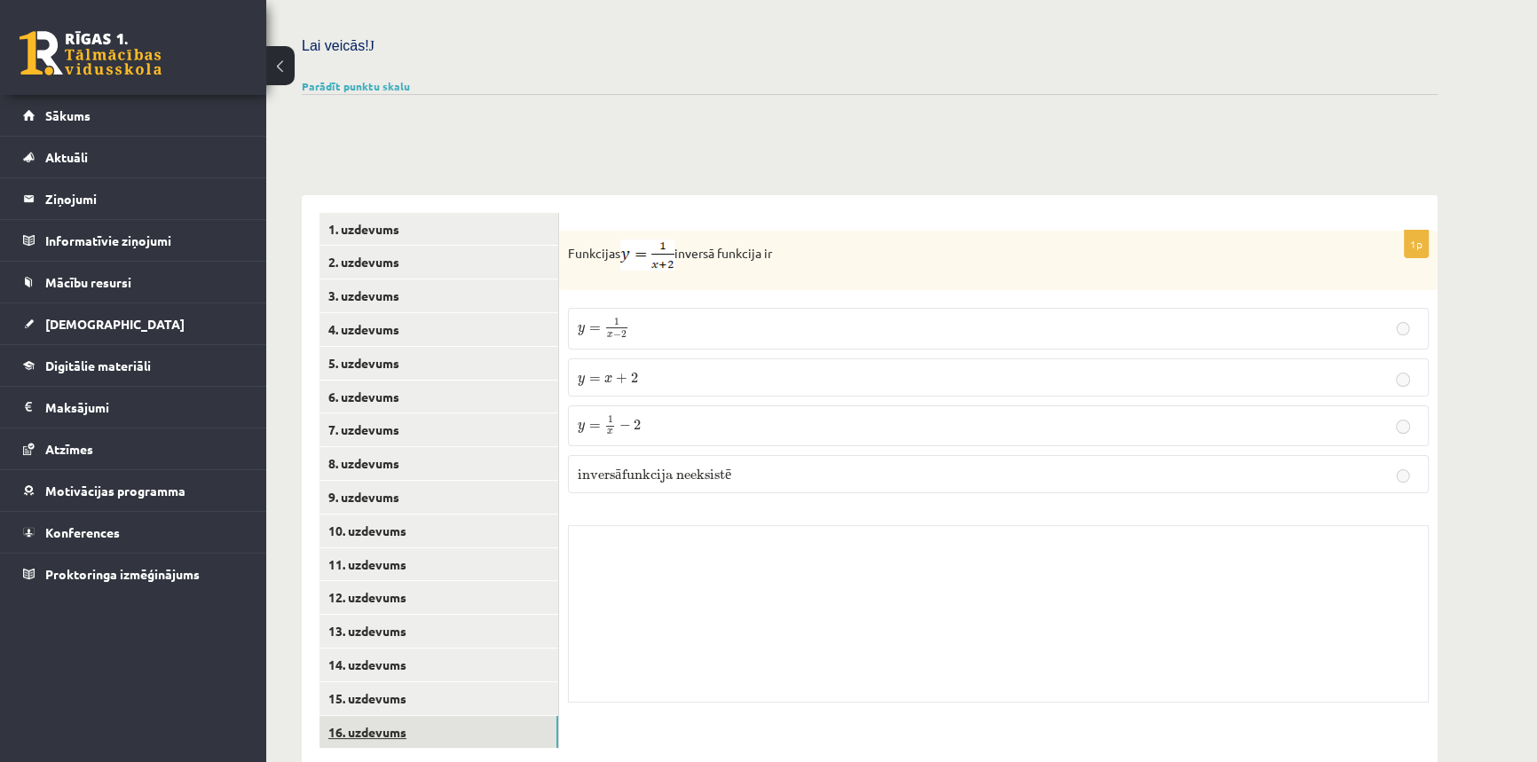
click at [450, 716] on link "16. uzdevums" at bounding box center [438, 732] width 239 height 33
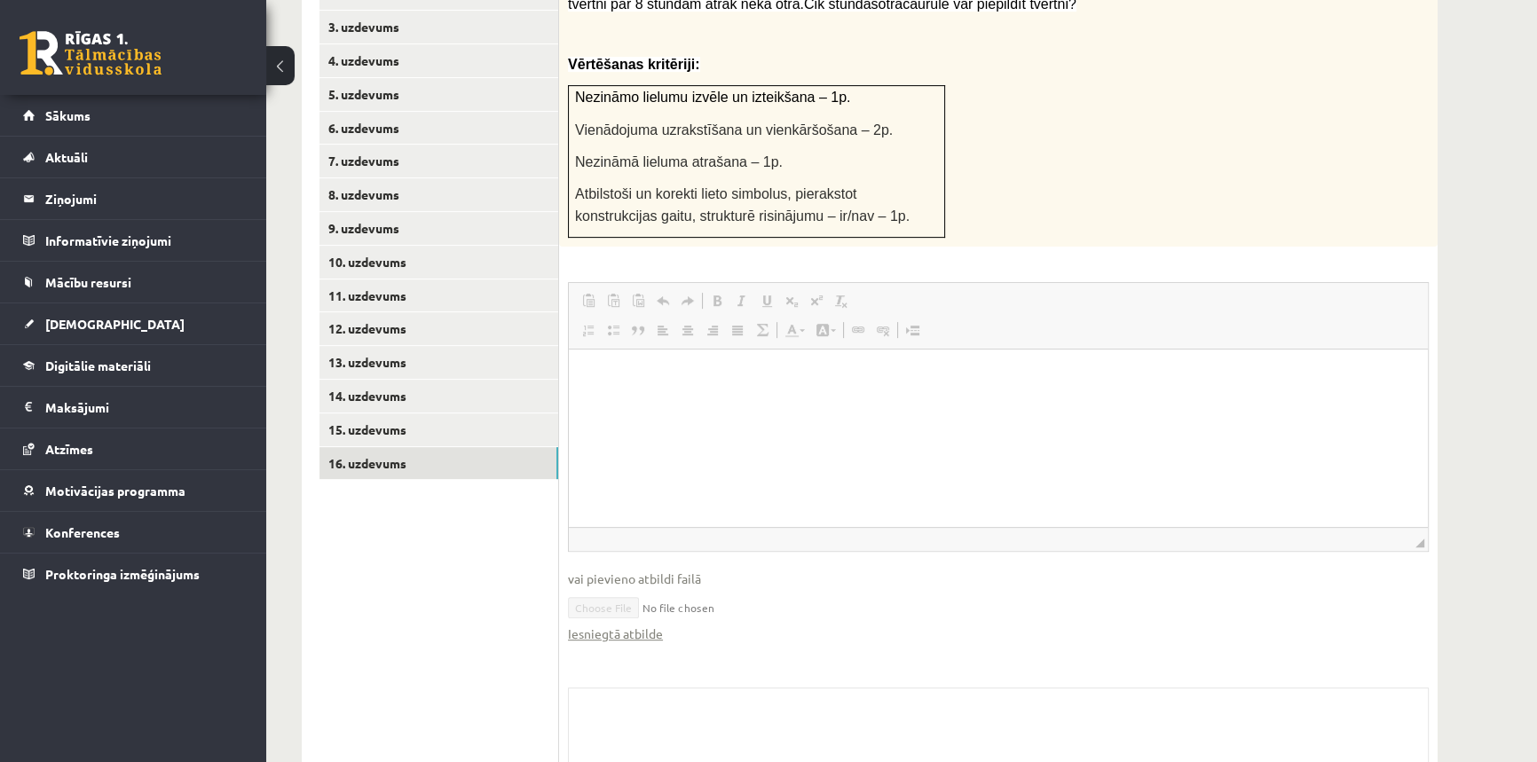
scroll to position [892, 0]
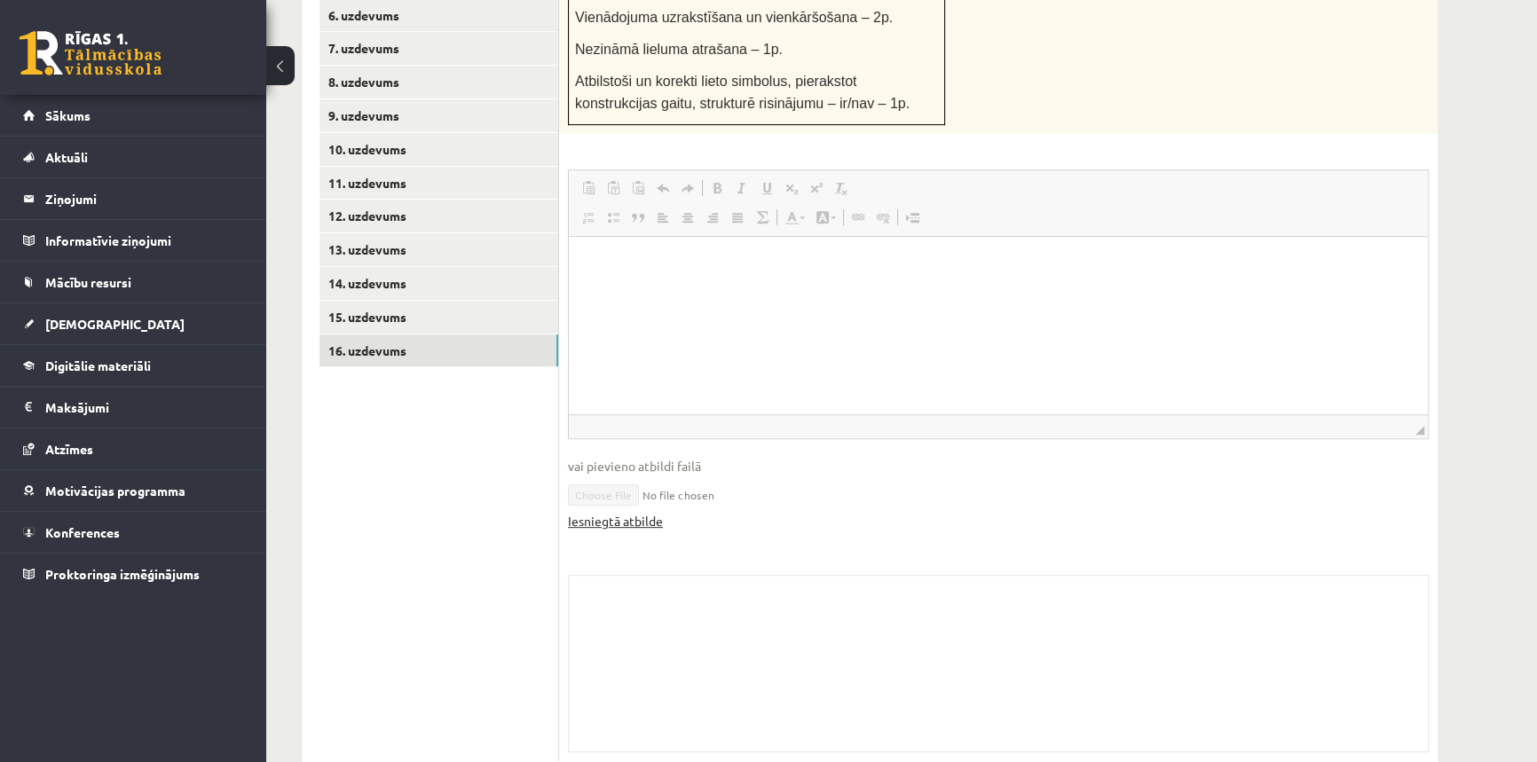
click at [604, 512] on link "Iesniegtā atbilde" at bounding box center [615, 521] width 95 height 19
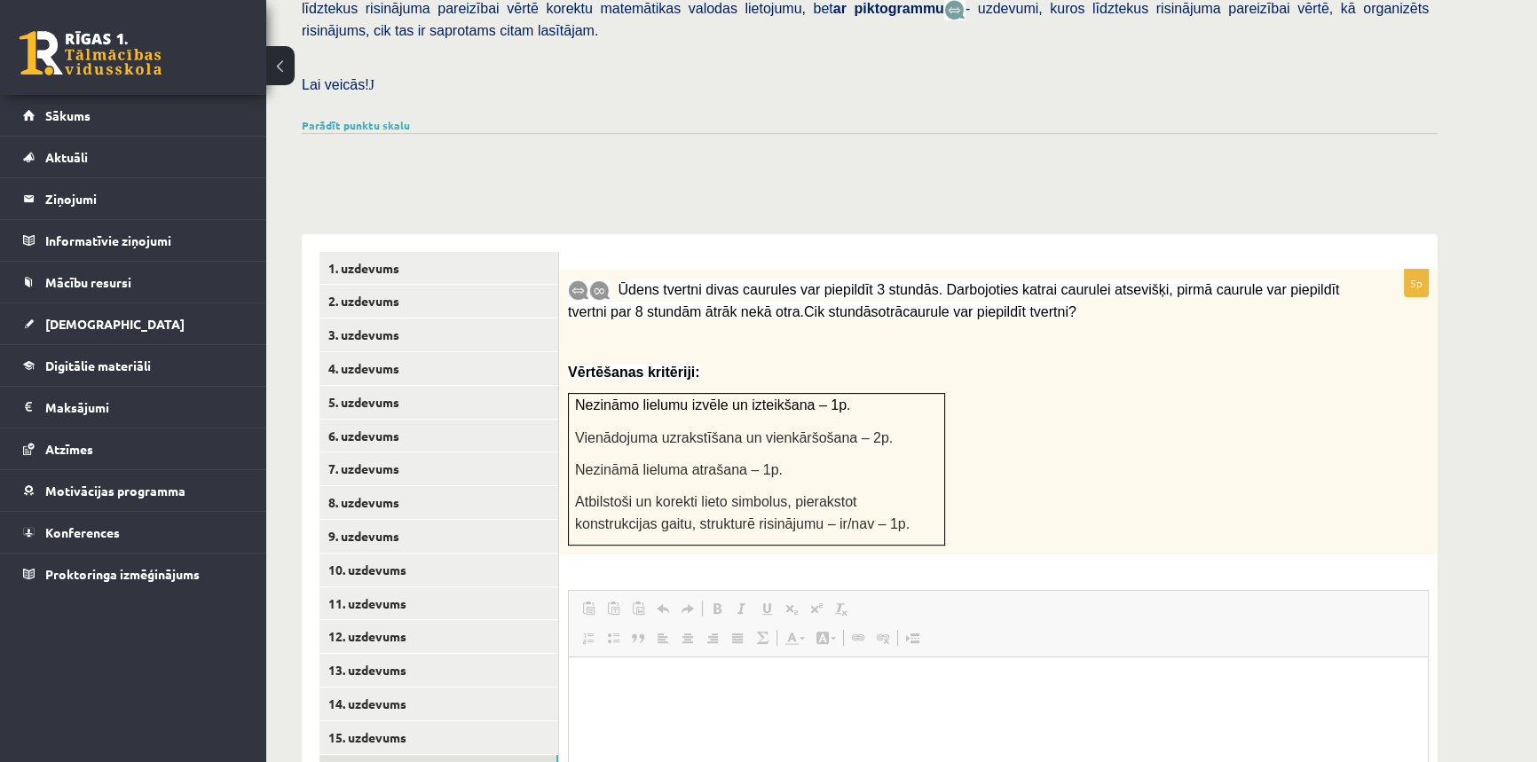
scroll to position [354, 0]
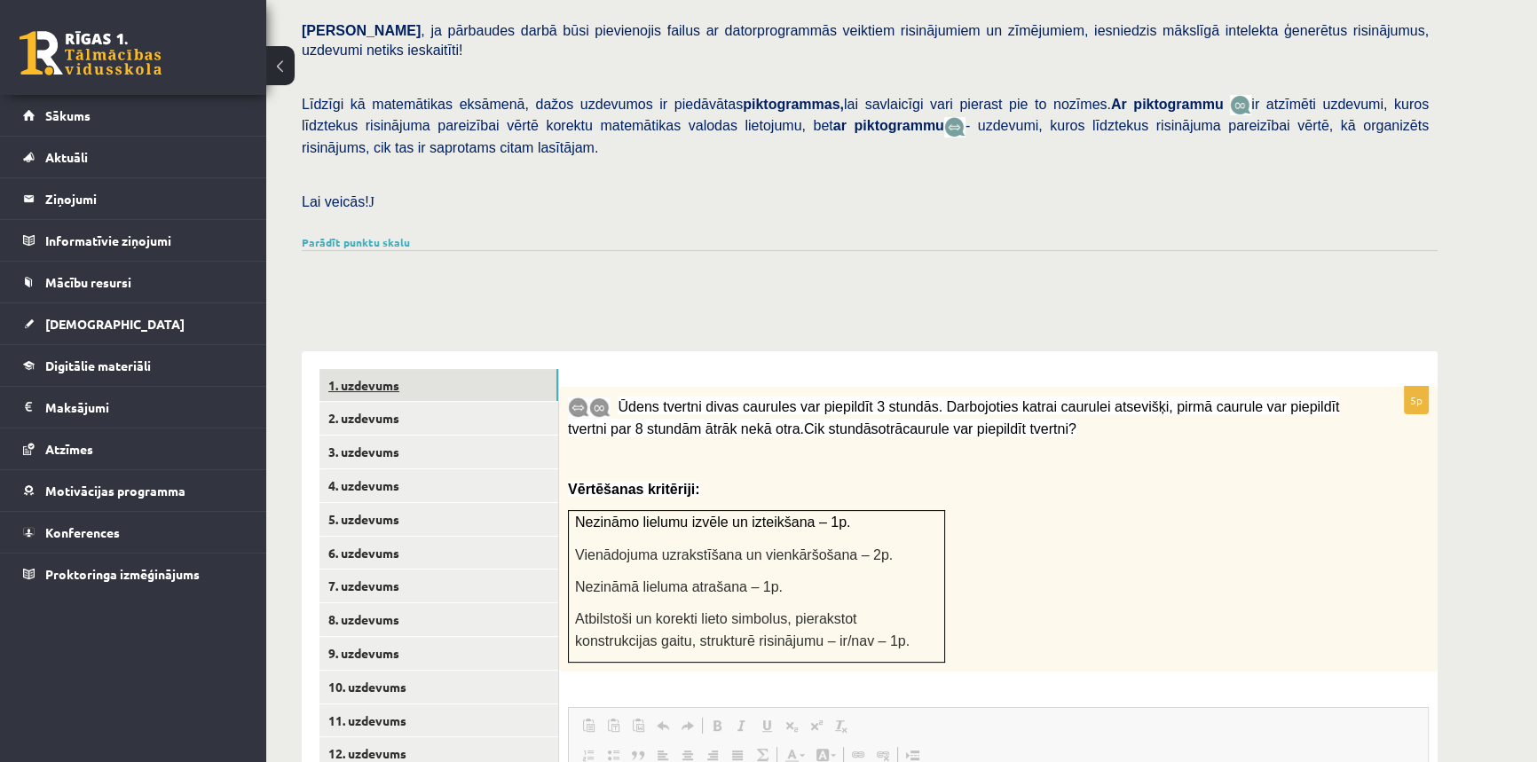
click at [350, 369] on link "1. uzdevums" at bounding box center [438, 385] width 239 height 33
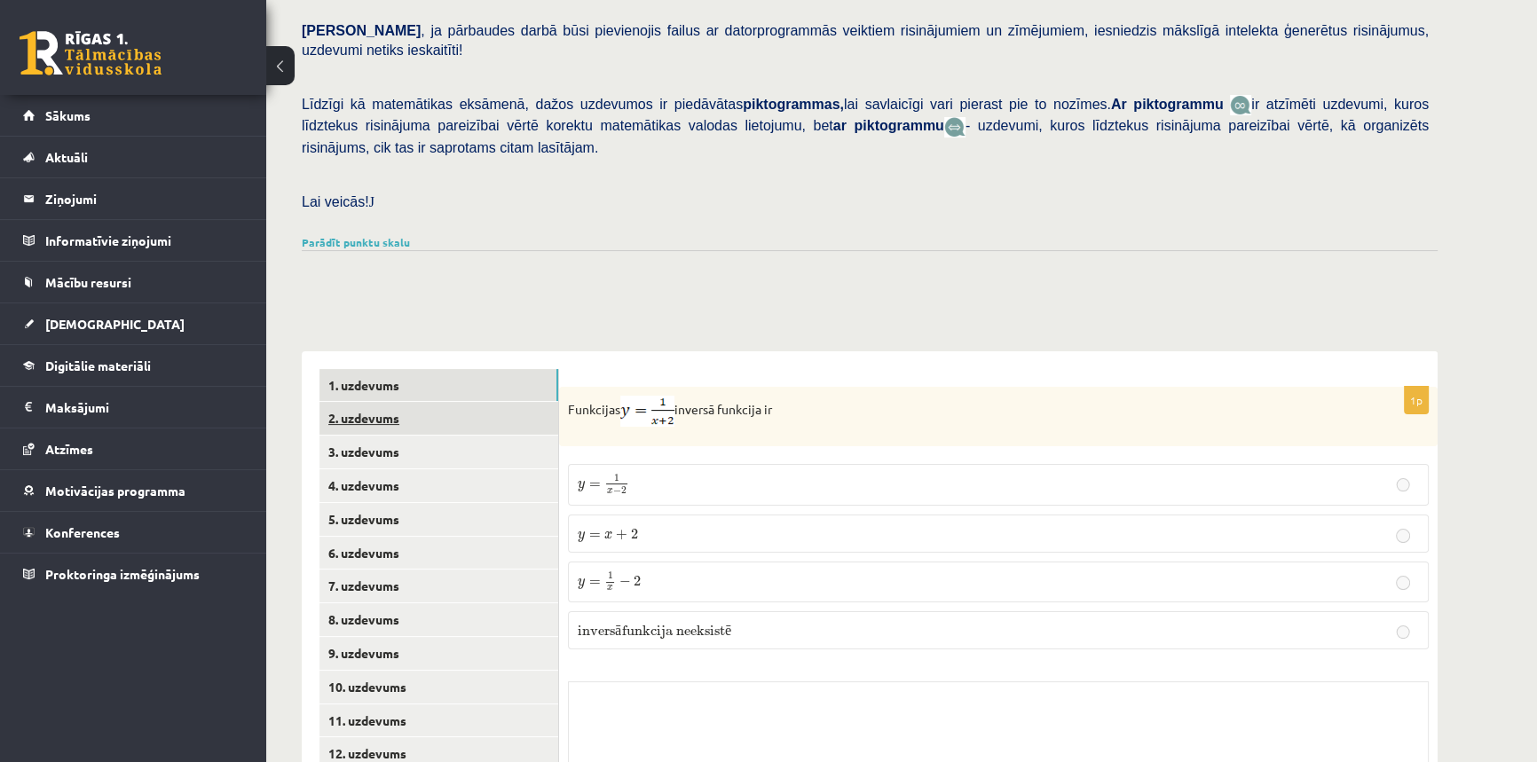
click at [508, 402] on link "2. uzdevums" at bounding box center [438, 418] width 239 height 33
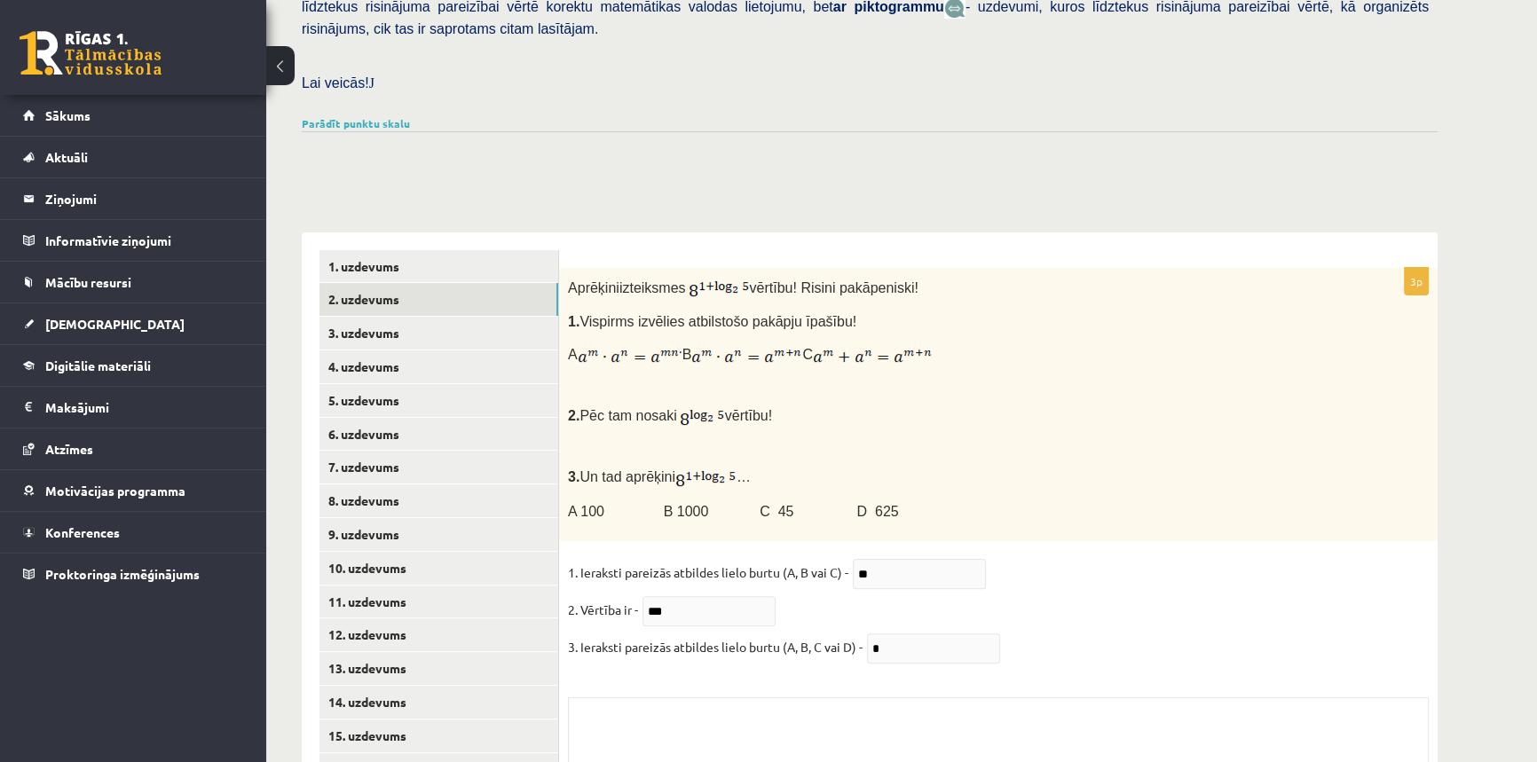
scroll to position [606, 0]
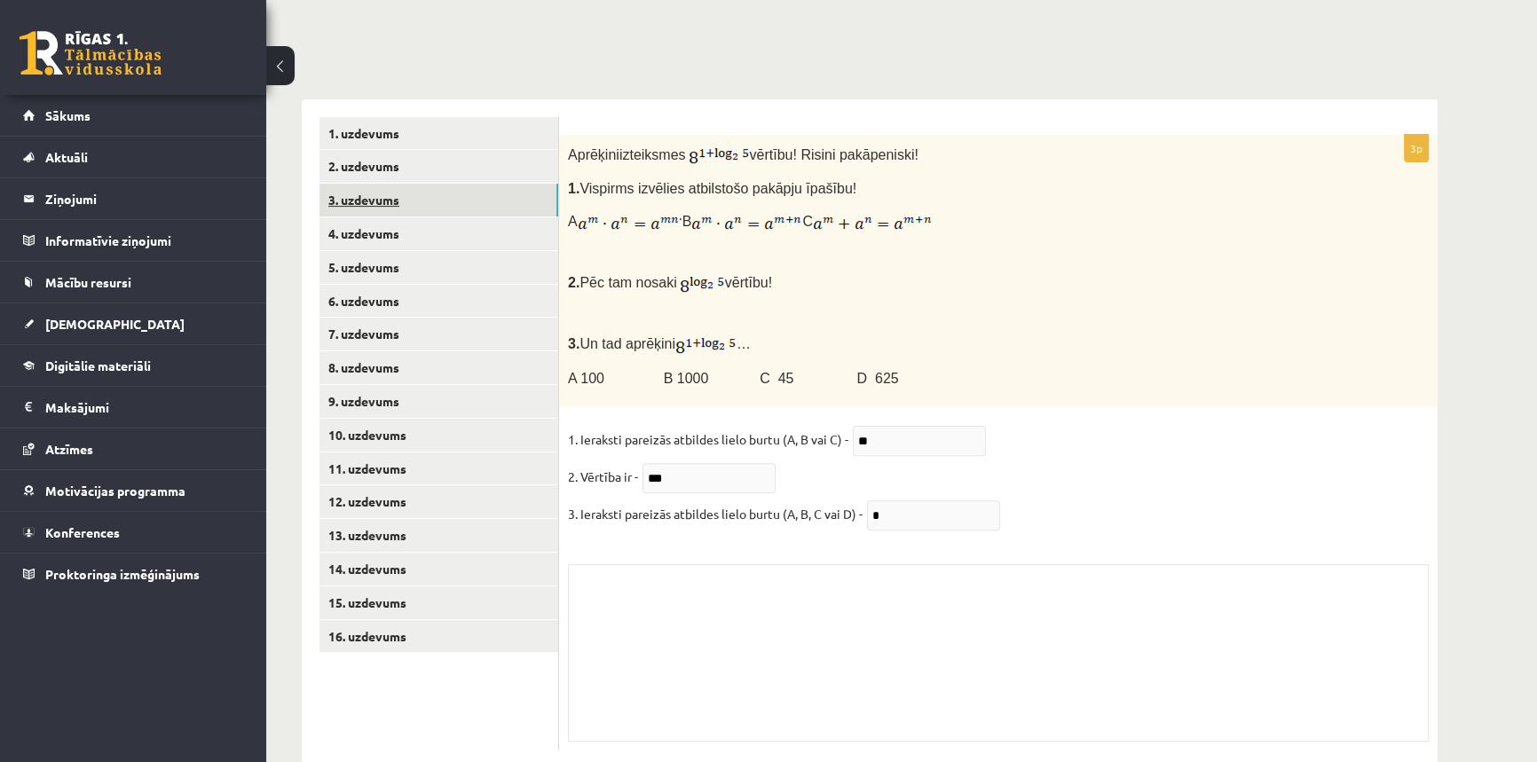
click at [390, 184] on link "3. uzdevums" at bounding box center [438, 200] width 239 height 33
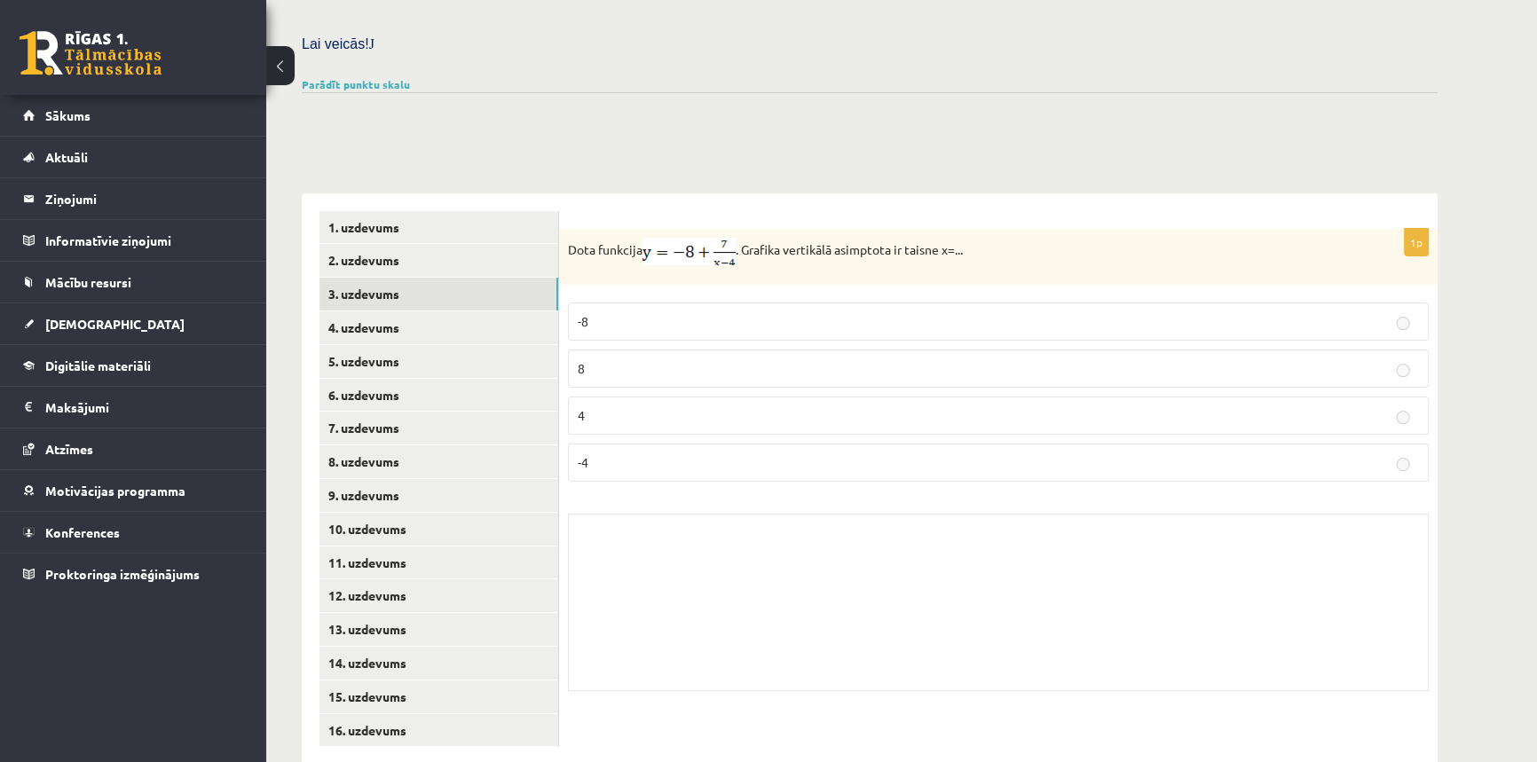
click at [1394, 406] on p "4" at bounding box center [998, 415] width 841 height 19
click at [349, 211] on link "1. uzdevums" at bounding box center [438, 227] width 239 height 33
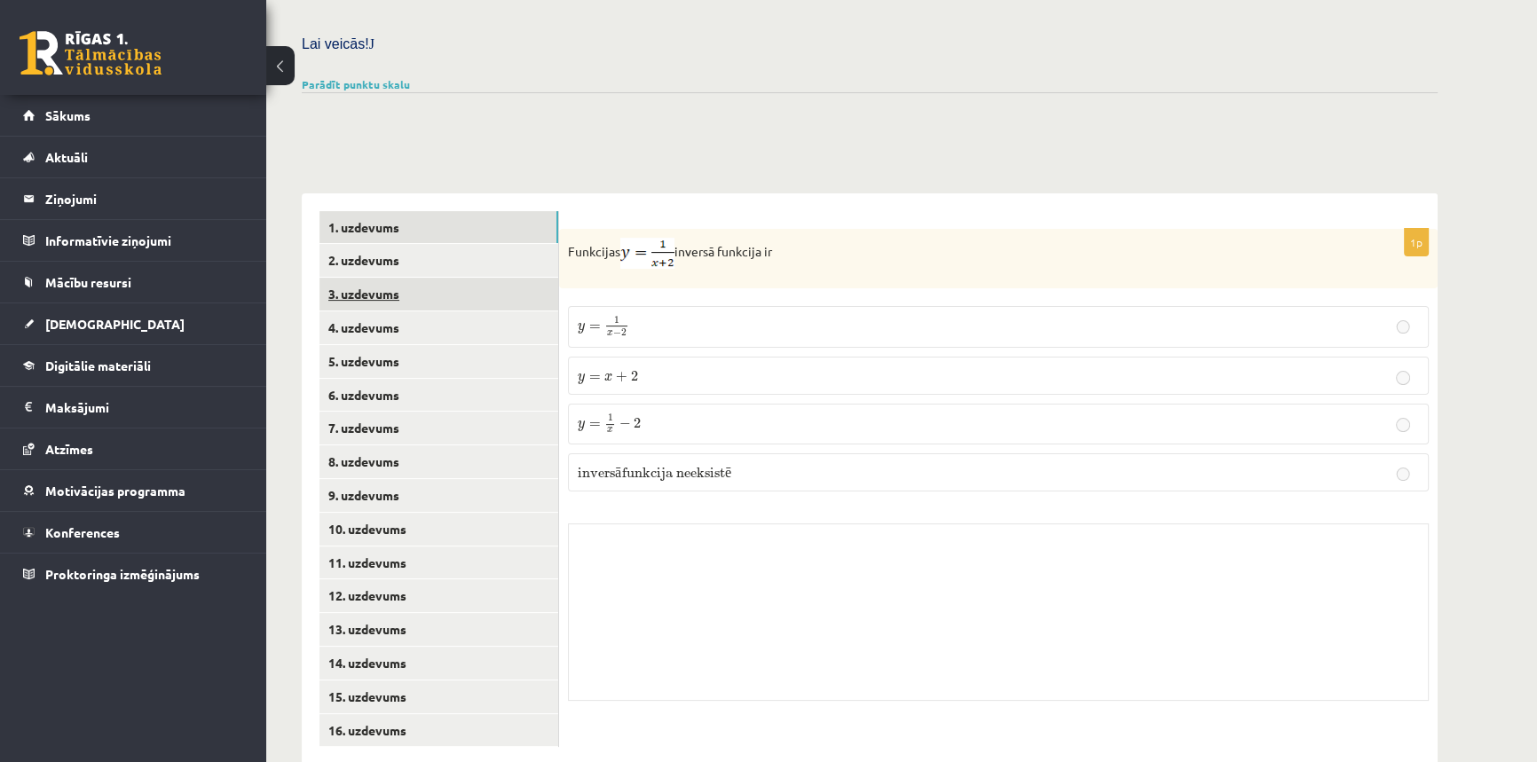
click at [409, 278] on link "3. uzdevums" at bounding box center [438, 294] width 239 height 33
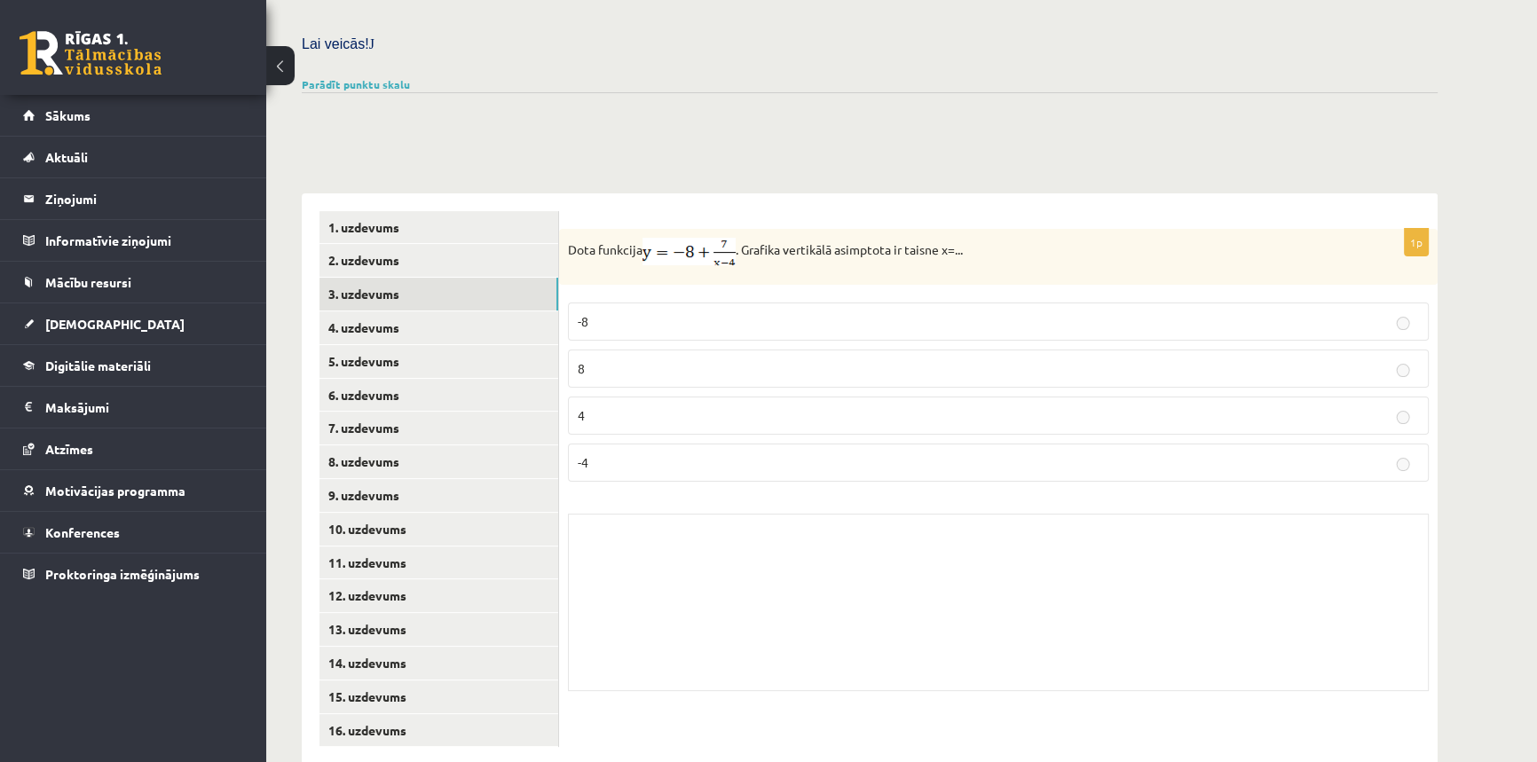
click at [1342, 453] on p "-4" at bounding box center [998, 462] width 841 height 19
click at [437, 311] on link "4. uzdevums" at bounding box center [438, 327] width 239 height 33
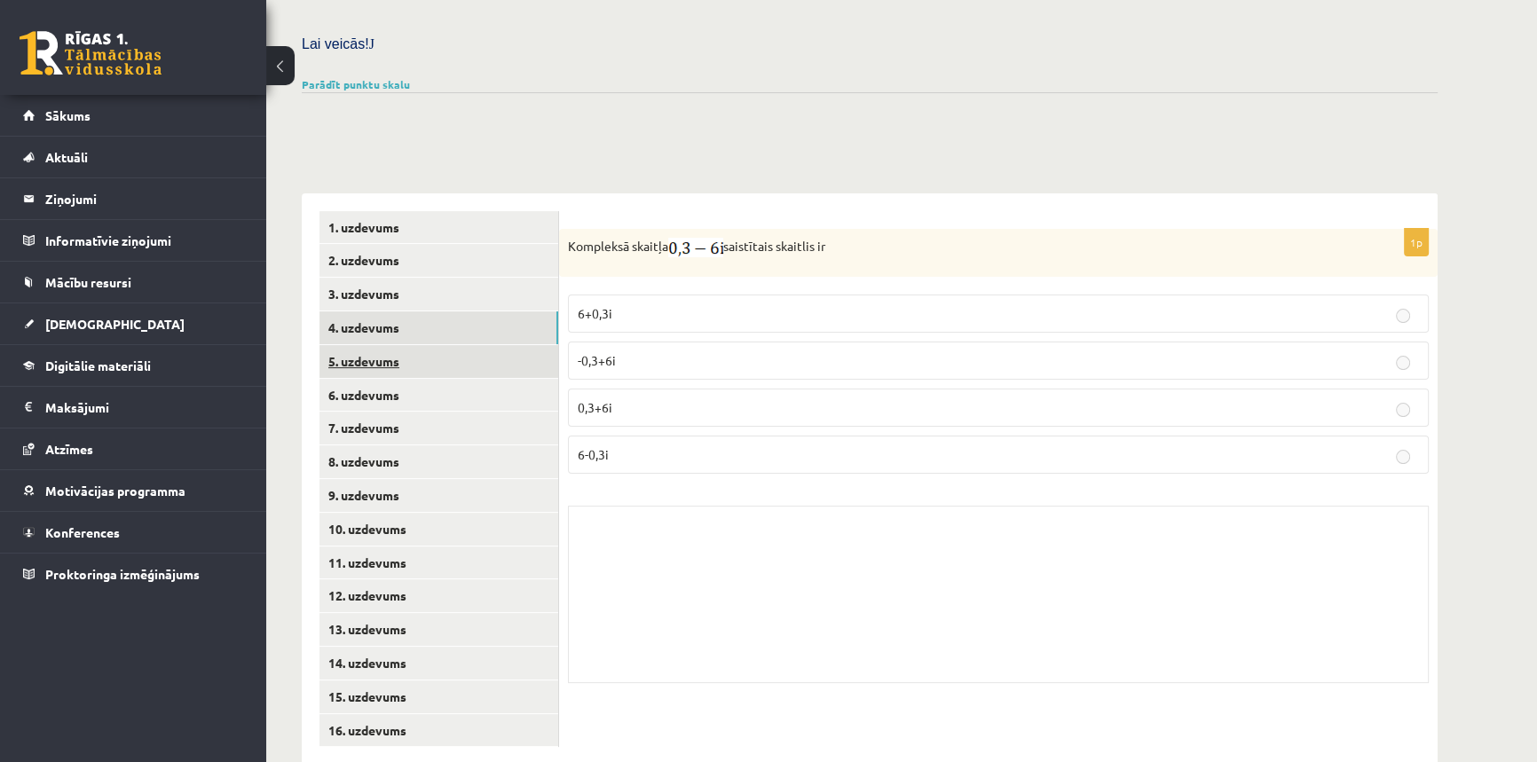
click at [436, 345] on link "5. uzdevums" at bounding box center [438, 361] width 239 height 33
click at [436, 379] on link "6. uzdevums" at bounding box center [438, 395] width 239 height 33
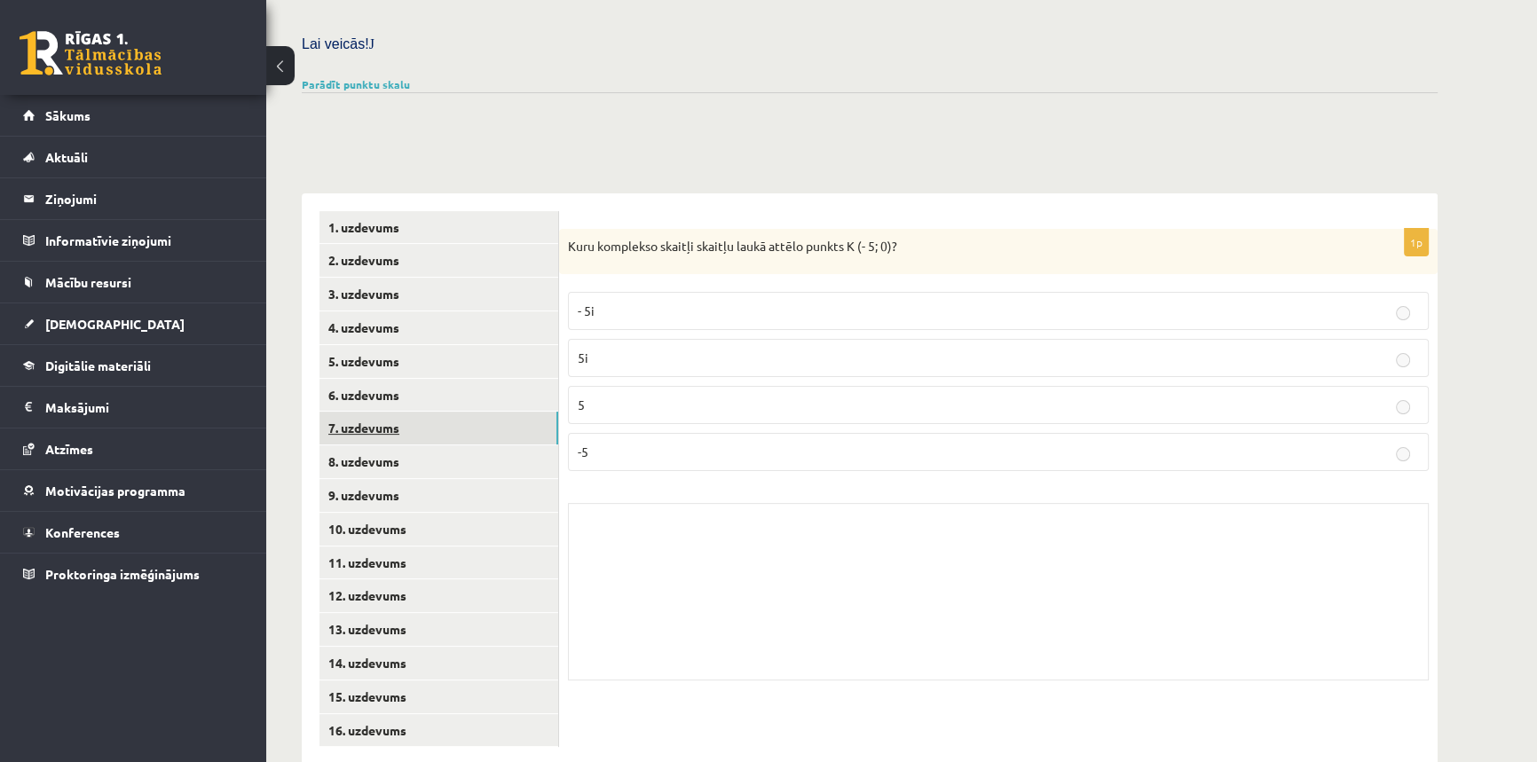
click at [437, 412] on link "7. uzdevums" at bounding box center [438, 428] width 239 height 33
click at [432, 445] on link "8. uzdevums" at bounding box center [438, 461] width 239 height 33
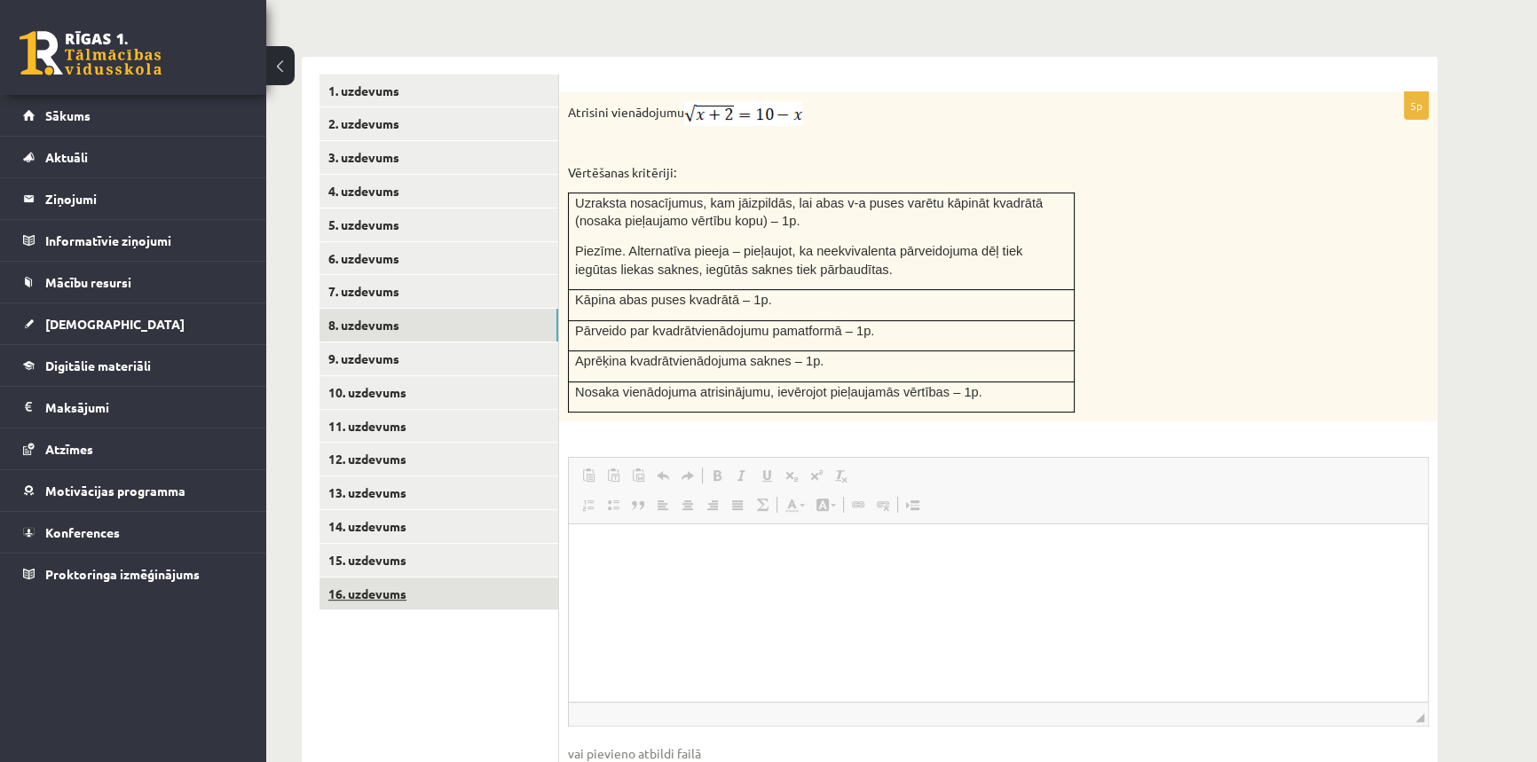
scroll to position [772, 0]
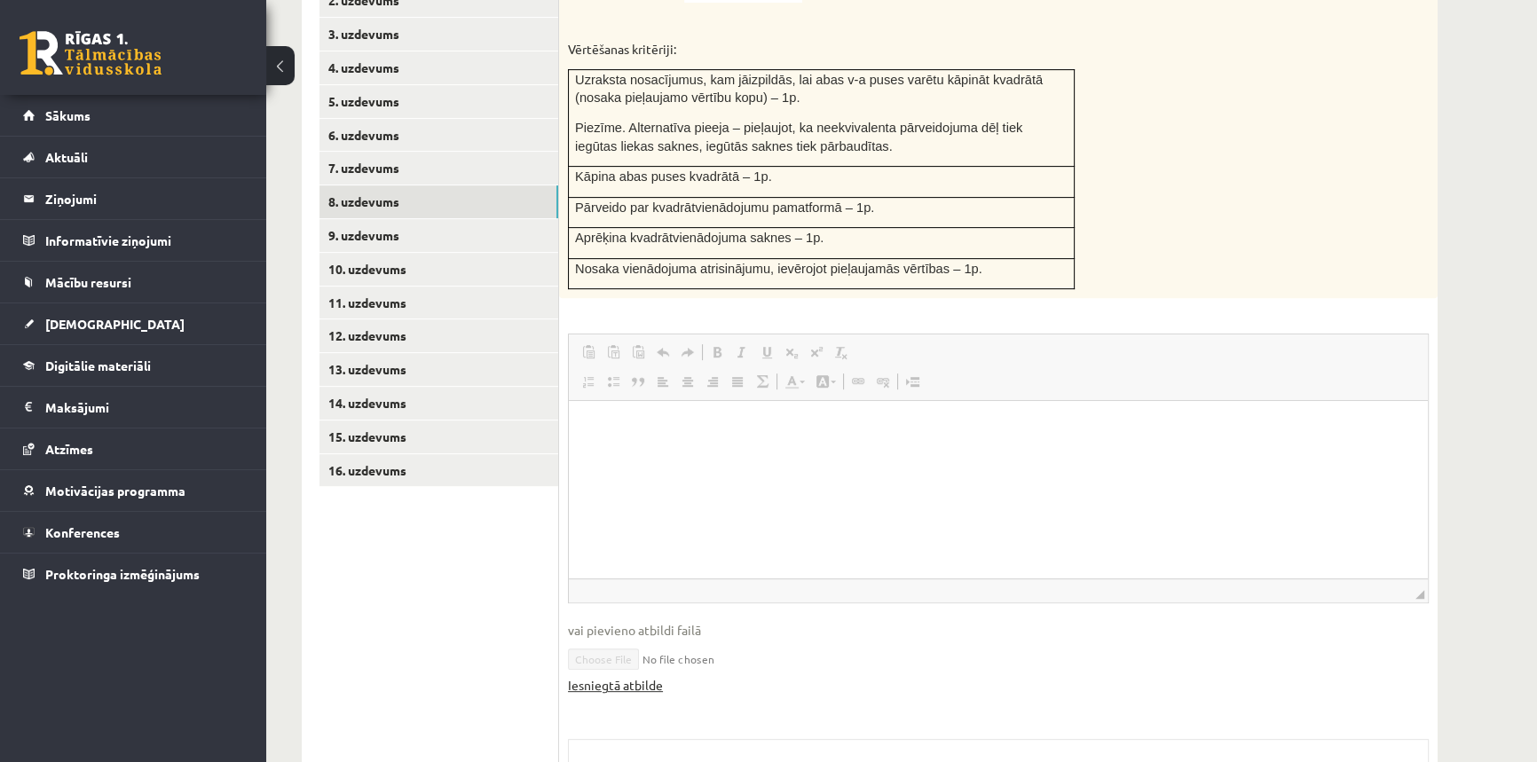
click at [626, 676] on link "Iesniegtā atbilde" at bounding box center [615, 685] width 95 height 19
click at [366, 219] on link "9. uzdevums" at bounding box center [438, 235] width 239 height 33
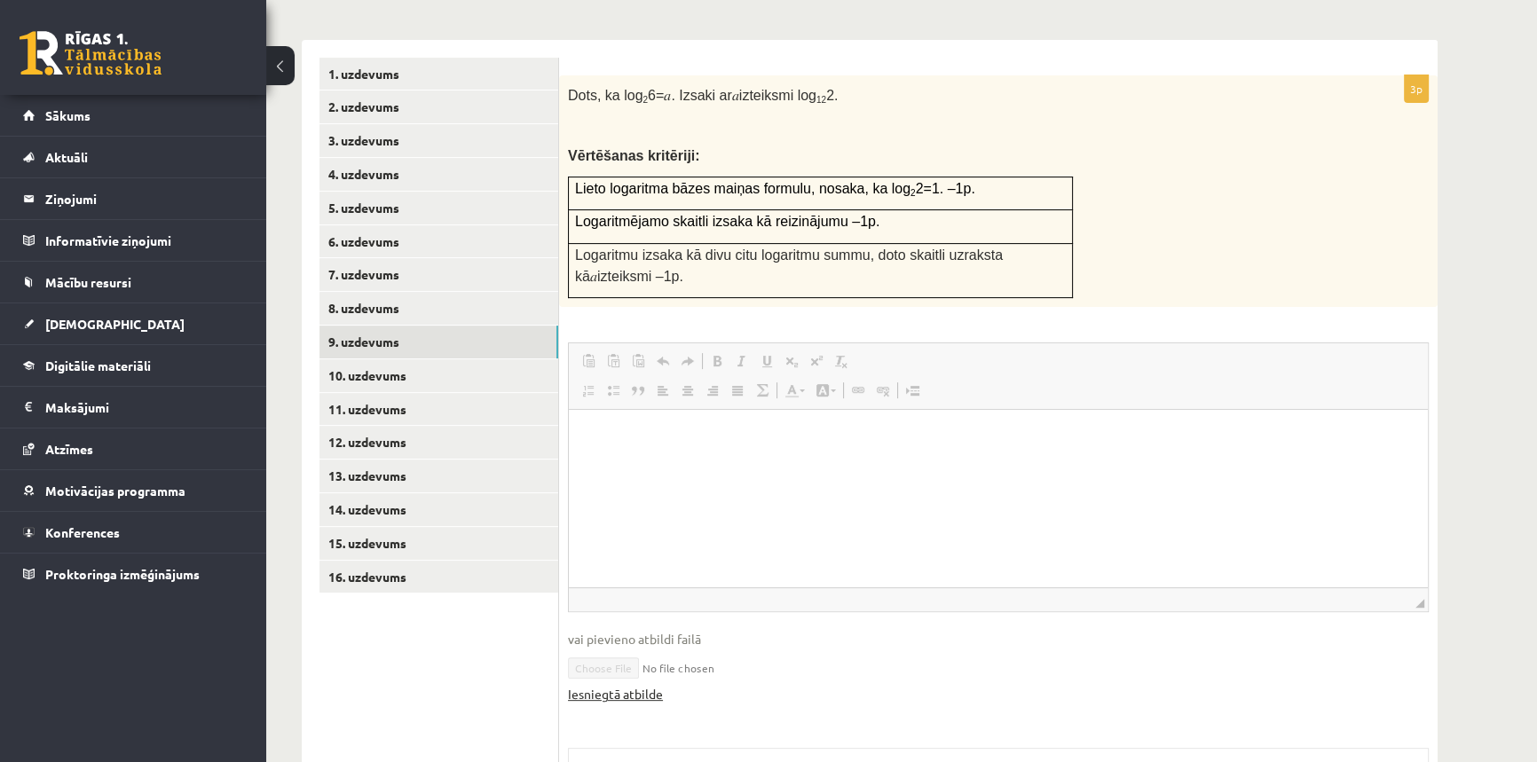
scroll to position [0, 0]
click at [609, 685] on link "Iesniegtā atbilde" at bounding box center [615, 694] width 95 height 19
click at [367, 359] on link "10. uzdevums" at bounding box center [438, 375] width 239 height 33
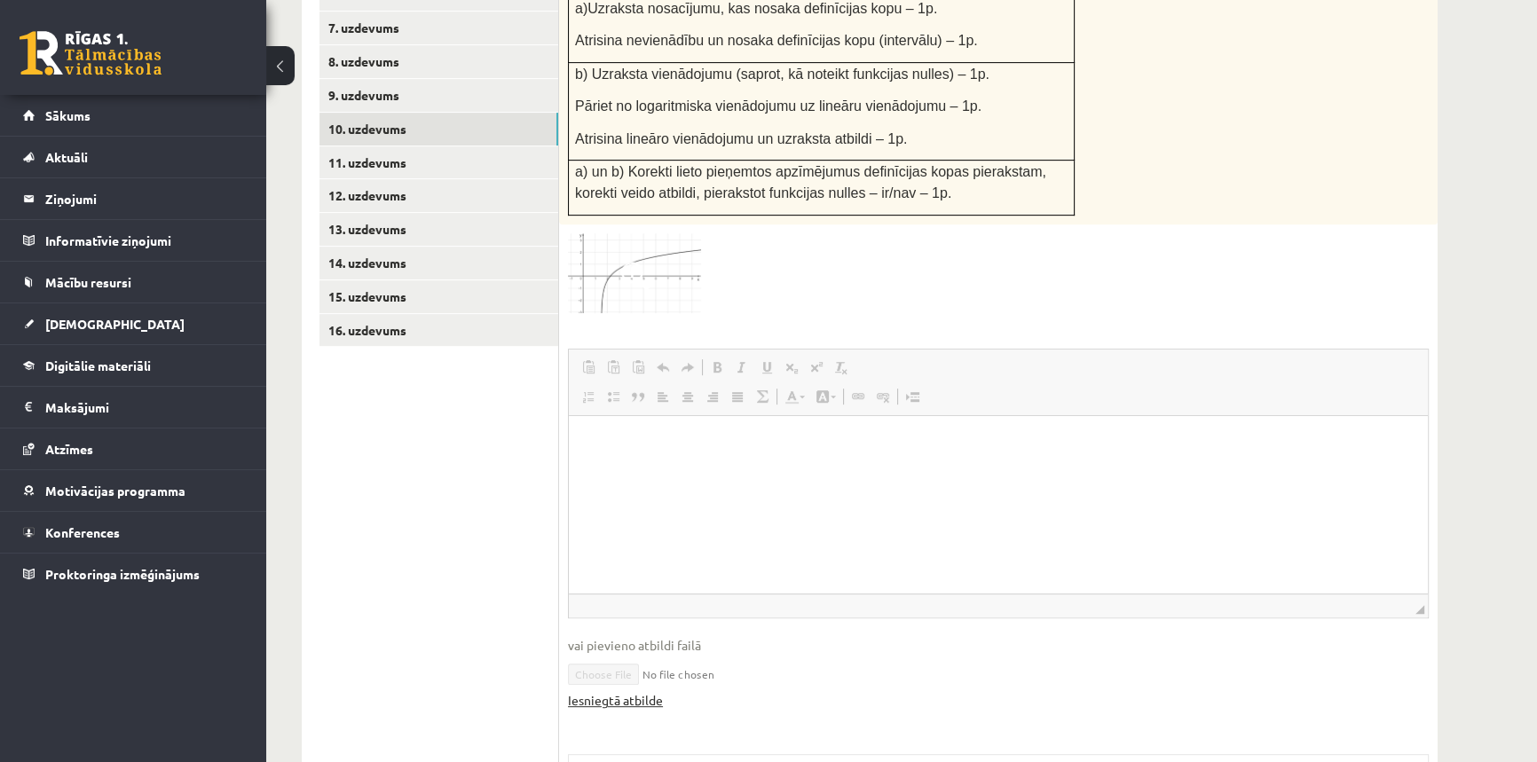
click at [598, 691] on link "Iesniegtā atbilde" at bounding box center [615, 700] width 95 height 19
click at [380, 146] on link "11. uzdevums" at bounding box center [438, 162] width 239 height 33
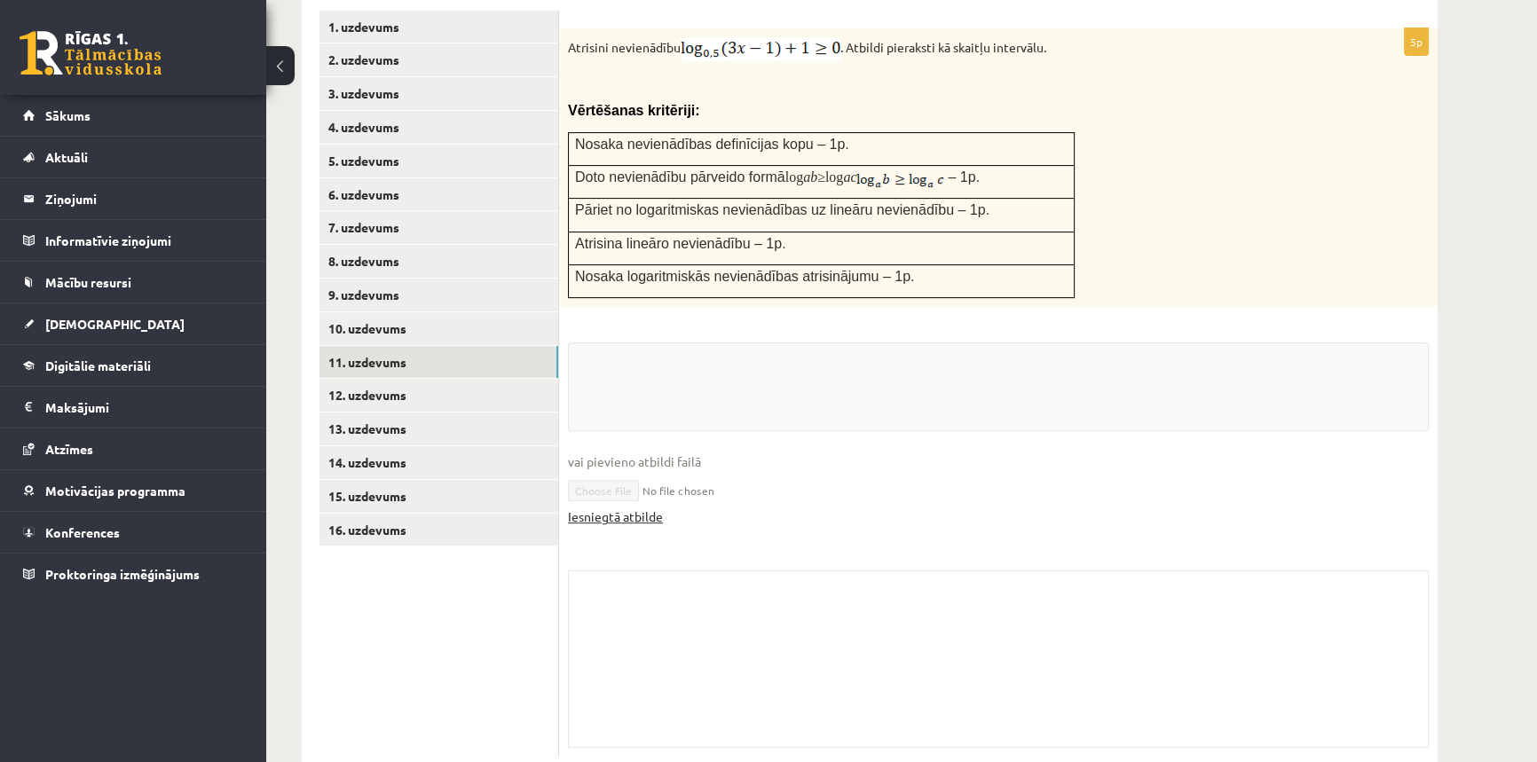
click at [602, 508] on link "Iesniegtā atbilde" at bounding box center [615, 517] width 95 height 19
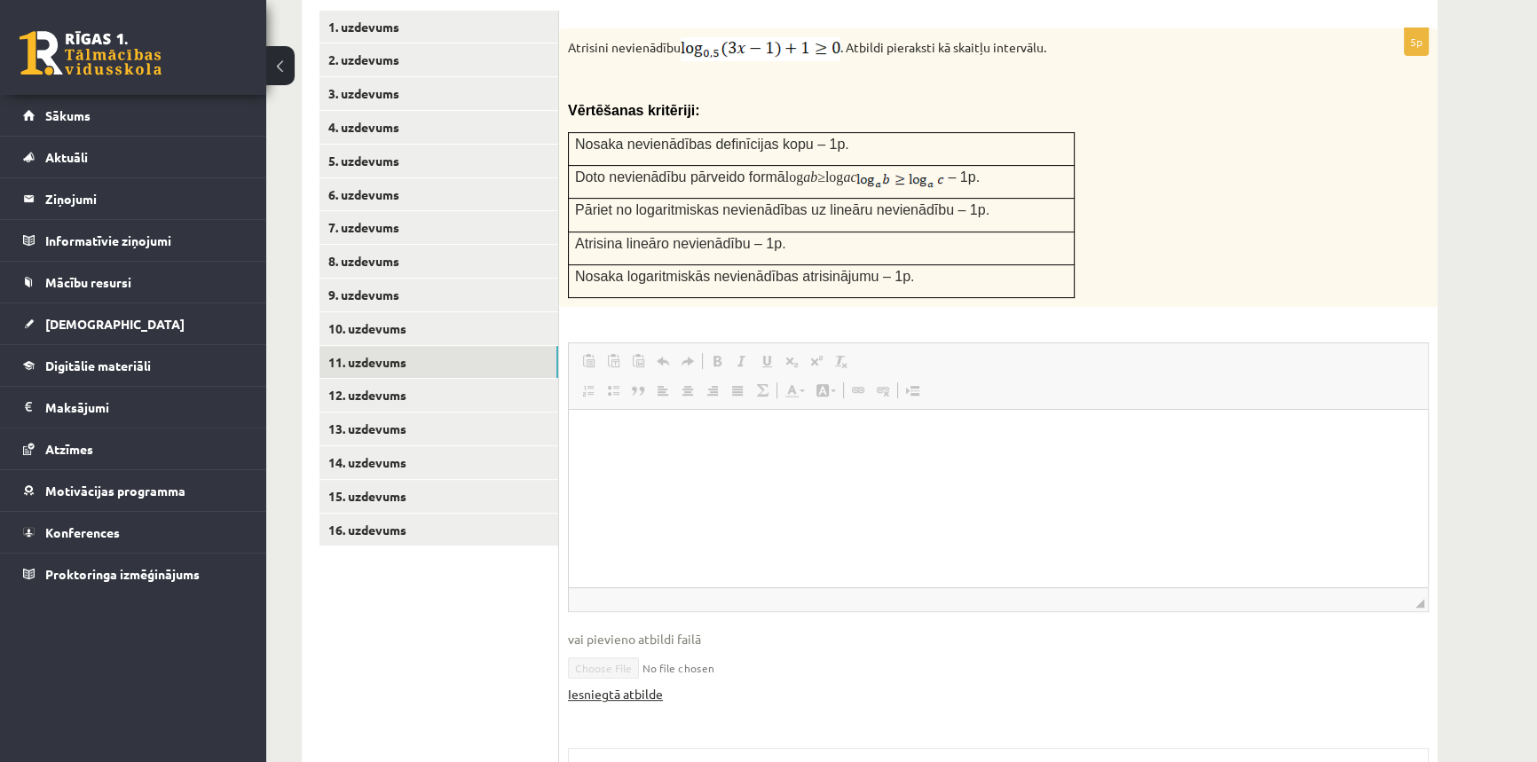
scroll to position [0, 0]
click at [398, 379] on link "12. uzdevums" at bounding box center [438, 395] width 239 height 33
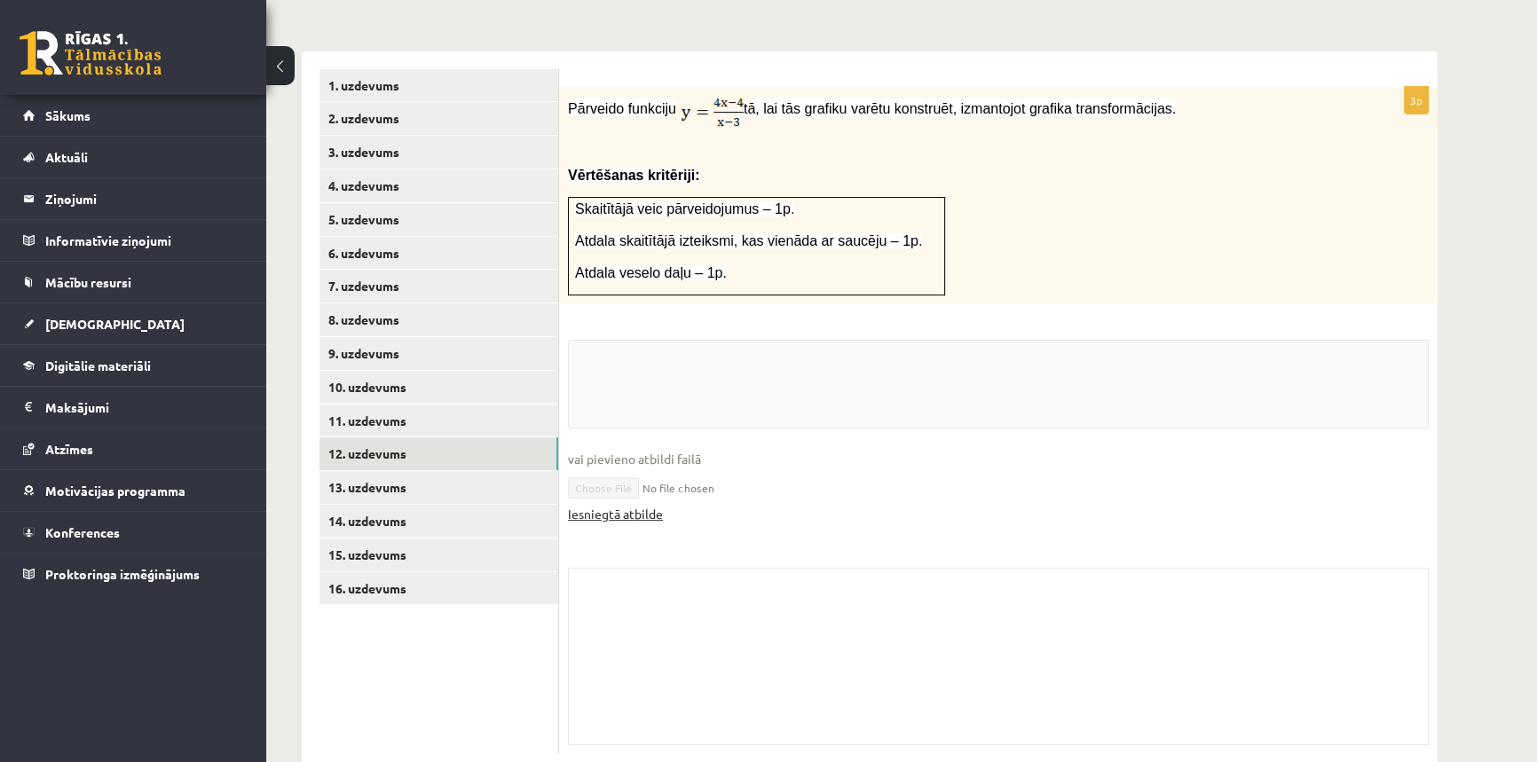
click at [609, 505] on link "Iesniegtā atbilde" at bounding box center [615, 514] width 95 height 19
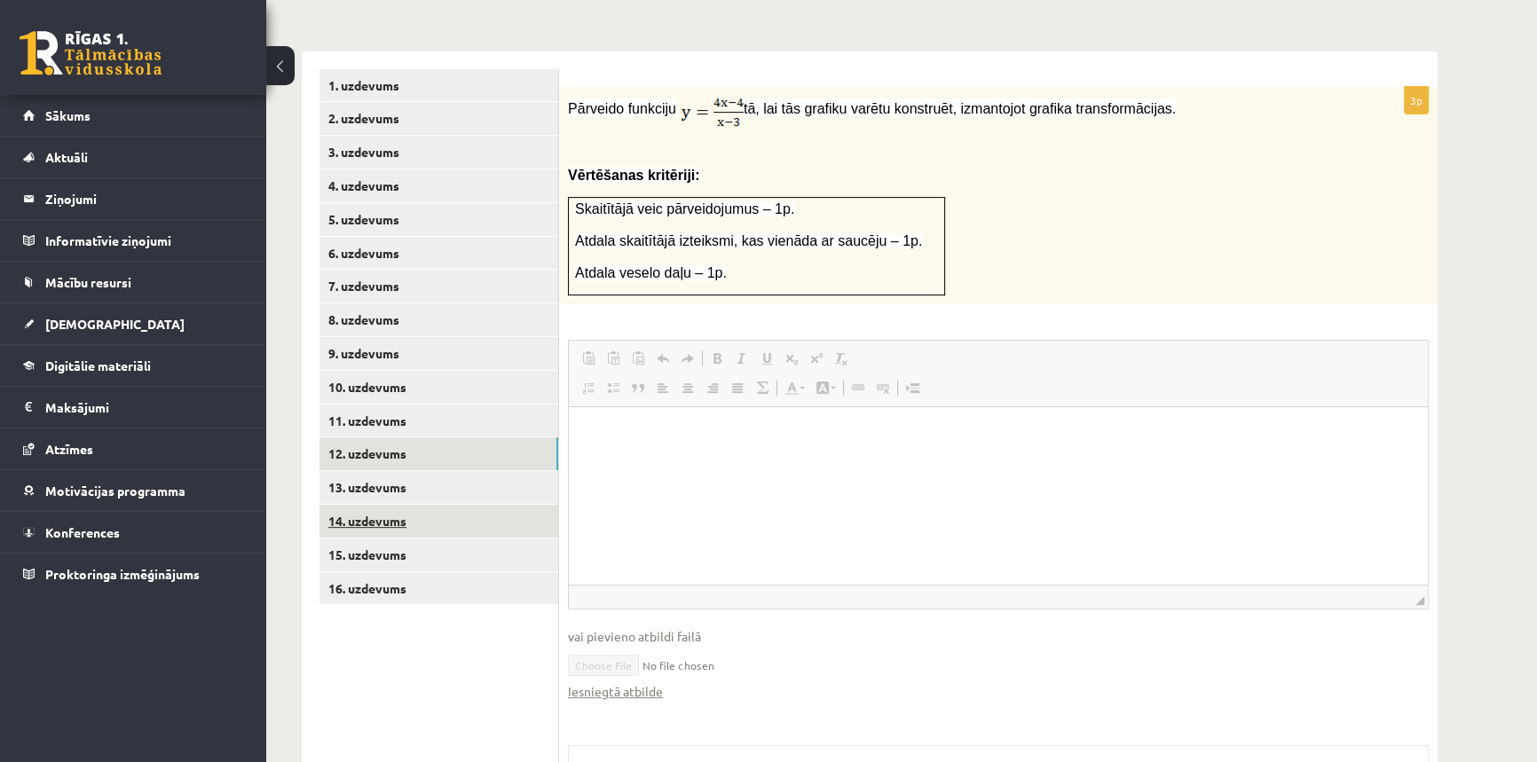
scroll to position [0, 0]
click at [403, 471] on link "13. uzdevums" at bounding box center [438, 487] width 239 height 33
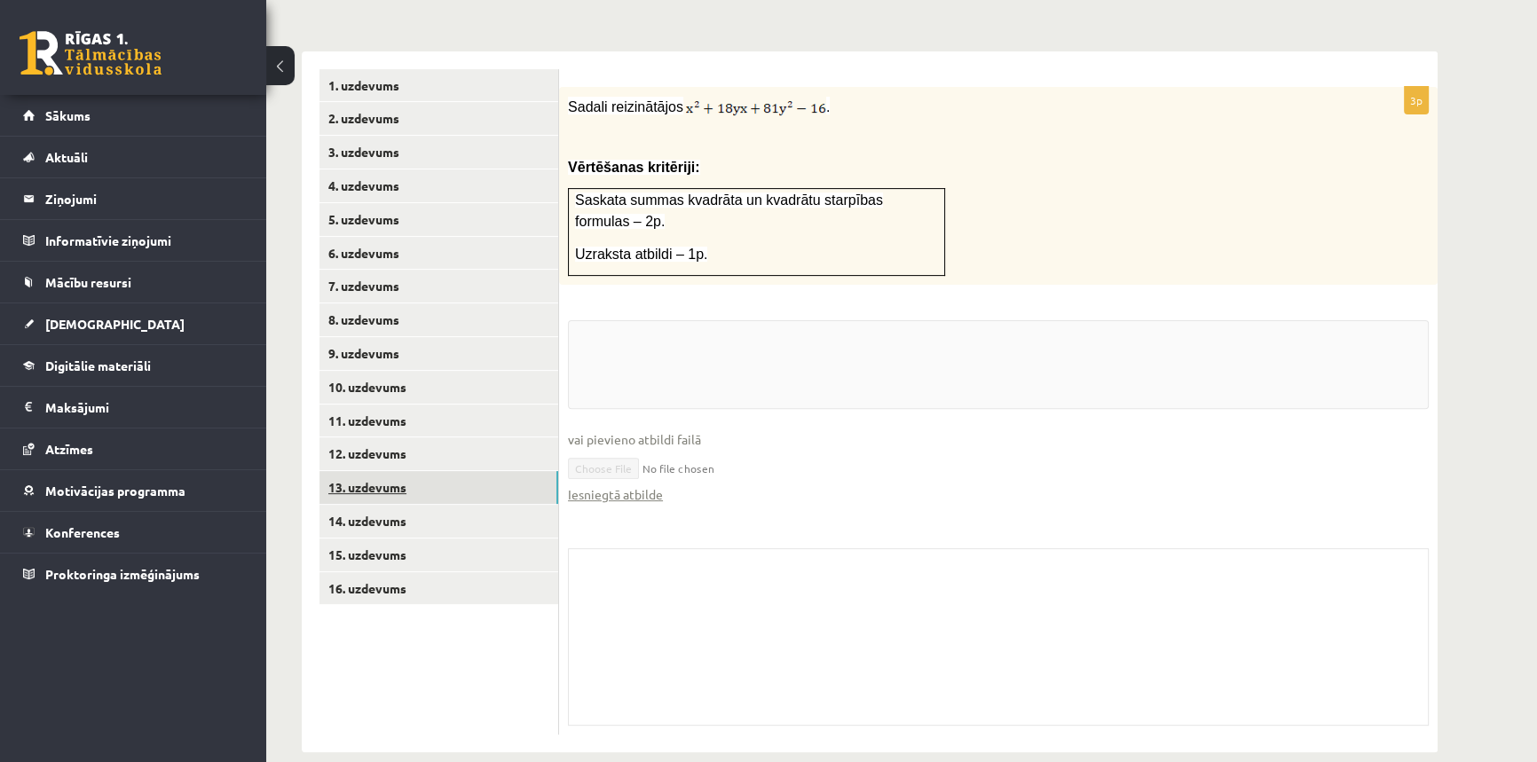
scroll to position [612, 0]
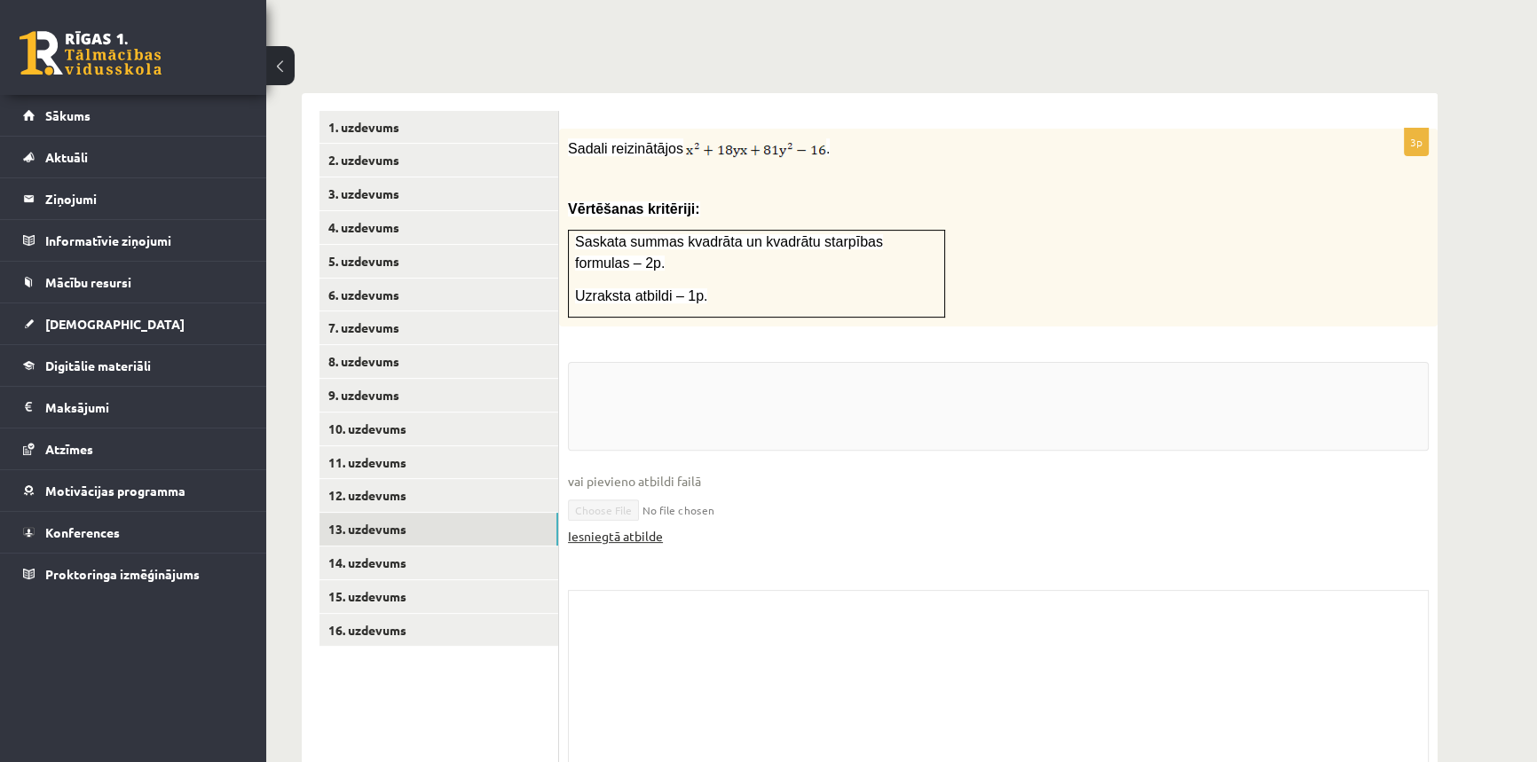
click at [618, 527] on link "Iesniegtā atbilde" at bounding box center [615, 536] width 95 height 19
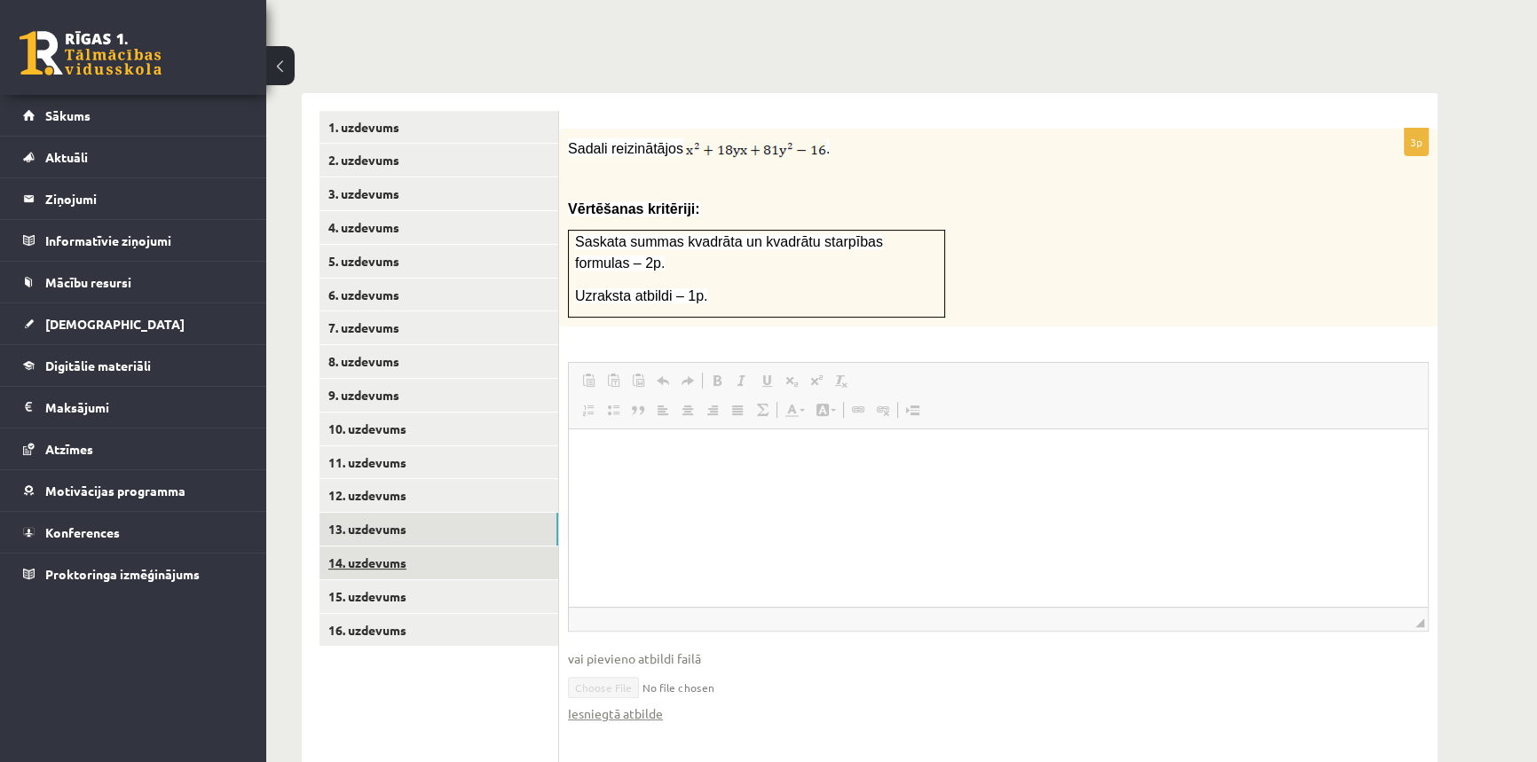
click at [416, 547] on link "14. uzdevums" at bounding box center [438, 563] width 239 height 33
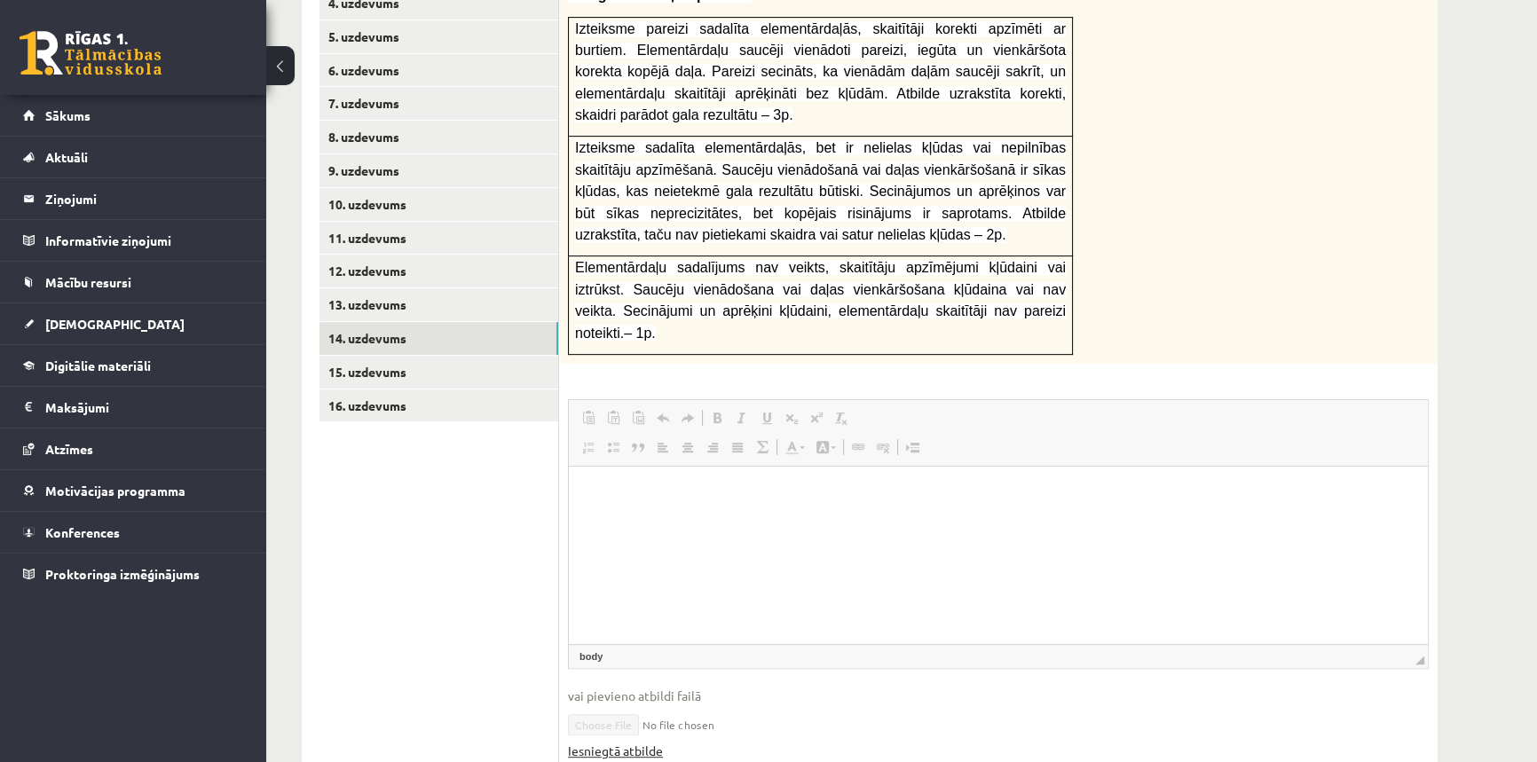
click at [621, 521] on html at bounding box center [998, 494] width 859 height 54
click at [652, 742] on link "Iesniegtā atbilde" at bounding box center [615, 751] width 95 height 19
click at [358, 356] on link "15. uzdevums" at bounding box center [438, 372] width 239 height 33
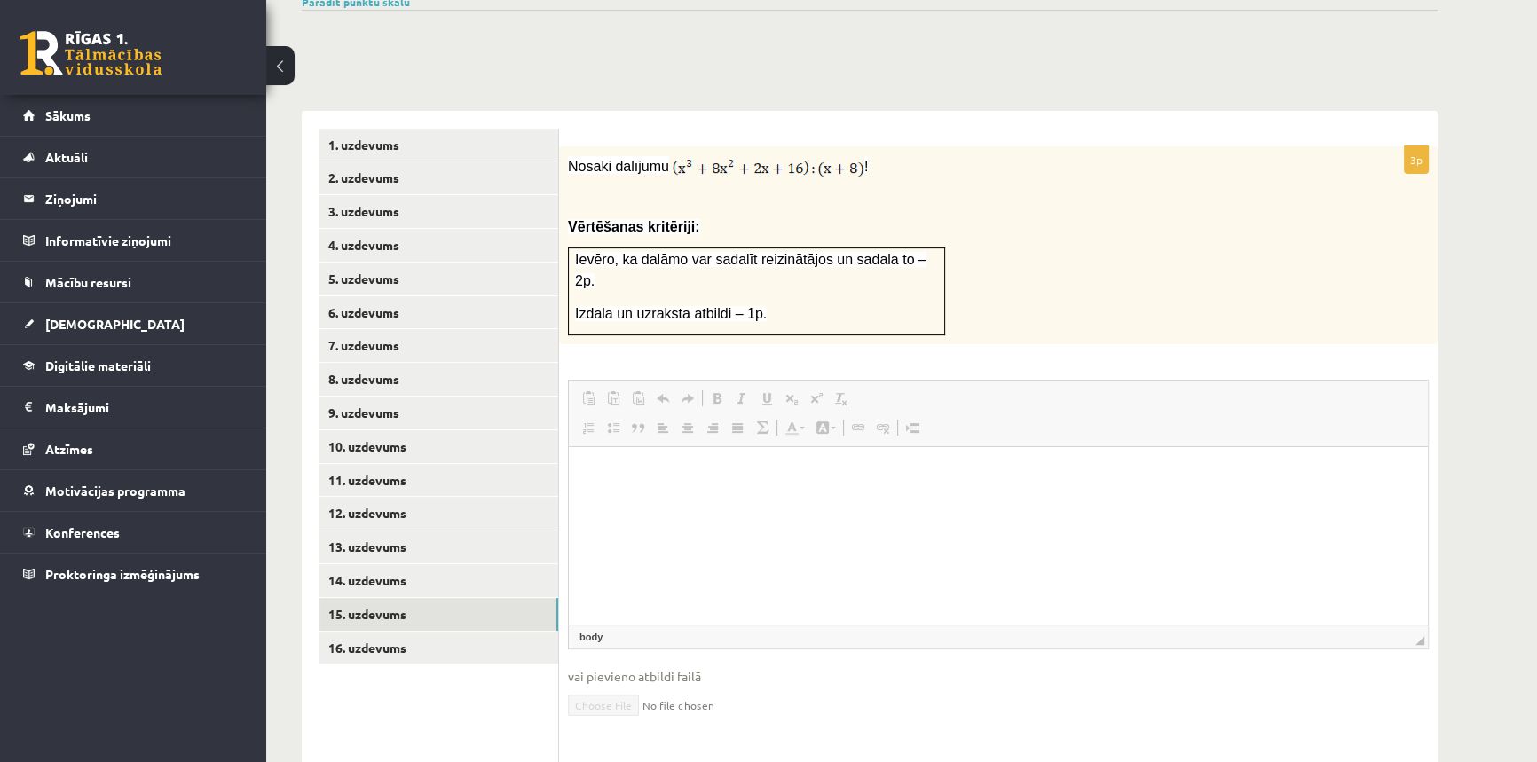
click at [675, 501] on html at bounding box center [998, 474] width 859 height 54
drag, startPoint x: 470, startPoint y: 630, endPoint x: 467, endPoint y: 620, distance: 10.4
click at [467, 626] on ul "1. uzdevums 2. uzdevums 3. uzdevums 4. uzdevums 5. uzdevums 6. uzdevums 7. uzde…" at bounding box center [439, 541] width 240 height 825
click at [466, 632] on link "16. uzdevums" at bounding box center [438, 648] width 239 height 33
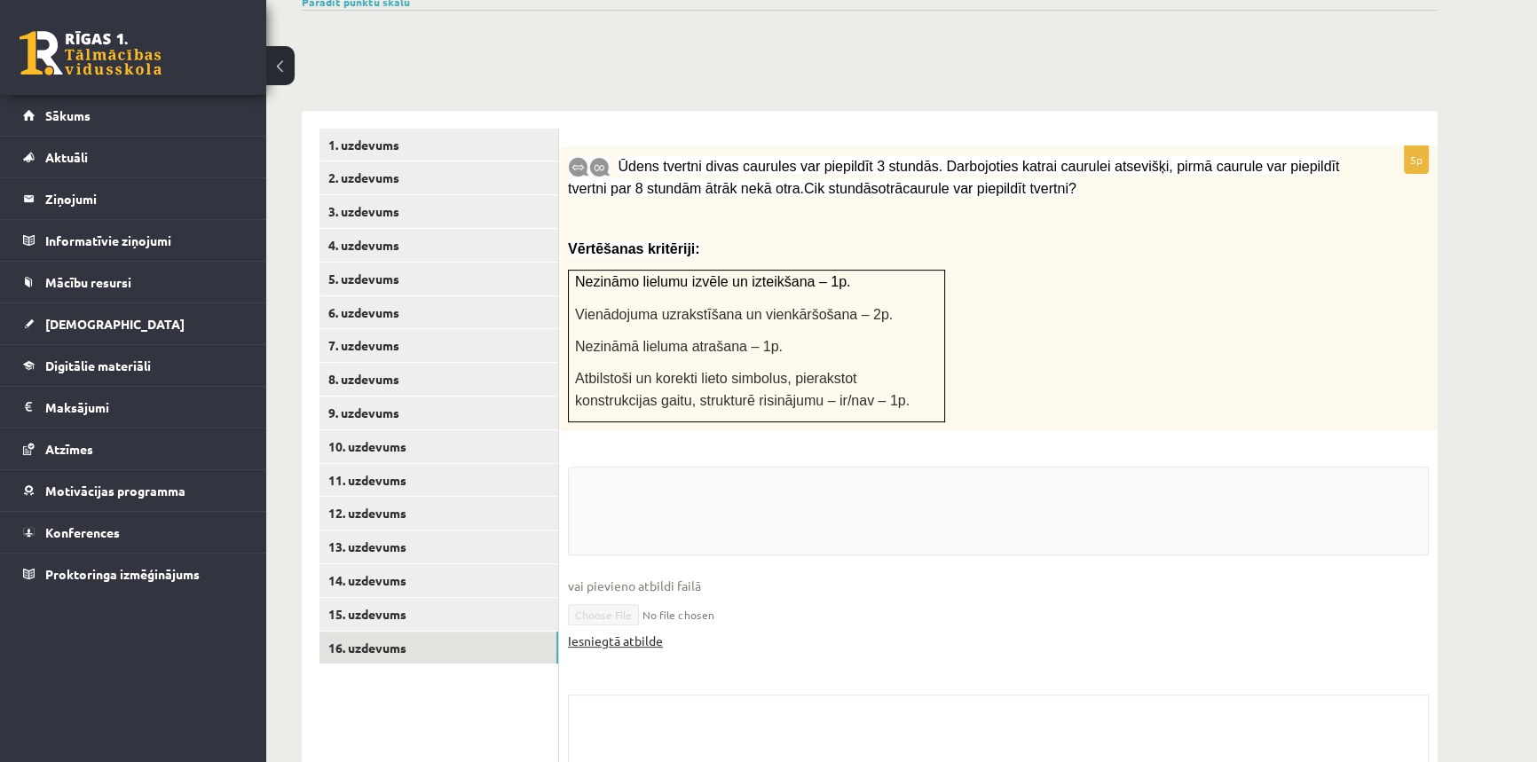
click at [587, 632] on link "Iesniegtā atbilde" at bounding box center [615, 641] width 95 height 19
